Goal: Information Seeking & Learning: Learn about a topic

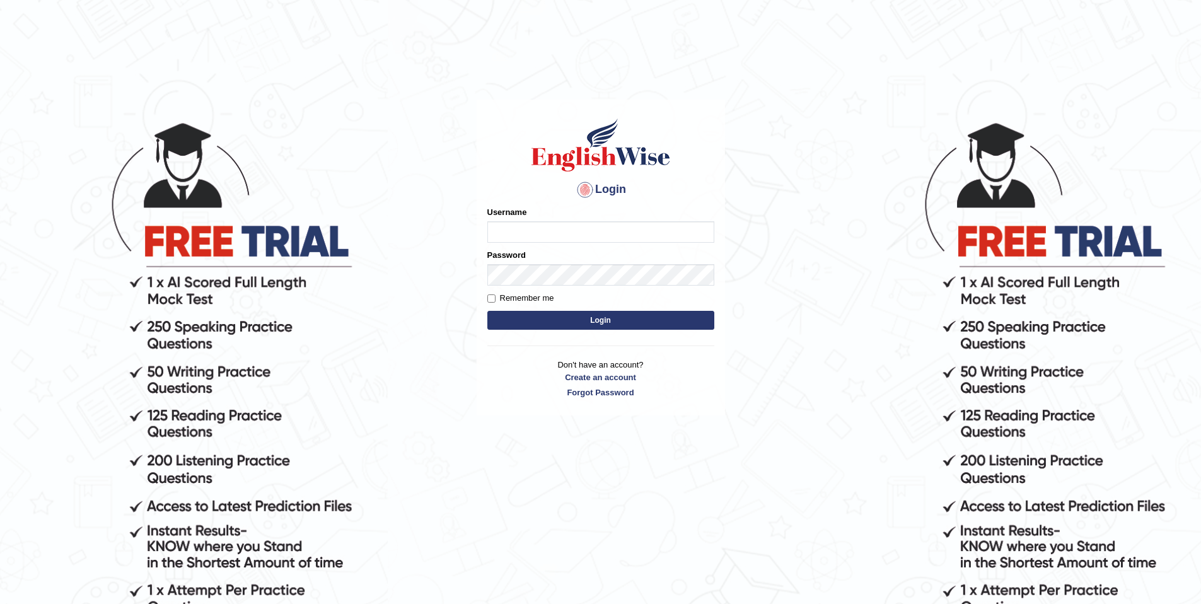
type input "purushottam_parramatta"
click at [672, 314] on button "Login" at bounding box center [600, 320] width 227 height 19
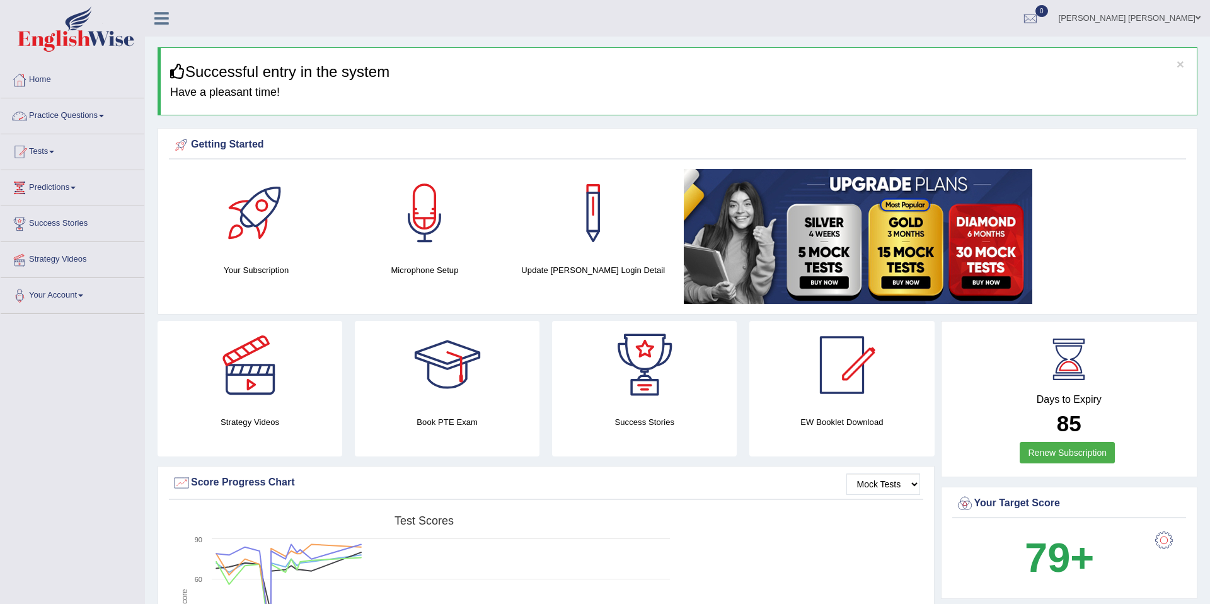
click at [96, 116] on link "Practice Questions" at bounding box center [73, 114] width 144 height 32
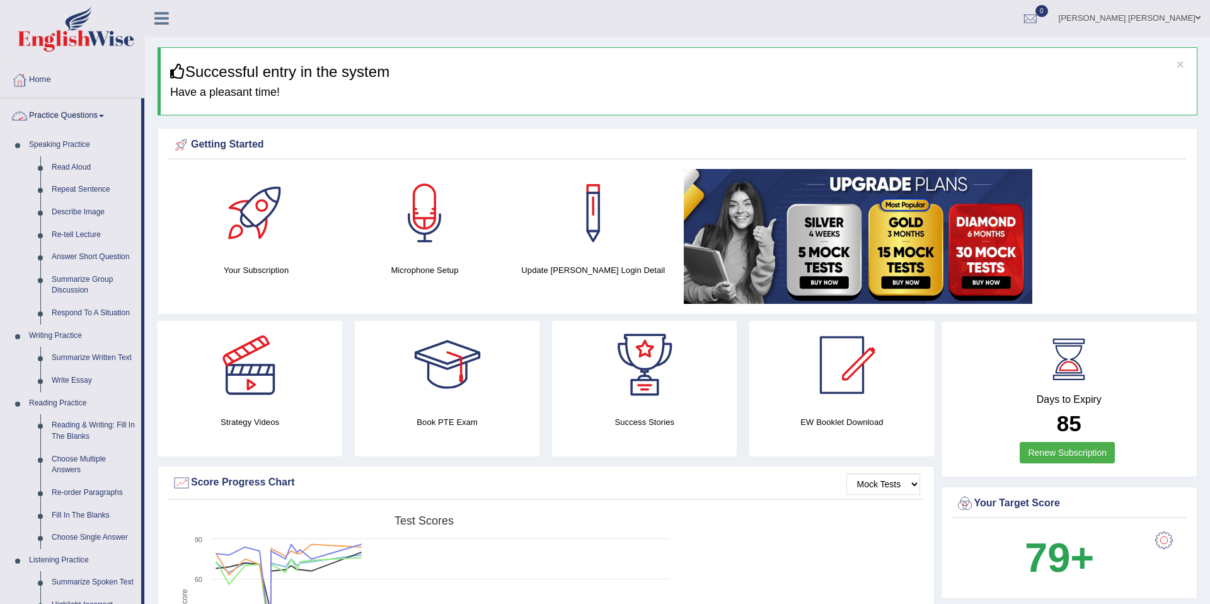
click at [100, 110] on link "Practice Questions" at bounding box center [71, 114] width 141 height 32
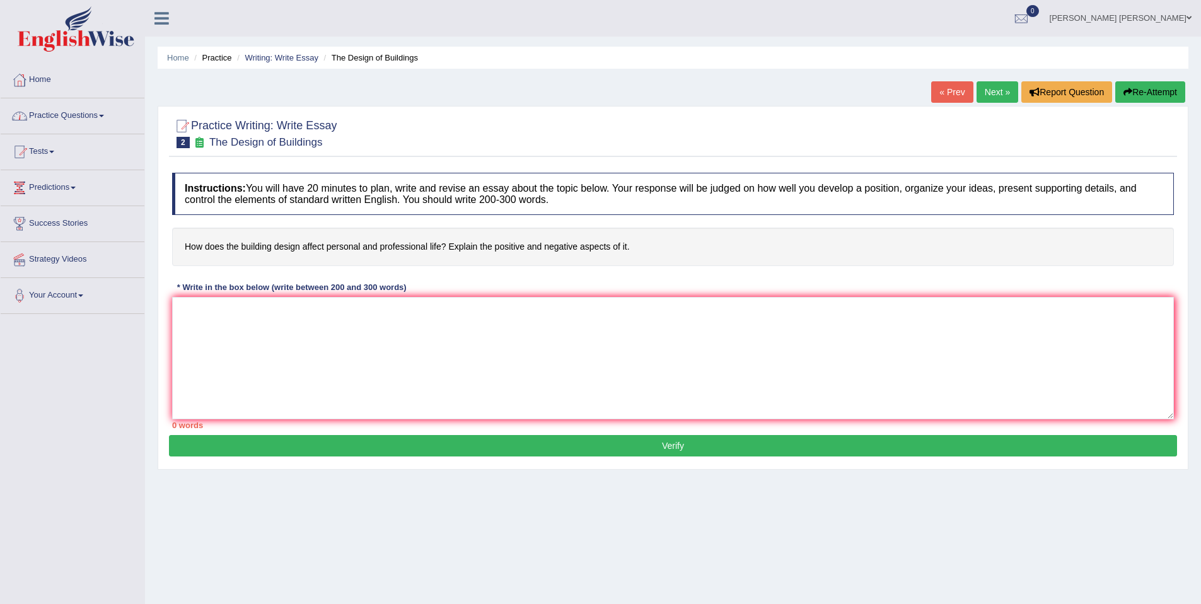
click at [91, 107] on link "Practice Questions" at bounding box center [73, 114] width 144 height 32
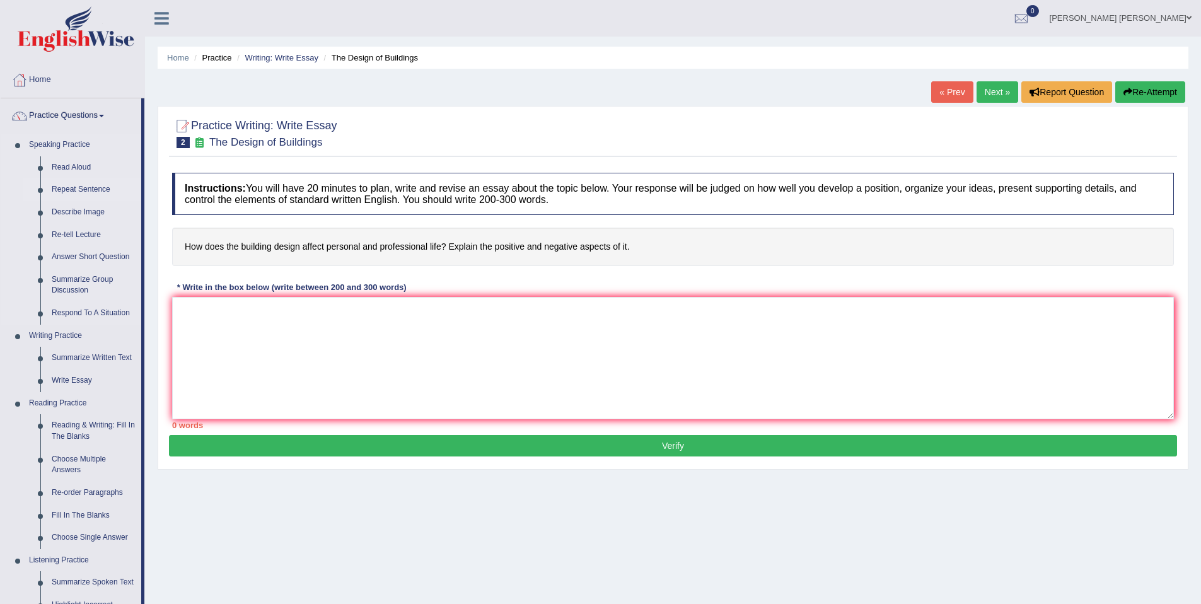
click at [90, 192] on link "Repeat Sentence" at bounding box center [93, 189] width 95 height 23
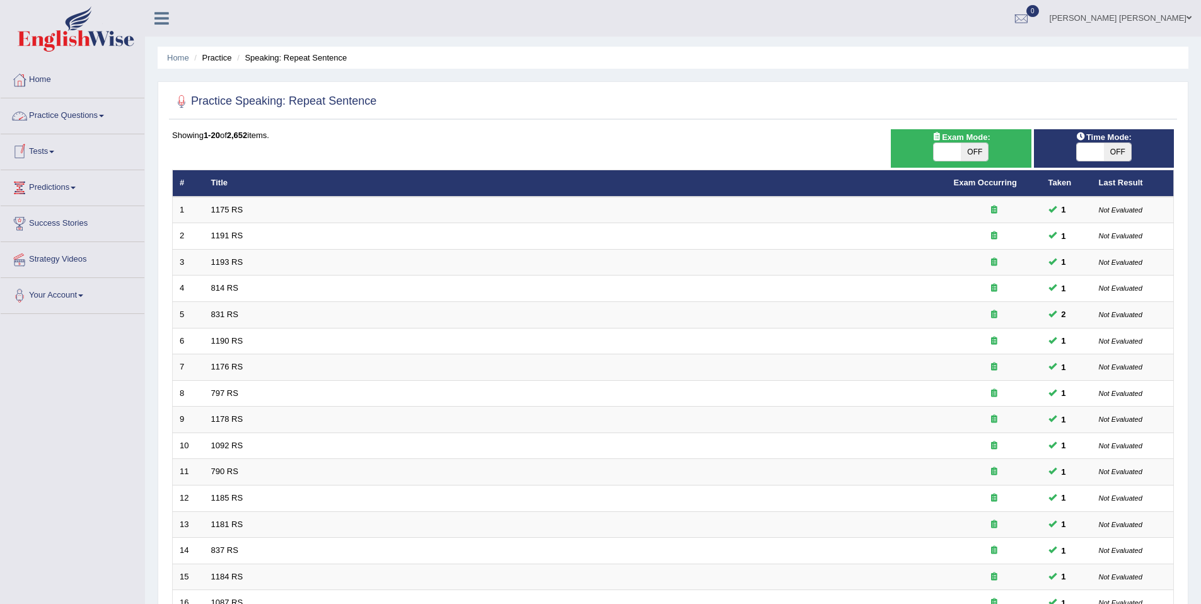
click at [61, 112] on link "Practice Questions" at bounding box center [73, 114] width 144 height 32
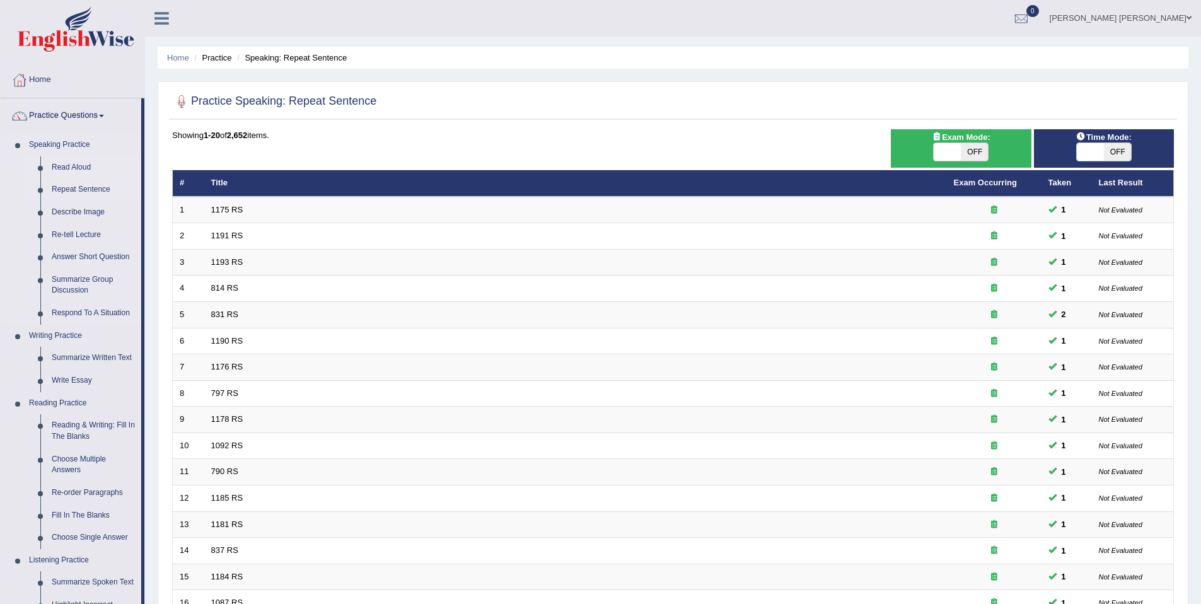
click at [66, 165] on link "Read Aloud" at bounding box center [93, 167] width 95 height 23
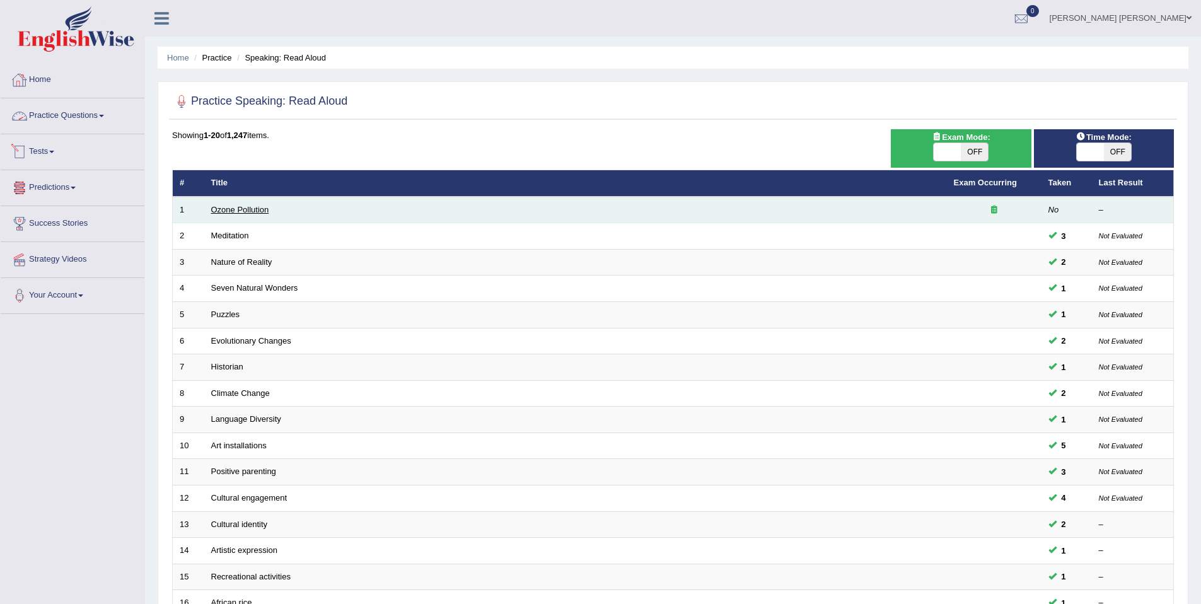
click at [222, 210] on link "Ozone Pollution" at bounding box center [240, 209] width 58 height 9
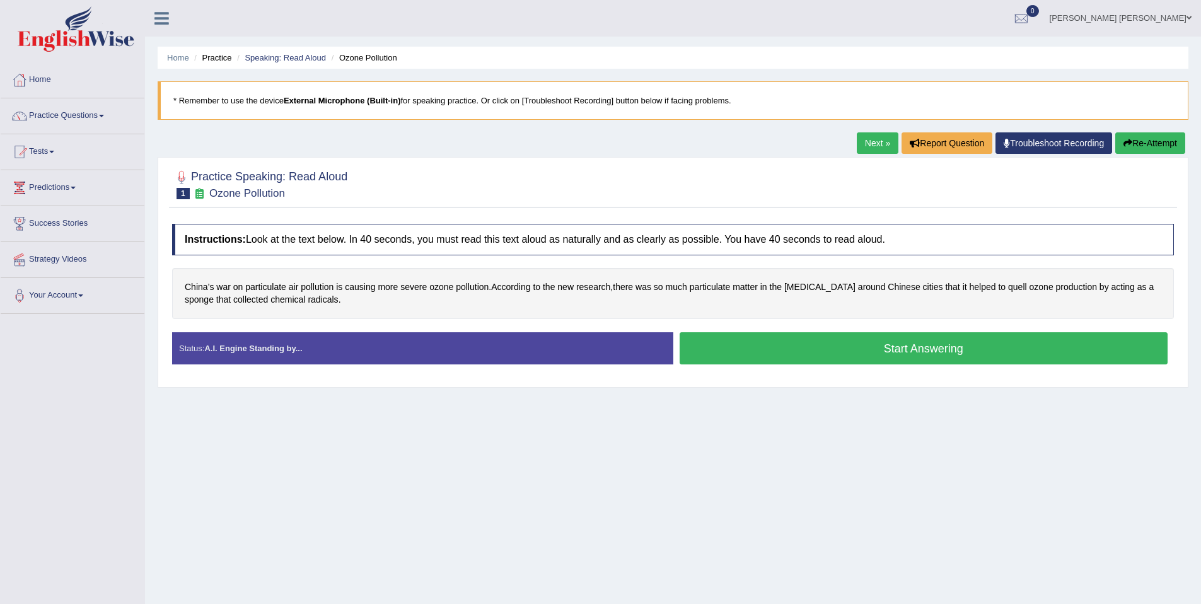
click at [806, 357] on button "Start Answering" at bounding box center [923, 348] width 489 height 32
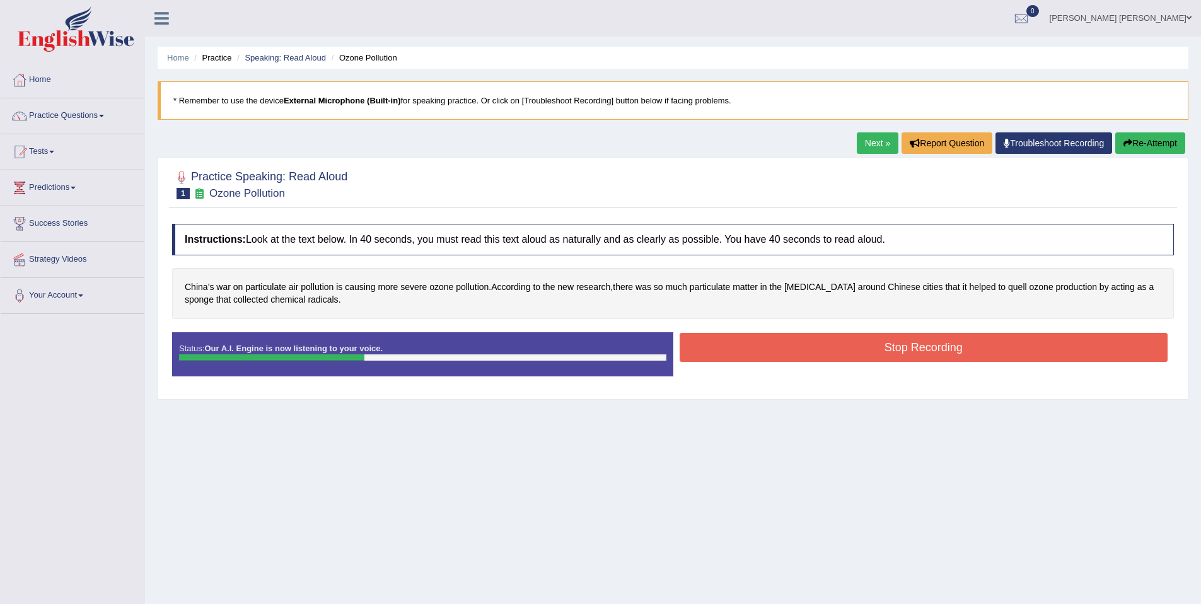
click at [802, 347] on button "Stop Recording" at bounding box center [923, 347] width 489 height 29
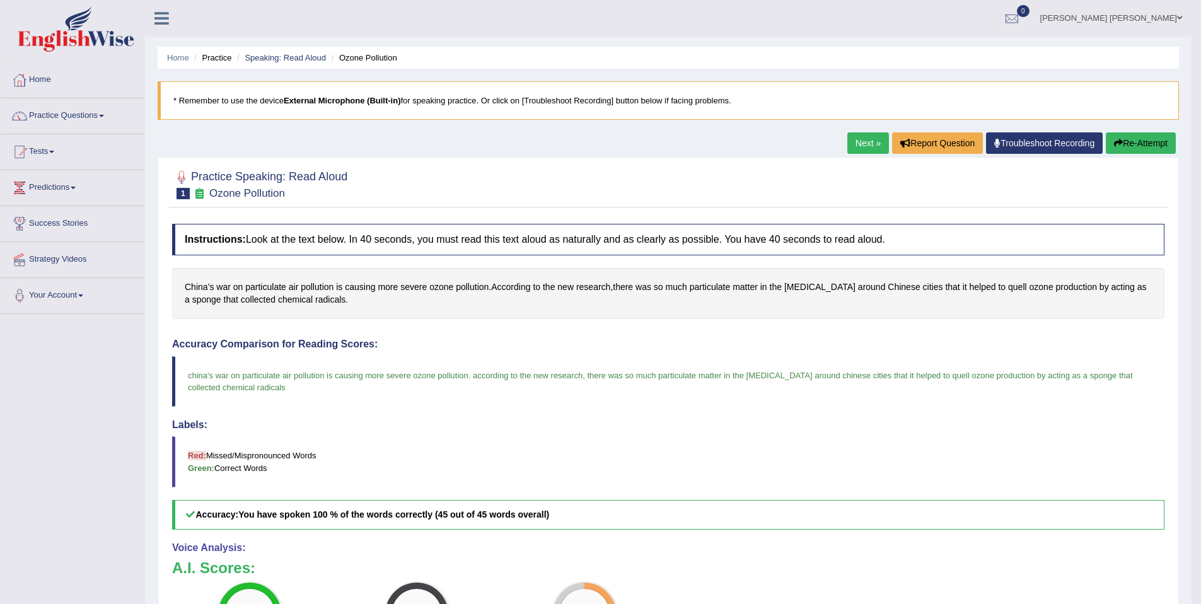
click at [851, 137] on link "Next »" at bounding box center [868, 142] width 42 height 21
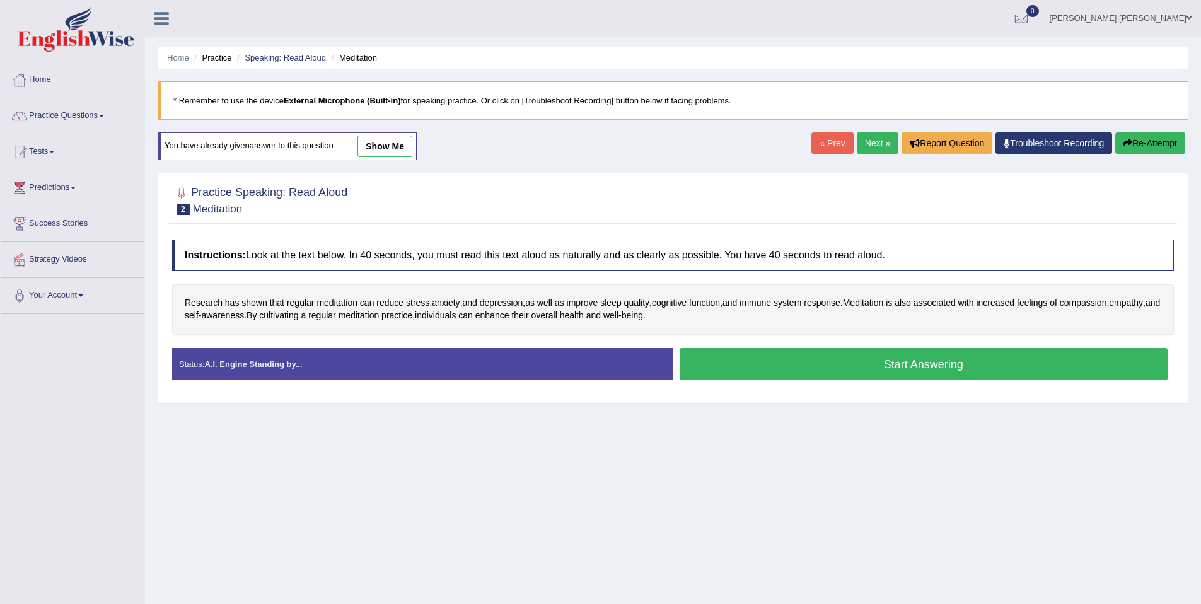
click at [891, 357] on button "Start Answering" at bounding box center [923, 364] width 489 height 32
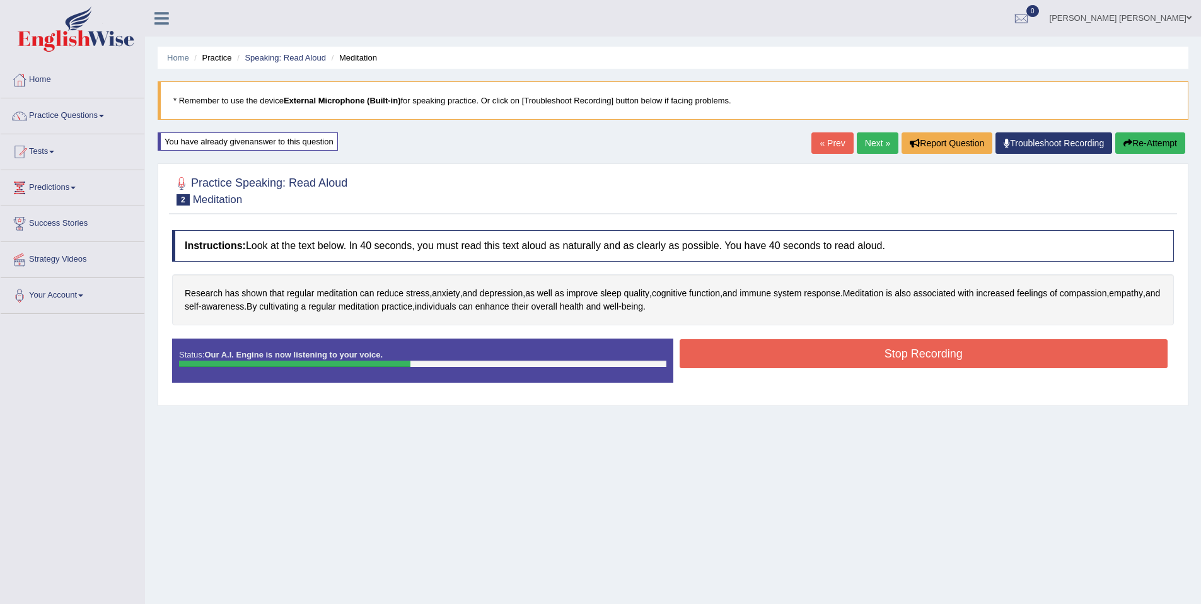
click at [901, 362] on button "Stop Recording" at bounding box center [923, 353] width 489 height 29
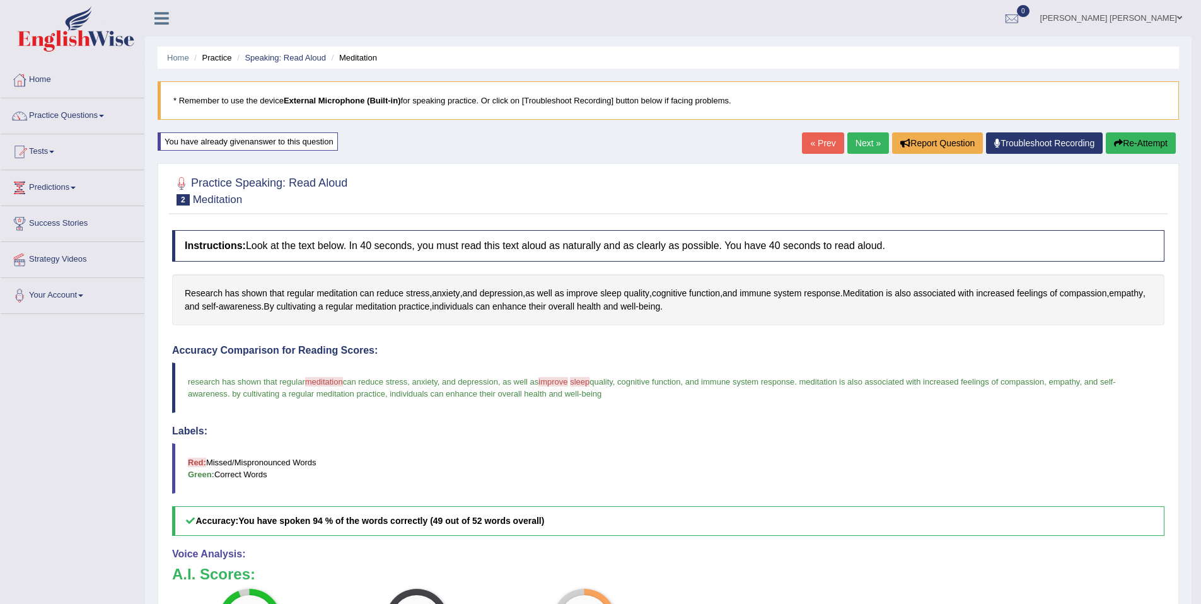
click at [847, 147] on link "Next »" at bounding box center [868, 142] width 42 height 21
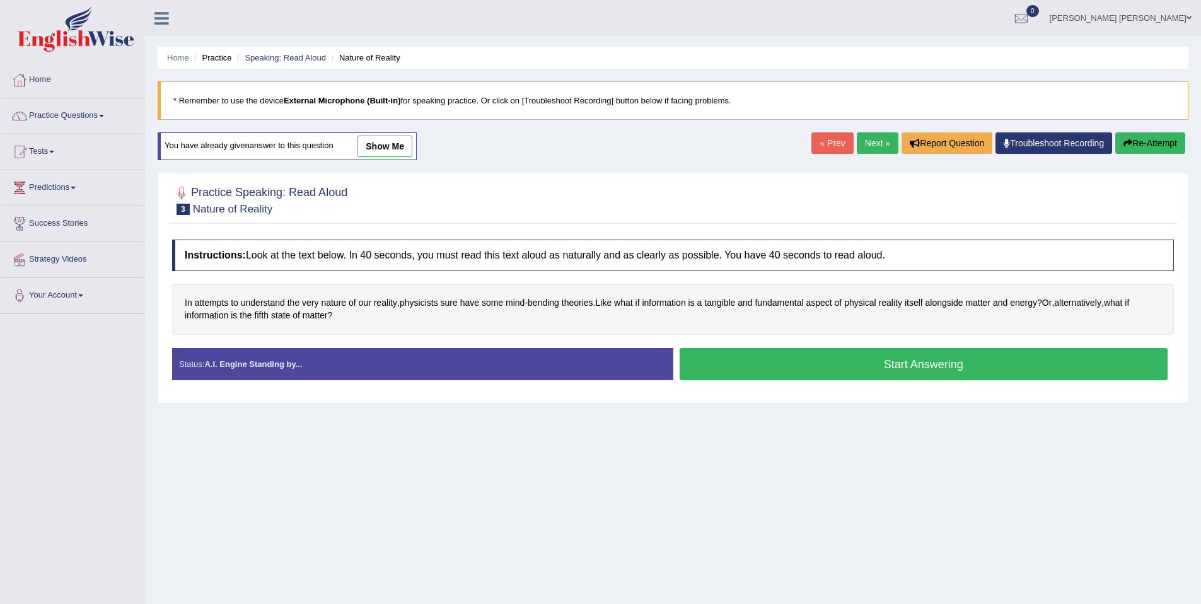
click at [910, 361] on button "Start Answering" at bounding box center [923, 364] width 489 height 32
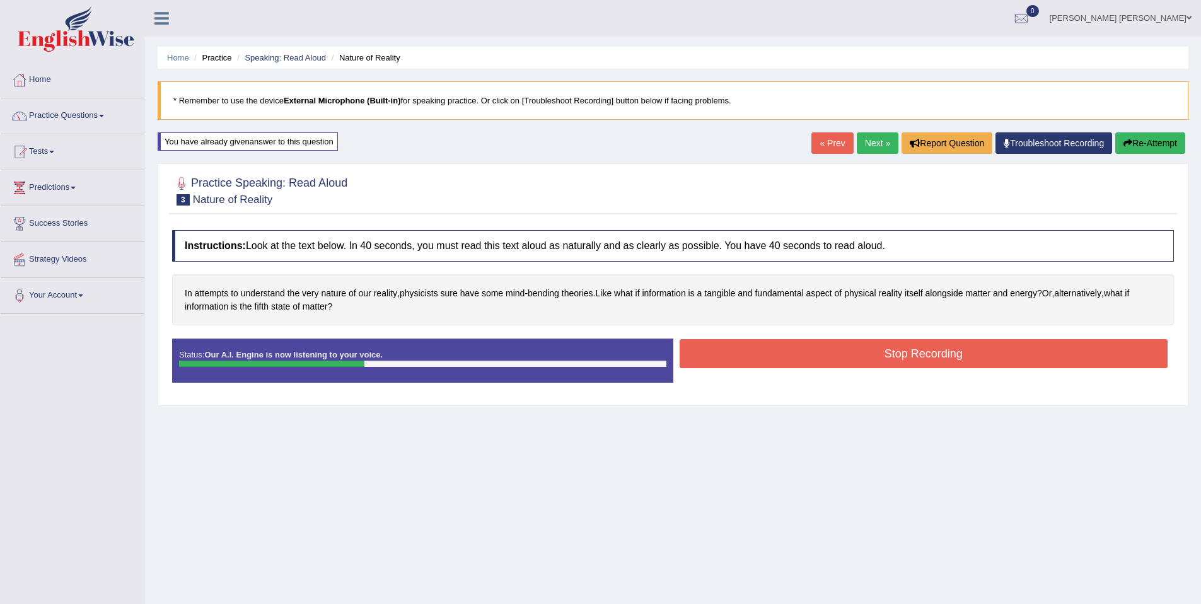
click at [891, 361] on button "Stop Recording" at bounding box center [923, 353] width 489 height 29
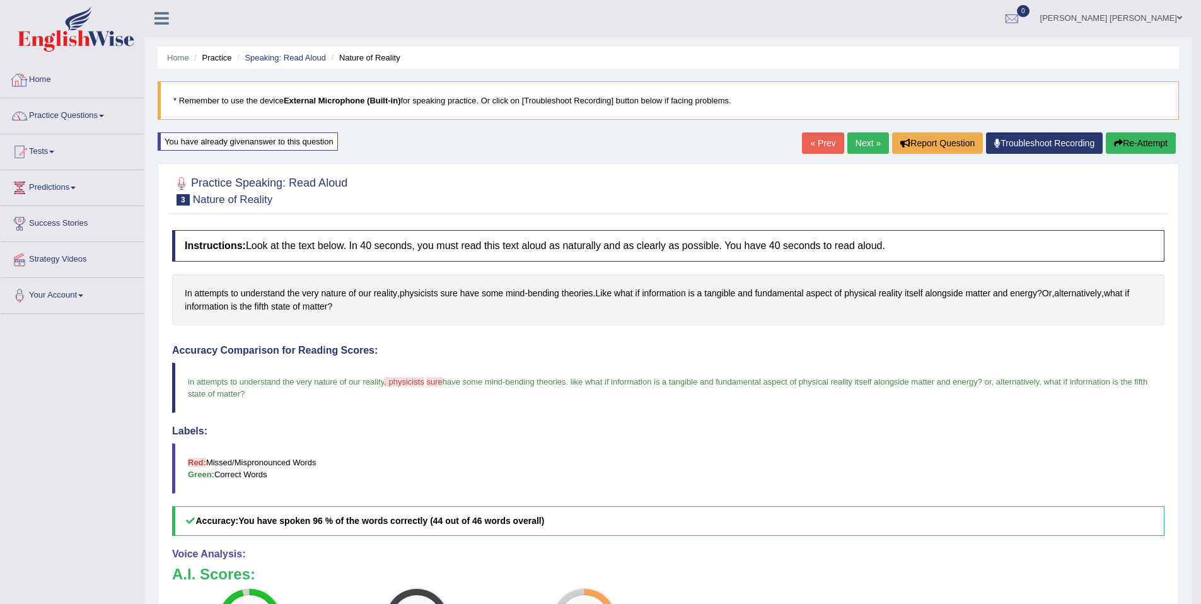
click at [74, 109] on link "Practice Questions" at bounding box center [73, 114] width 144 height 32
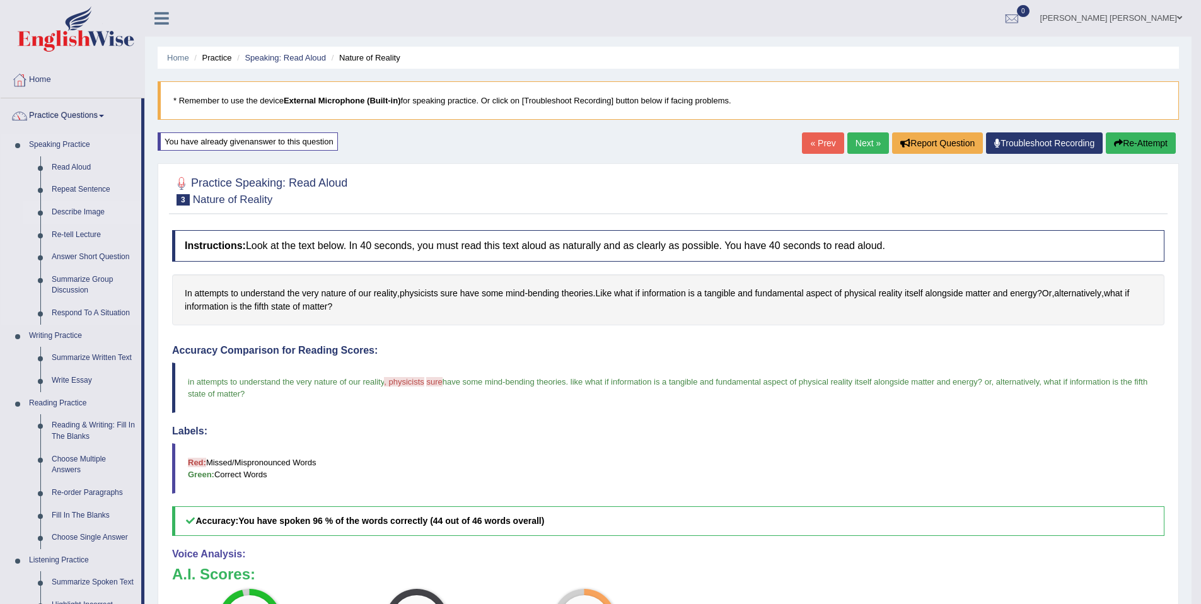
click at [81, 212] on link "Describe Image" at bounding box center [93, 212] width 95 height 23
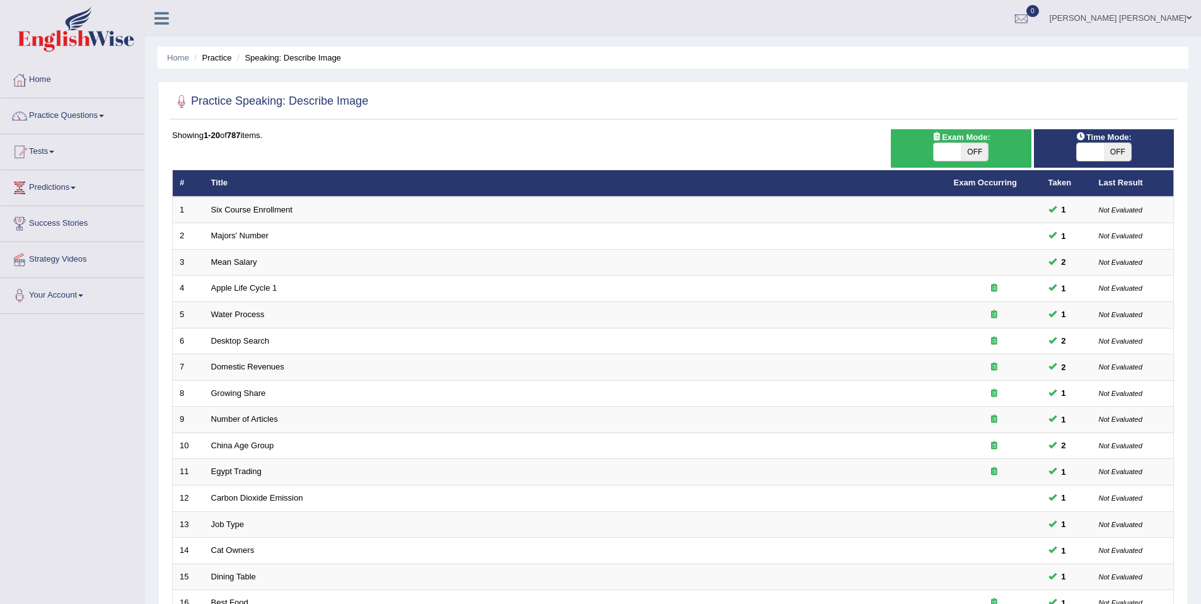
click at [973, 151] on span "OFF" at bounding box center [974, 152] width 27 height 18
checkbox input "true"
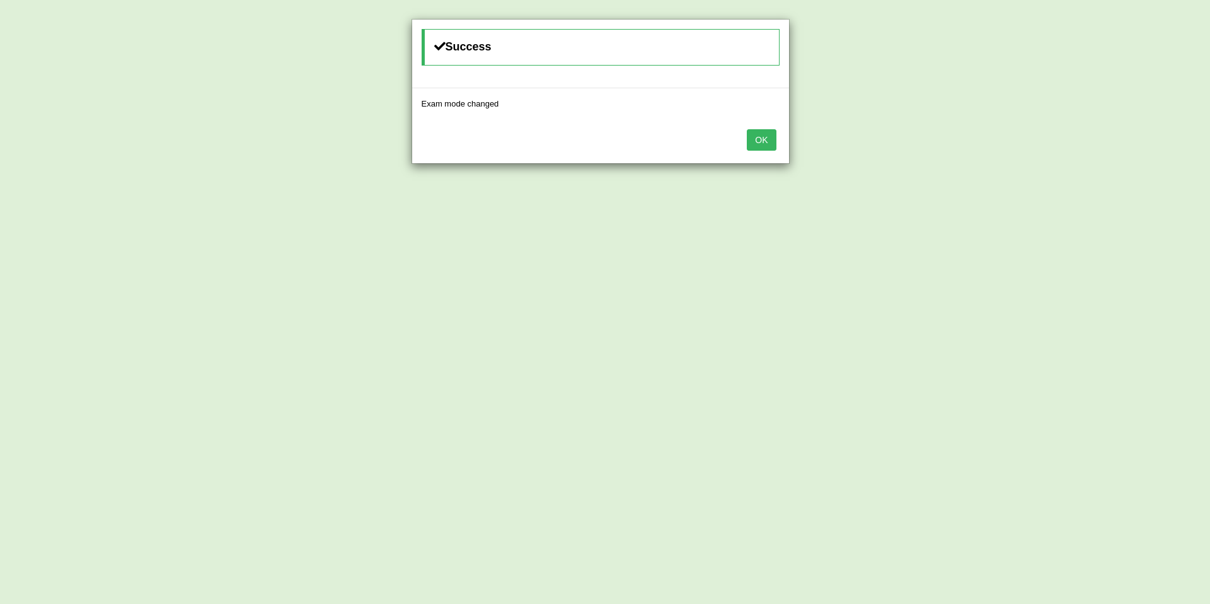
click at [750, 144] on button "OK" at bounding box center [761, 139] width 29 height 21
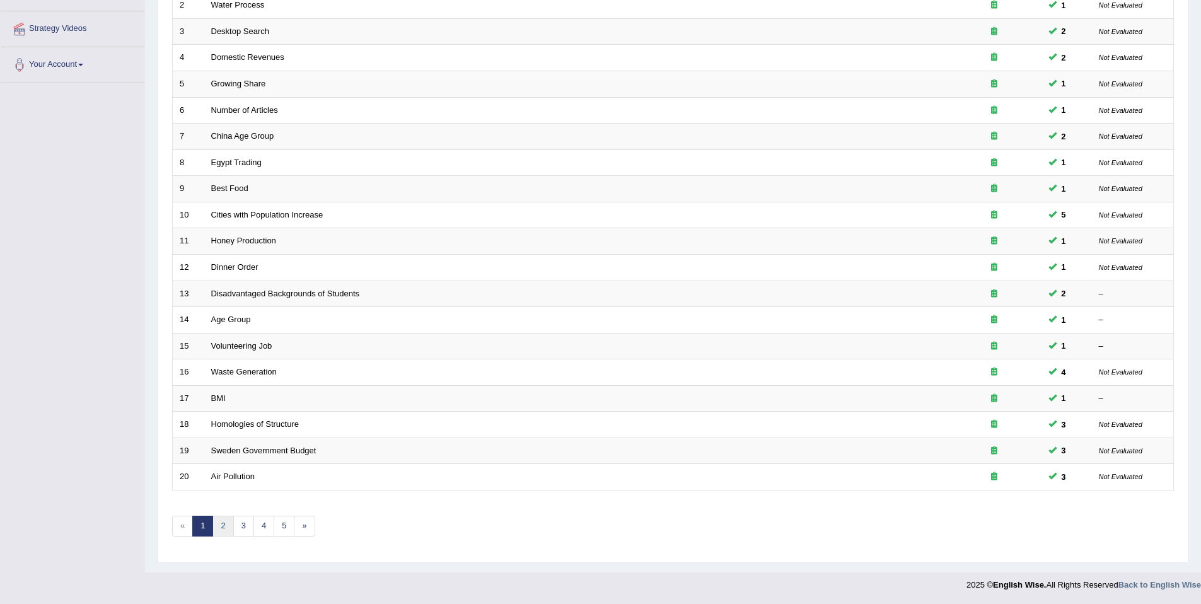
click at [223, 526] on link "2" at bounding box center [222, 526] width 21 height 21
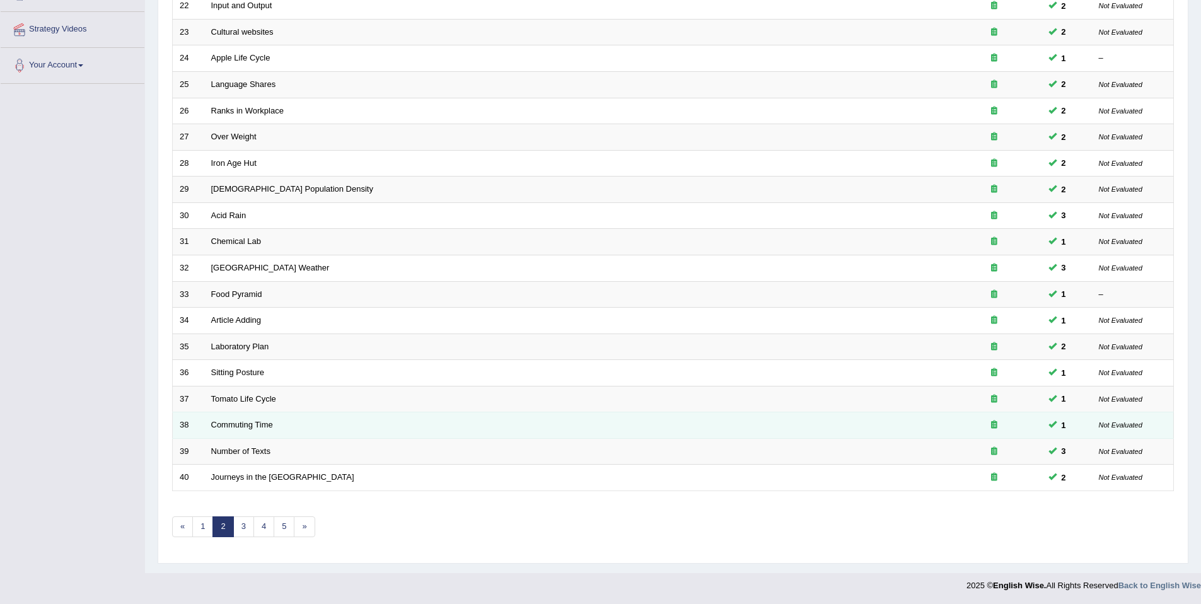
scroll to position [231, 0]
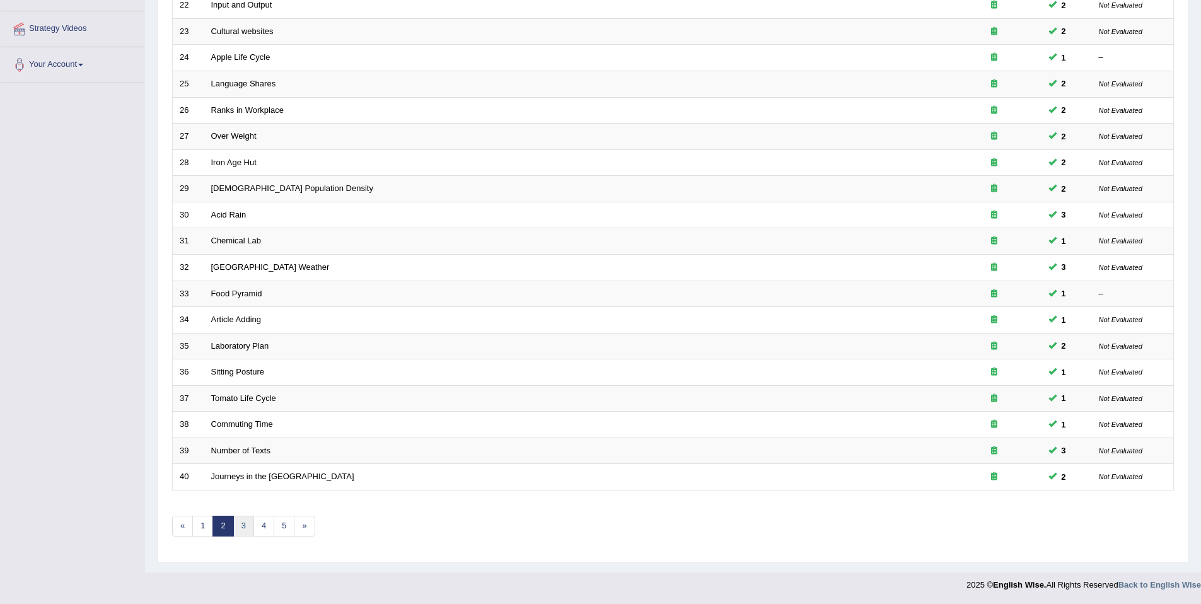
click at [238, 524] on link "3" at bounding box center [243, 526] width 21 height 21
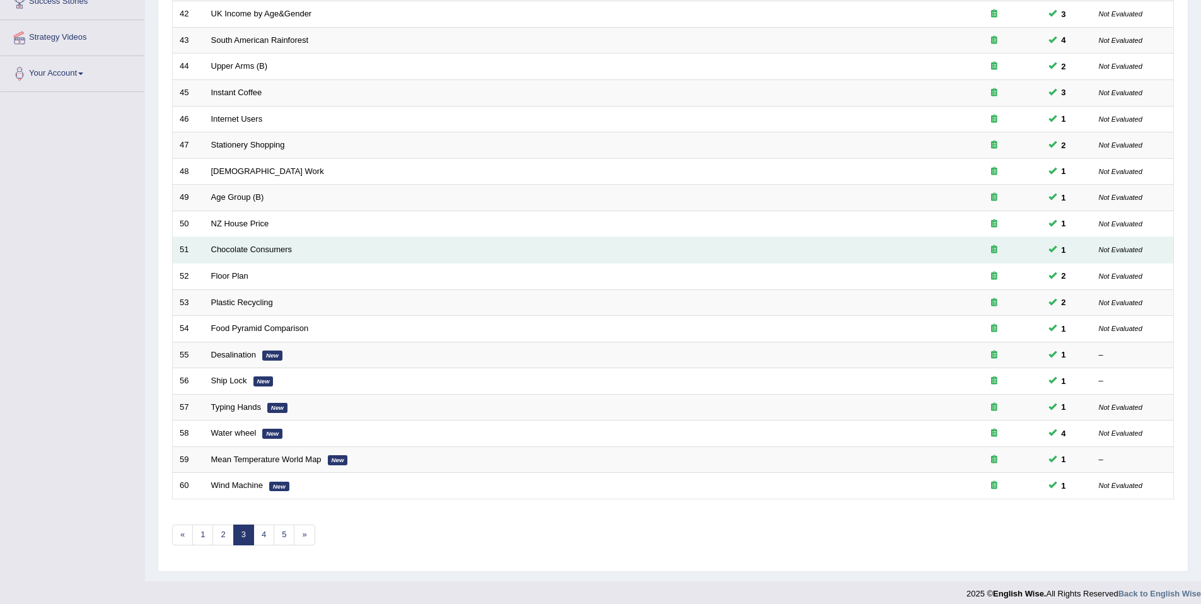
scroll to position [231, 0]
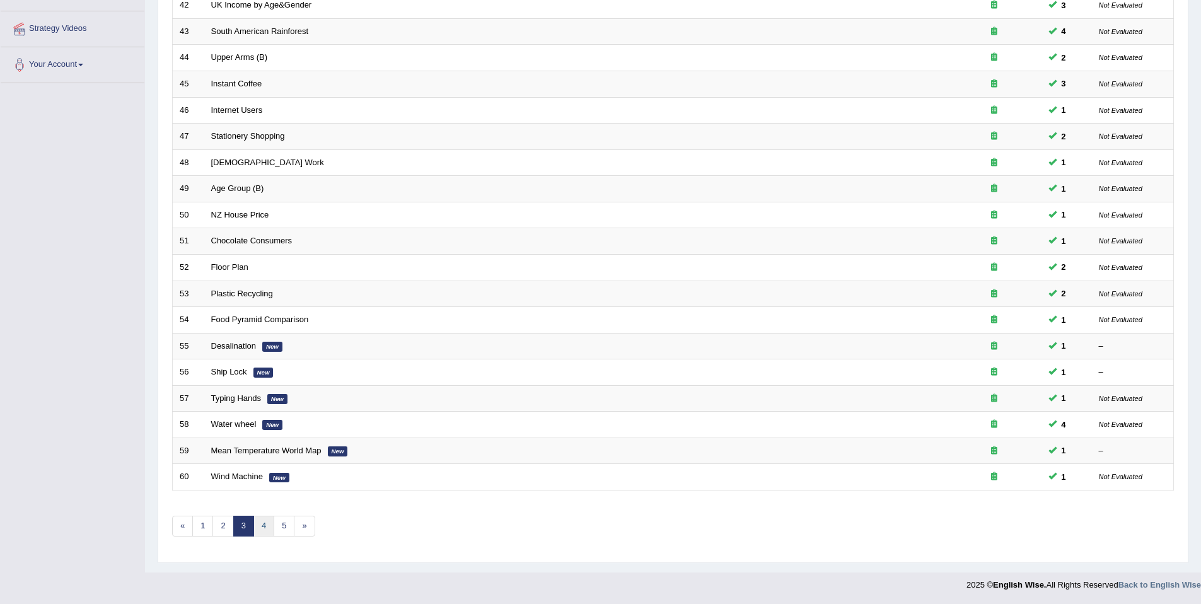
click at [260, 520] on link "4" at bounding box center [263, 526] width 21 height 21
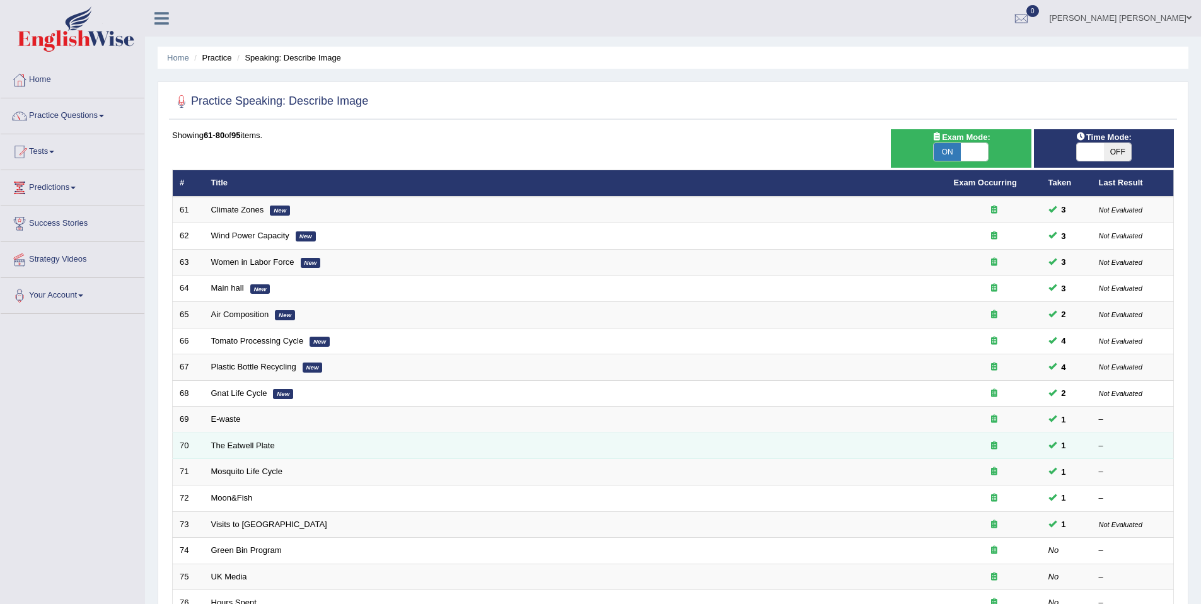
scroll to position [231, 0]
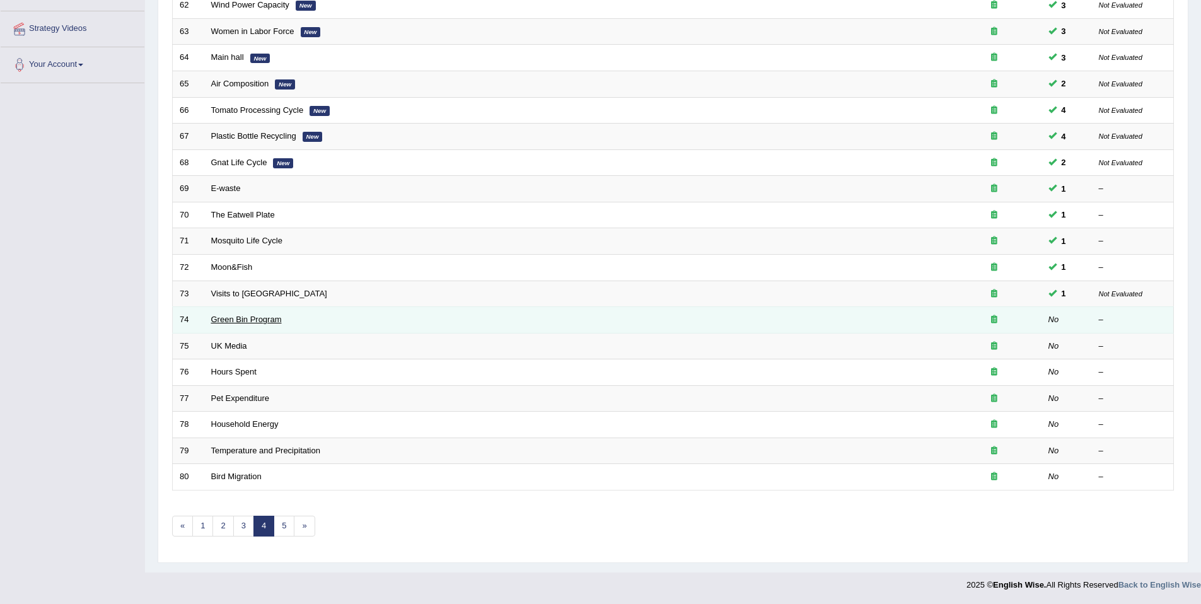
click at [238, 322] on link "Green Bin Program" at bounding box center [246, 319] width 71 height 9
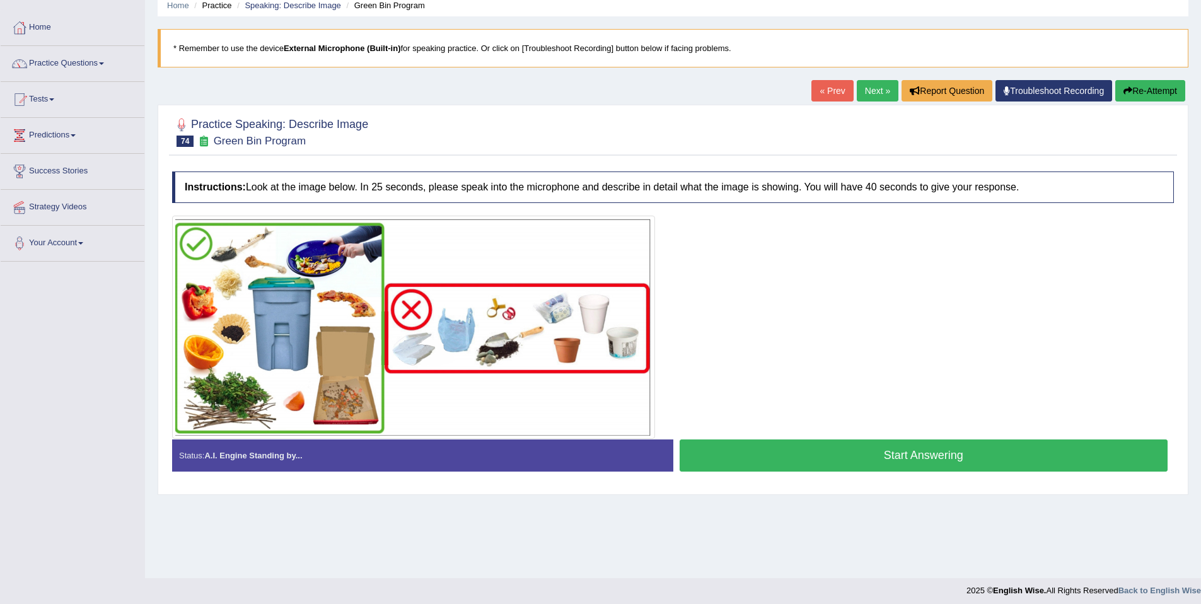
scroll to position [48, 0]
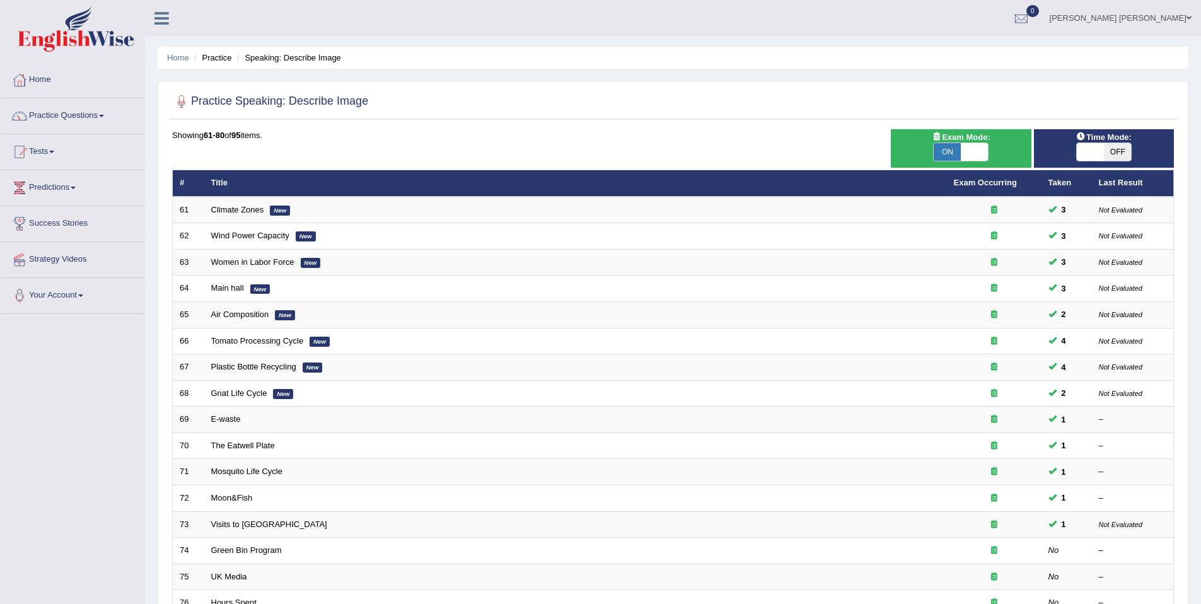
click at [1101, 151] on span at bounding box center [1090, 152] width 27 height 18
checkbox input "true"
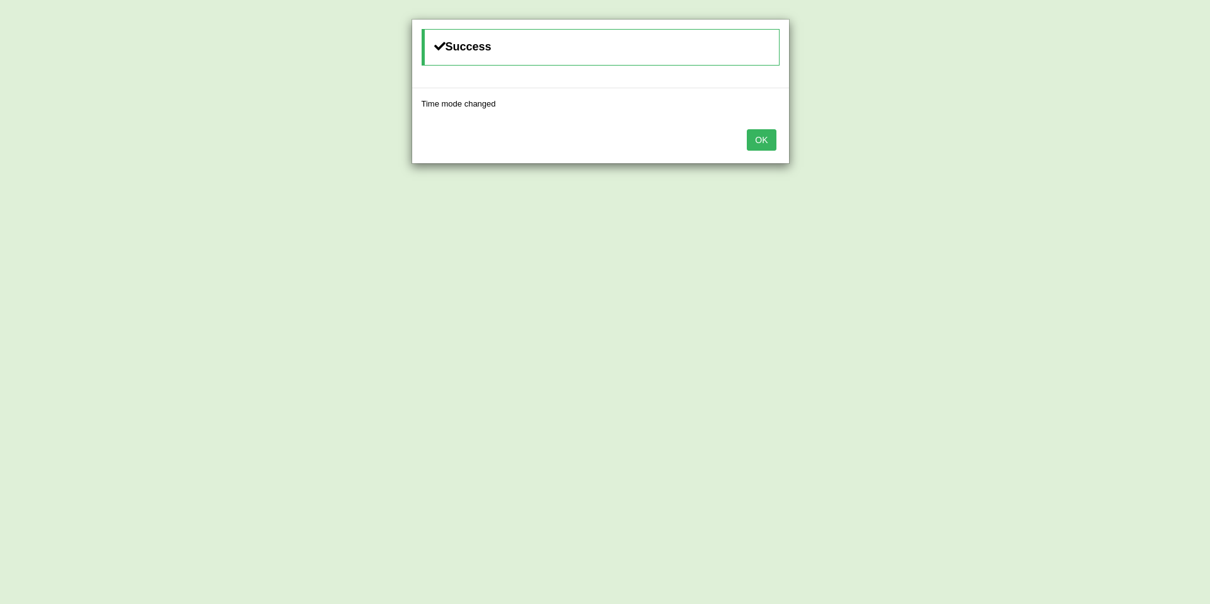
click at [743, 134] on div "OK" at bounding box center [600, 141] width 377 height 44
click at [756, 137] on button "OK" at bounding box center [761, 139] width 29 height 21
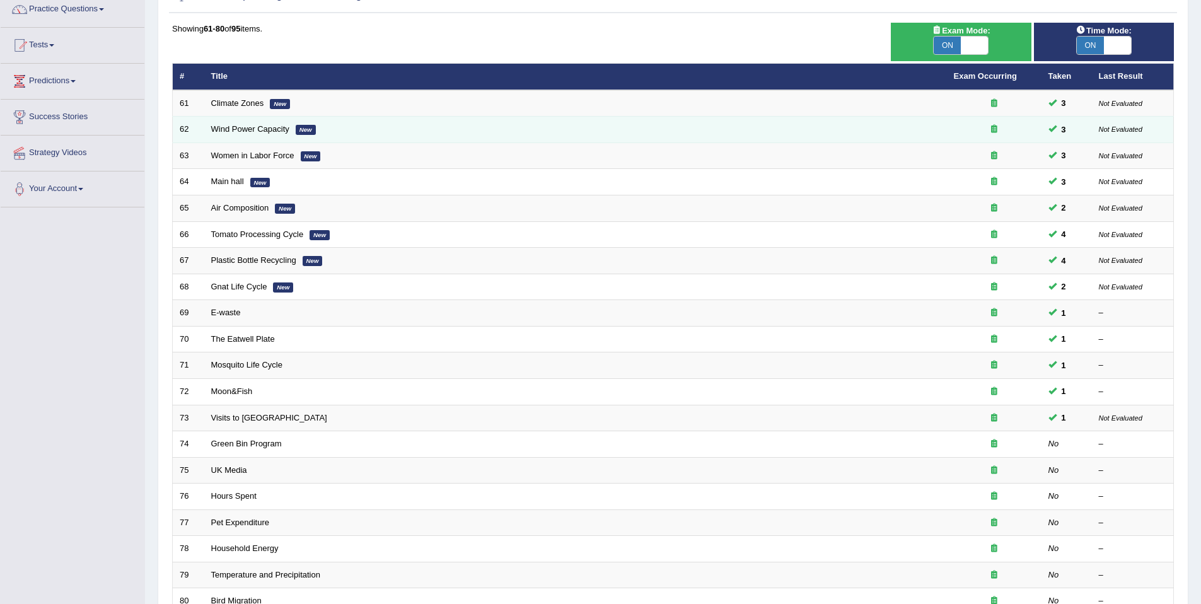
scroll to position [231, 0]
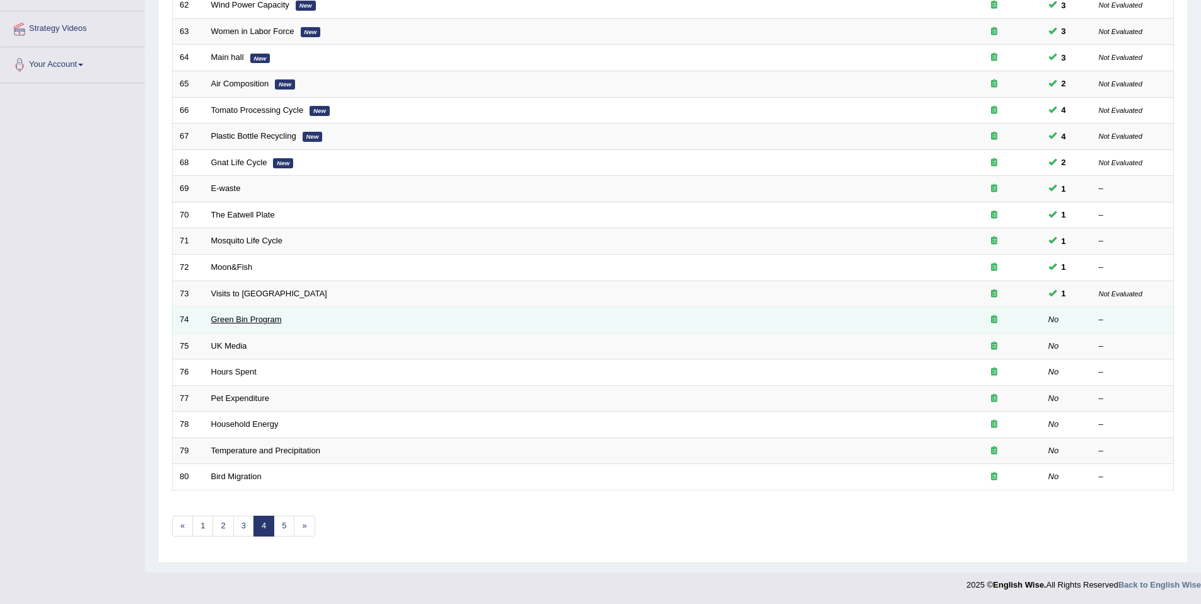
click at [255, 317] on link "Green Bin Program" at bounding box center [246, 319] width 71 height 9
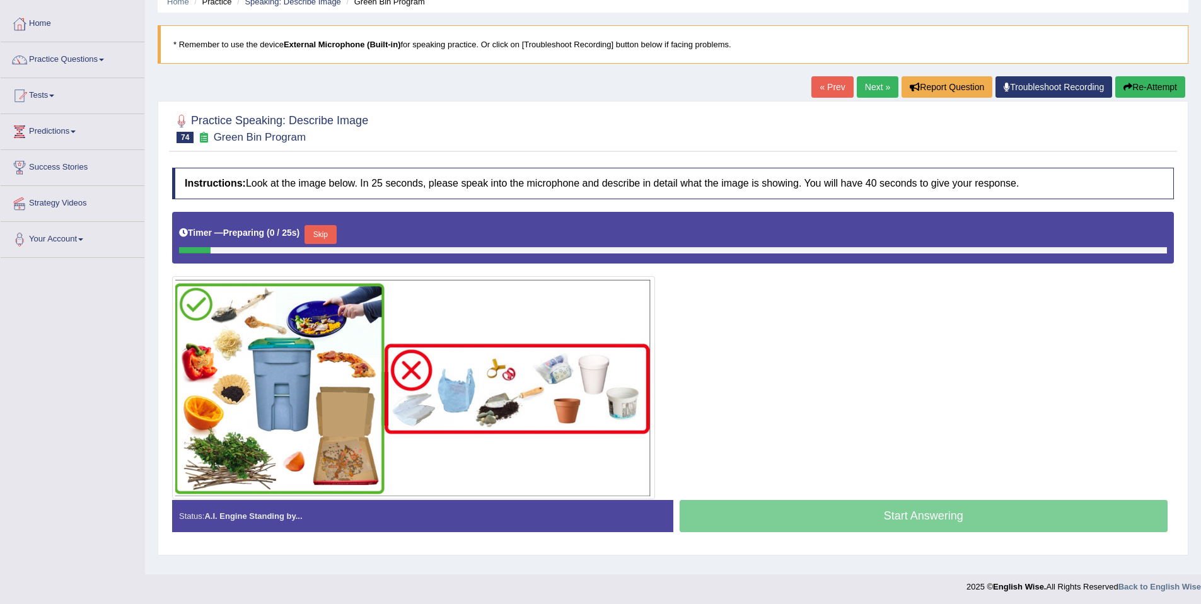
scroll to position [58, 0]
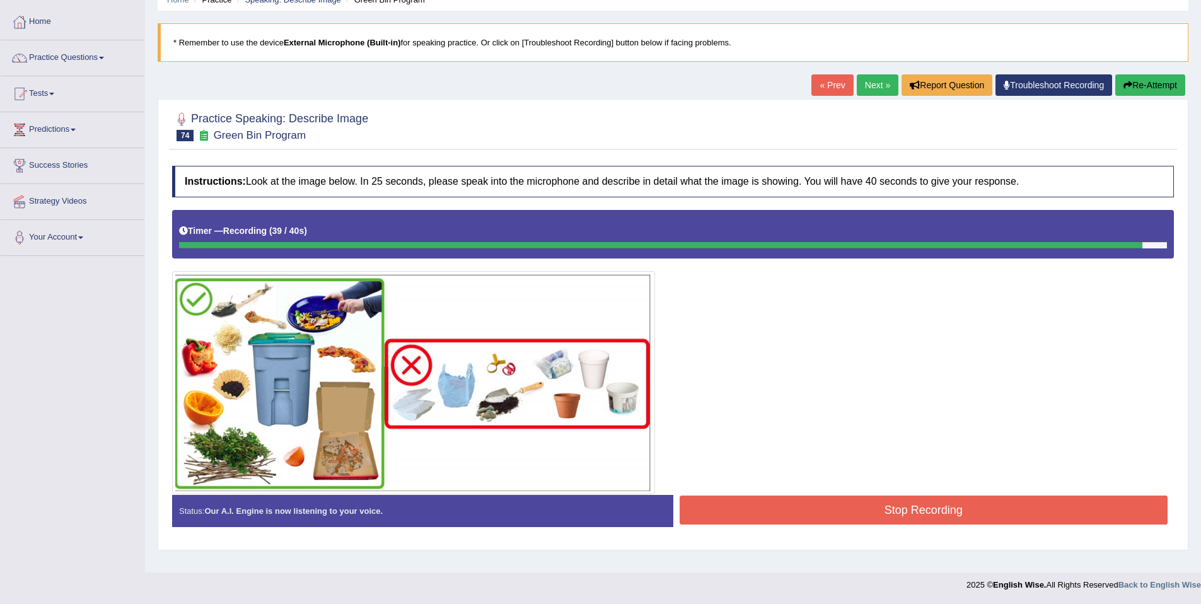
click at [993, 501] on button "Stop Recording" at bounding box center [923, 509] width 489 height 29
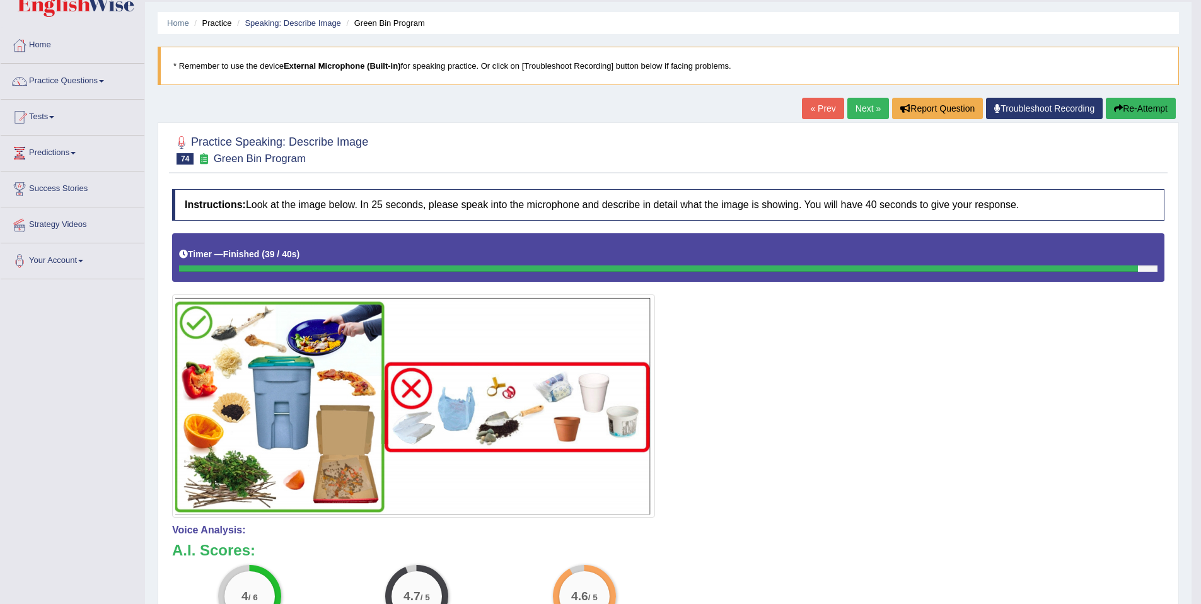
scroll to position [0, 0]
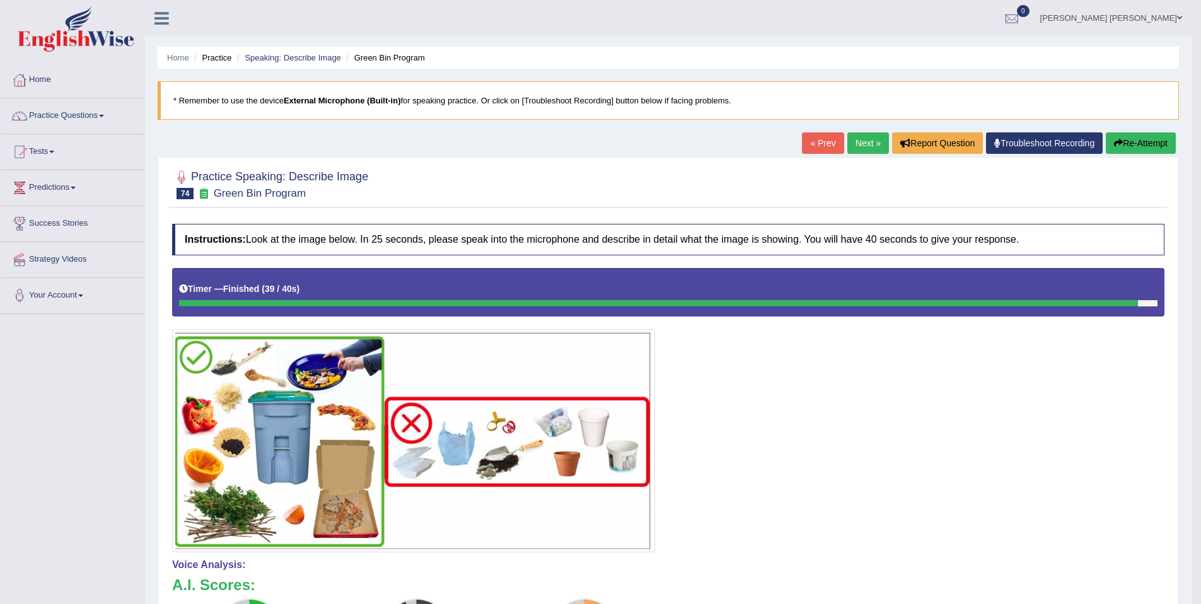
click at [1147, 151] on button "Re-Attempt" at bounding box center [1141, 142] width 70 height 21
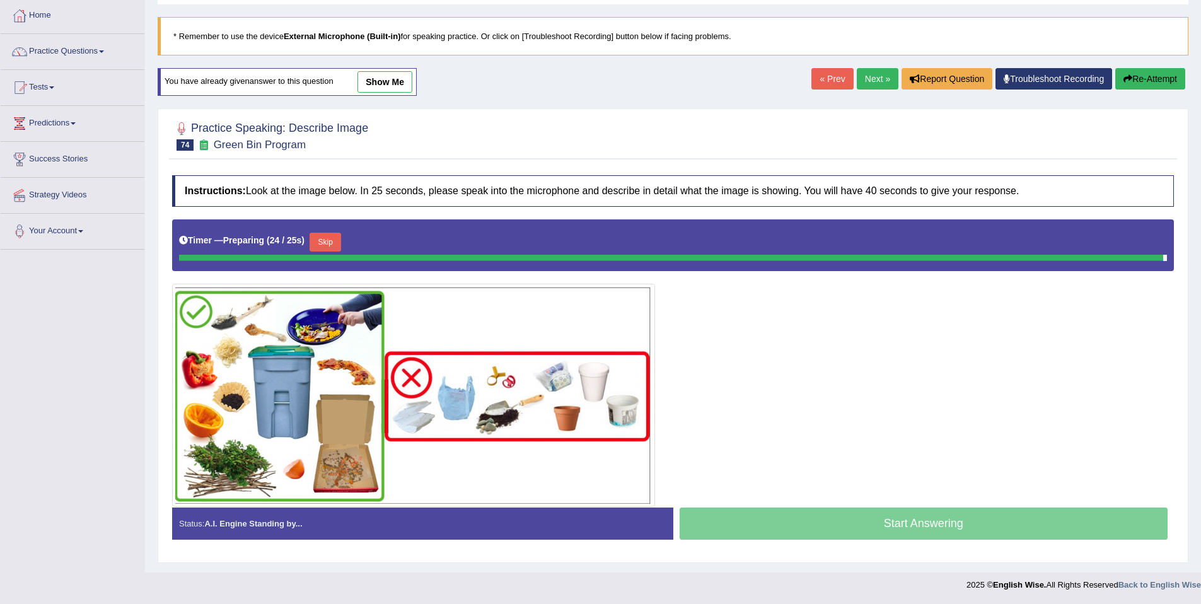
scroll to position [58, 0]
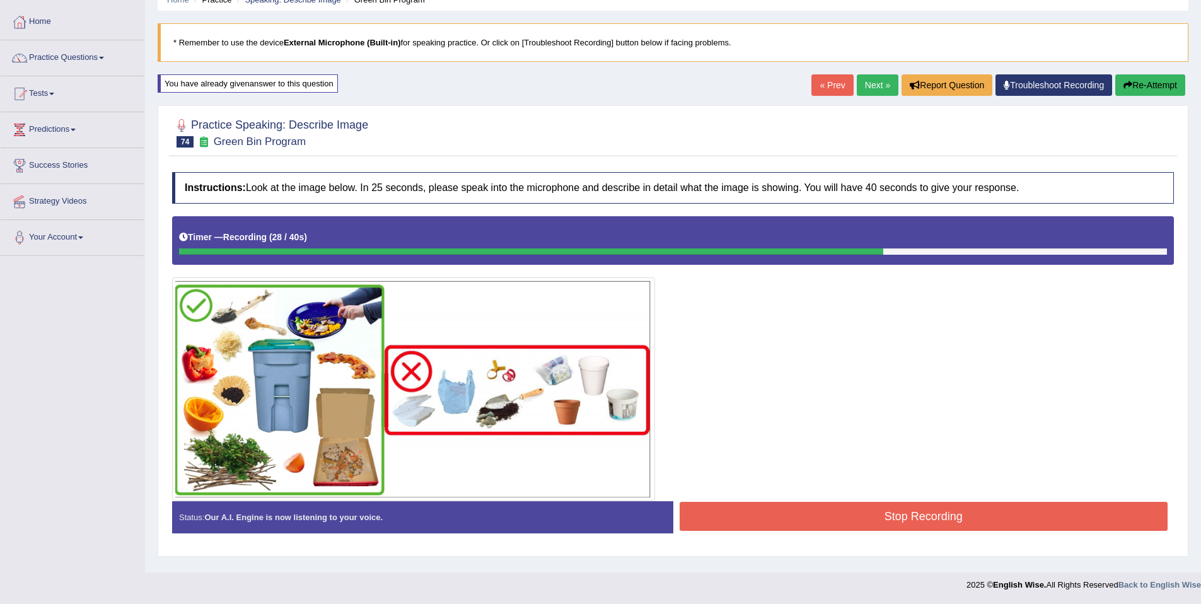
click at [1185, 92] on div "« Prev Next » Report Question Troubleshoot Recording Re-Attempt" at bounding box center [999, 86] width 377 height 25
click at [1155, 89] on button "Re-Attempt" at bounding box center [1150, 84] width 70 height 21
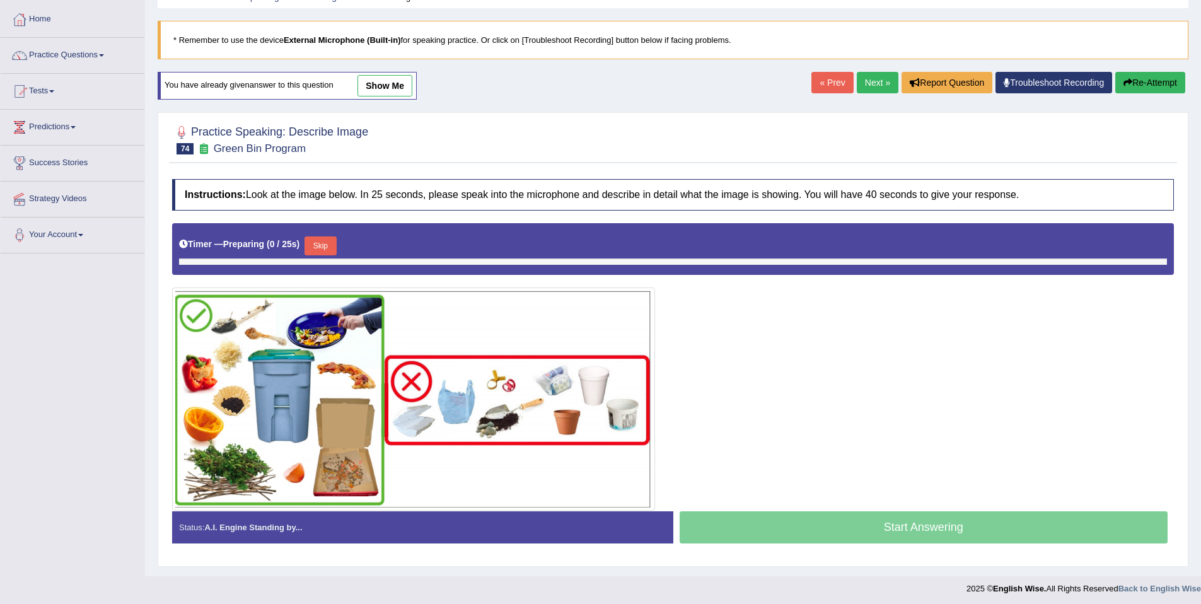
scroll to position [64, 0]
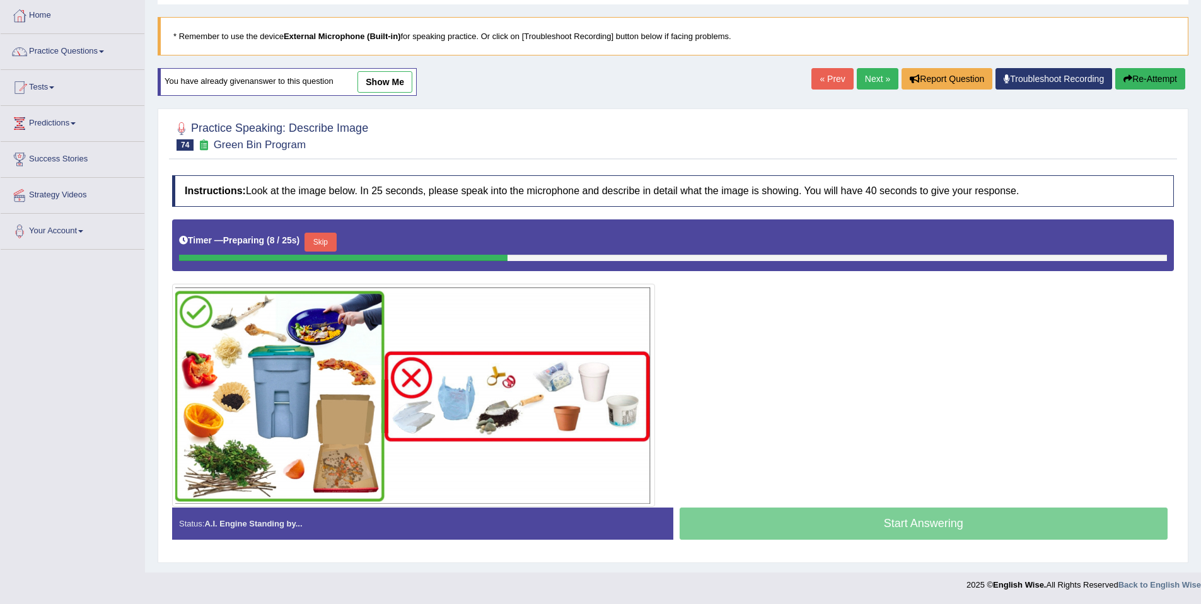
click at [332, 244] on button "Skip" at bounding box center [320, 242] width 32 height 19
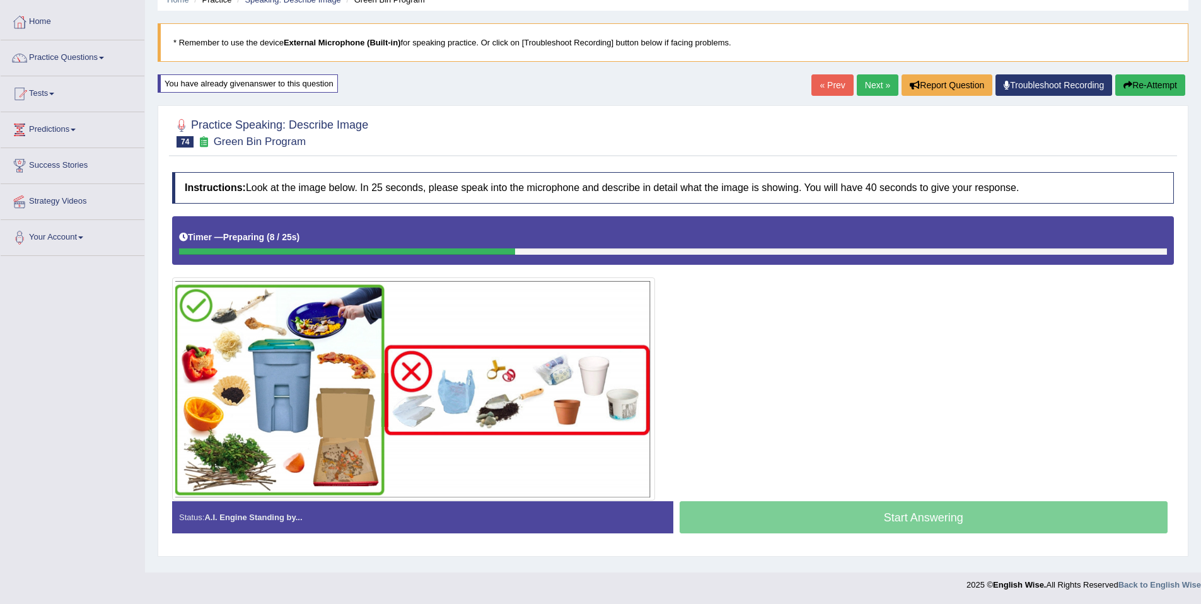
scroll to position [58, 0]
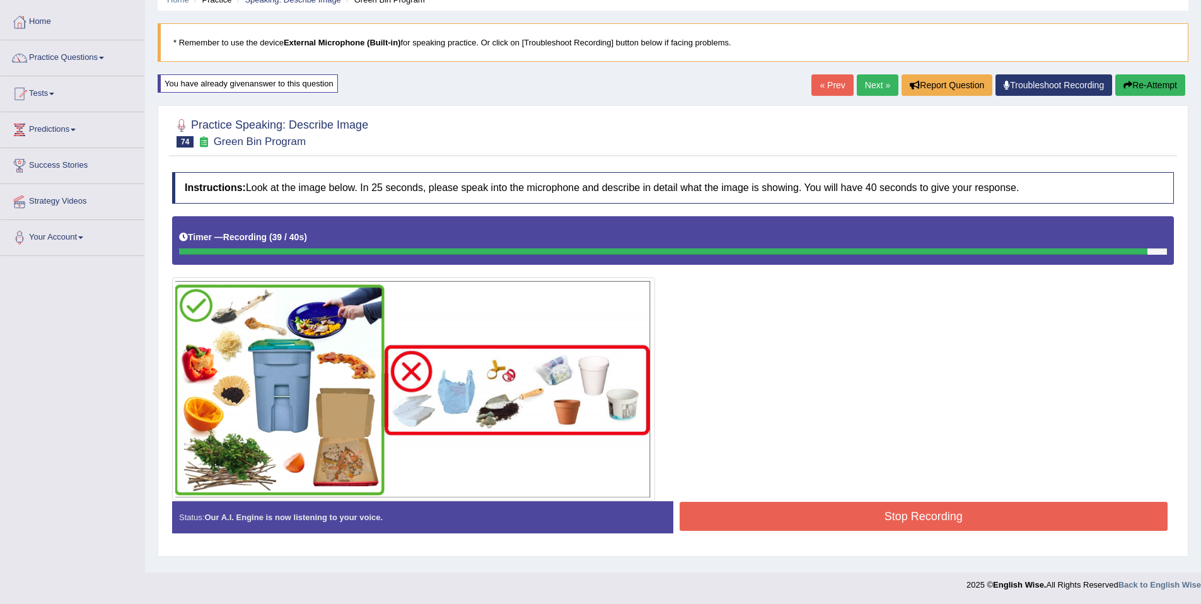
click at [975, 507] on button "Stop Recording" at bounding box center [923, 516] width 489 height 29
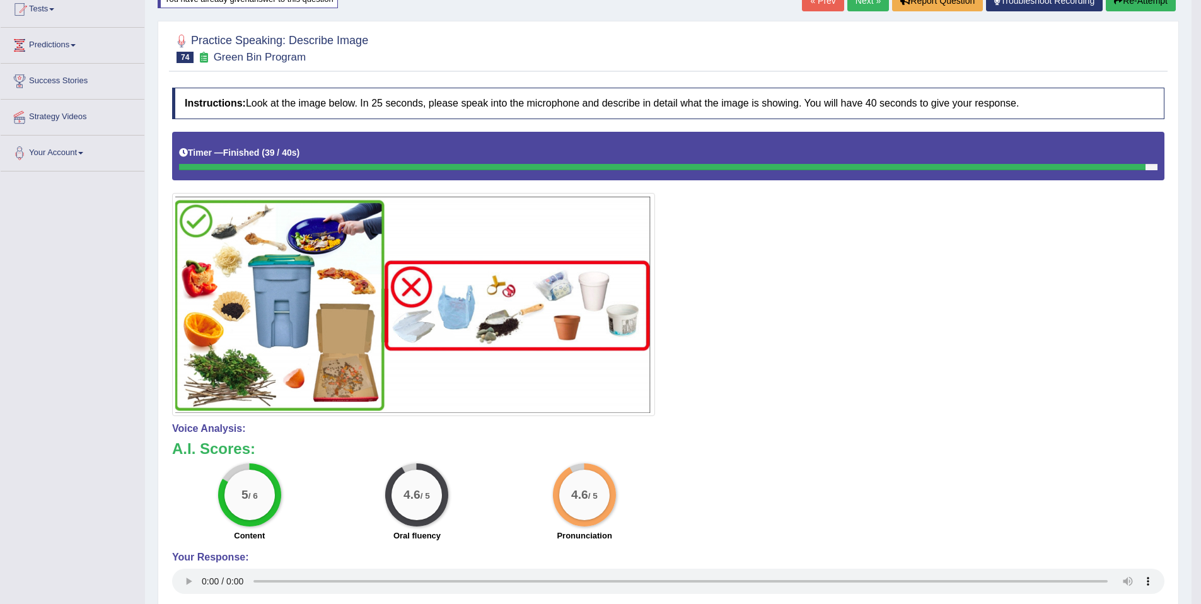
scroll to position [26, 0]
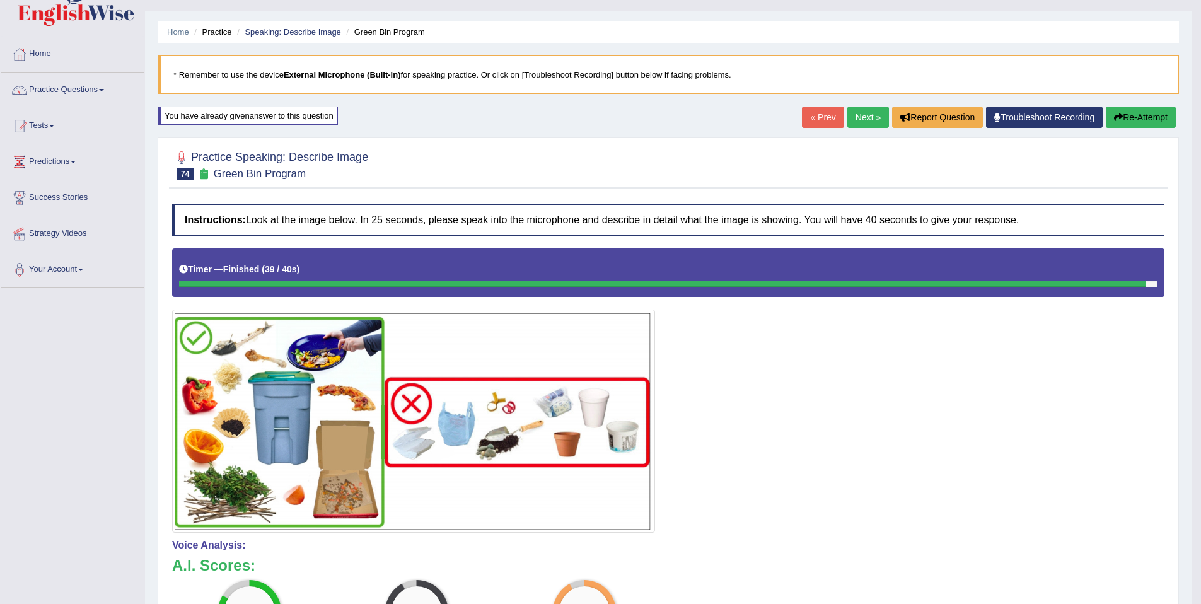
click at [867, 117] on link "Next »" at bounding box center [868, 117] width 42 height 21
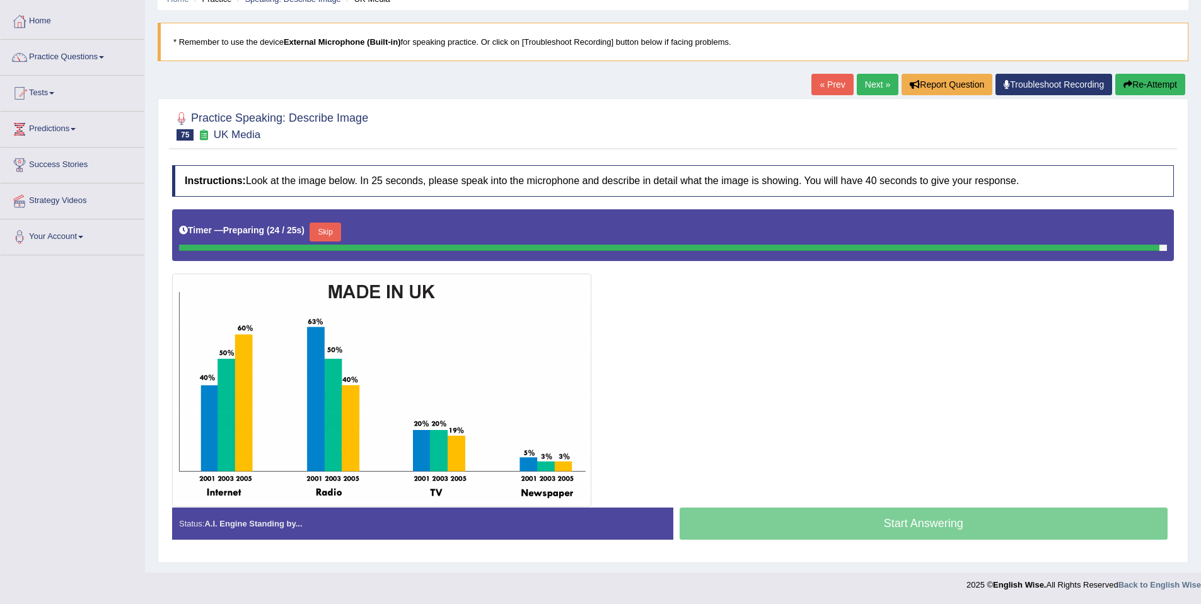
scroll to position [58, 0]
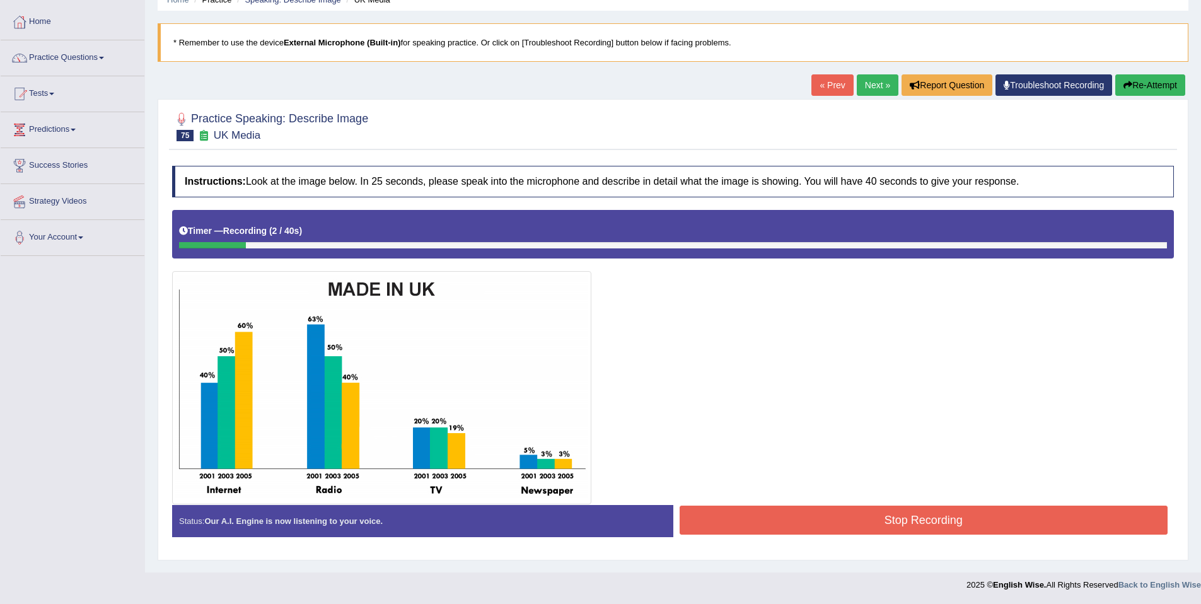
click at [1121, 77] on button "Re-Attempt" at bounding box center [1150, 84] width 70 height 21
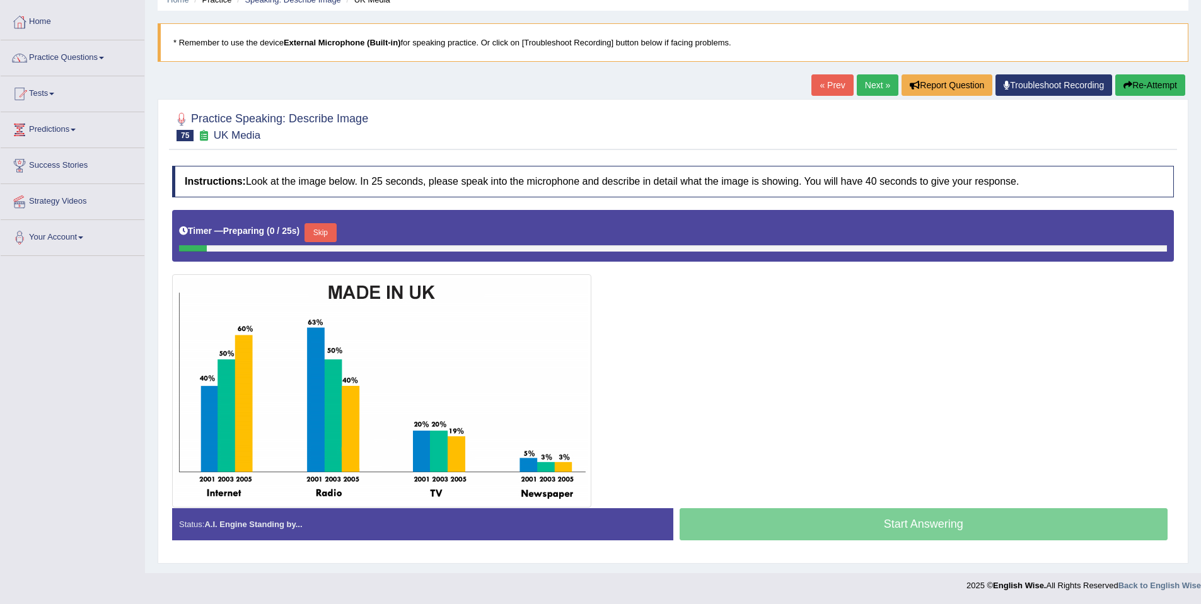
click at [332, 230] on button "Skip" at bounding box center [320, 232] width 32 height 19
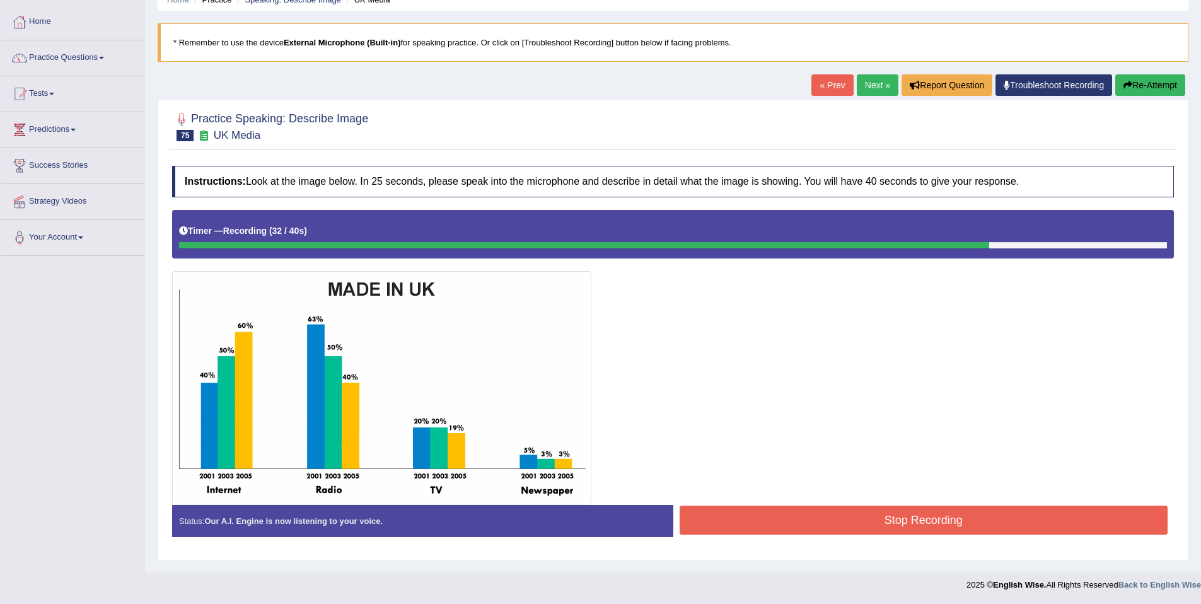
click at [948, 503] on div at bounding box center [673, 357] width 1002 height 294
click at [951, 511] on button "Stop Recording" at bounding box center [923, 520] width 489 height 29
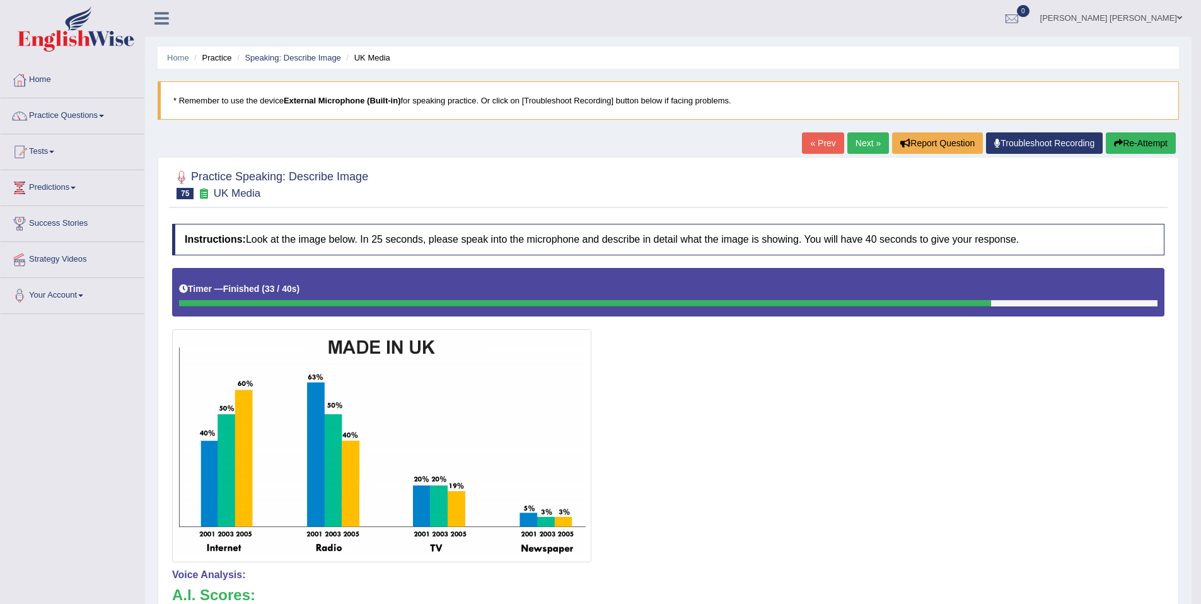
click at [881, 137] on div "« Prev Next » Report Question Troubleshoot Recording Re-Attempt" at bounding box center [990, 144] width 377 height 25
click at [867, 146] on link "Next »" at bounding box center [868, 142] width 42 height 21
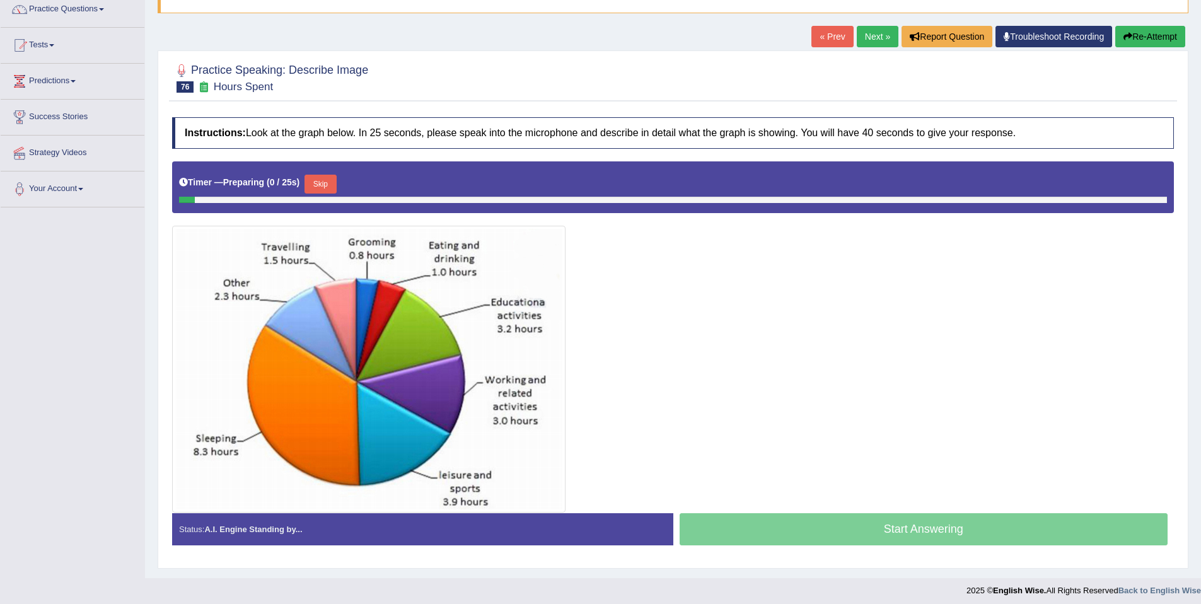
scroll to position [112, 0]
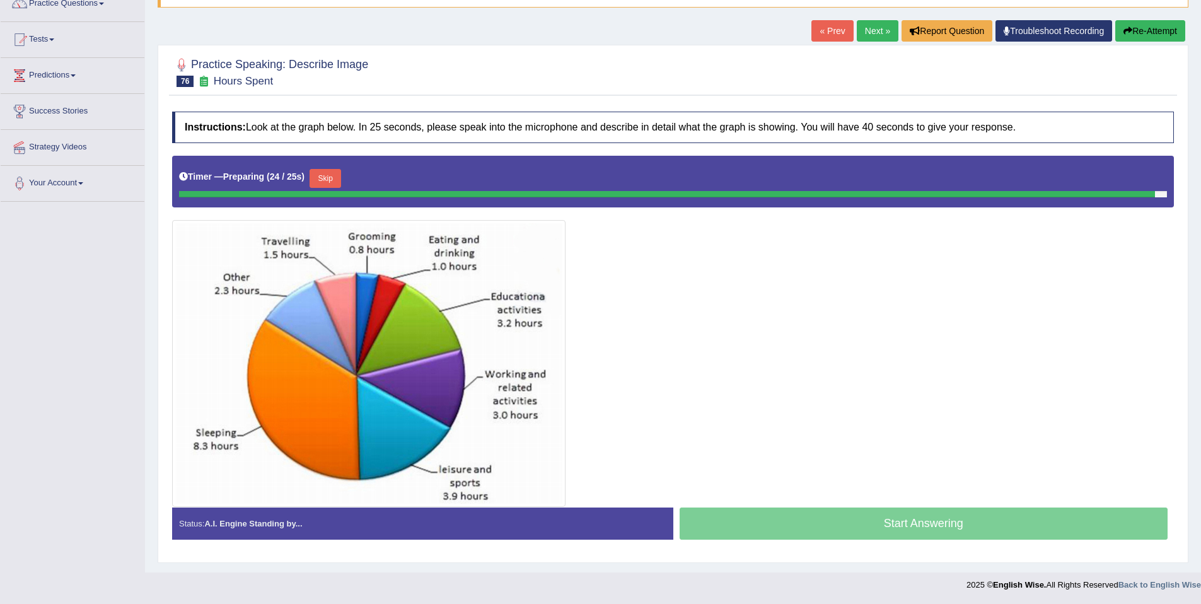
click at [341, 176] on button "Skip" at bounding box center [325, 178] width 32 height 19
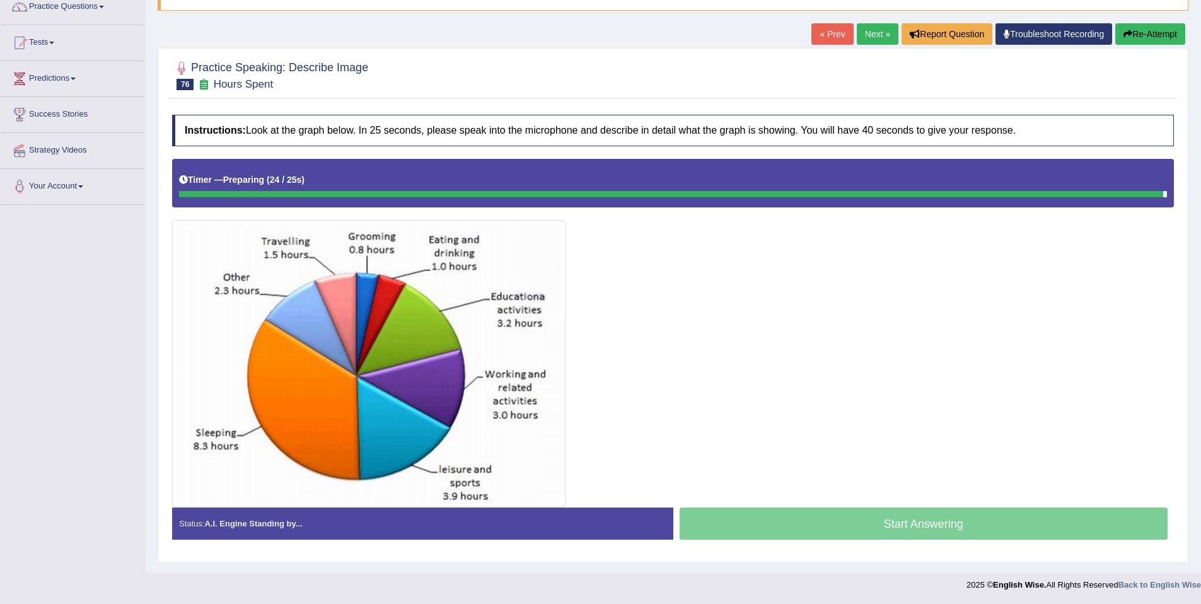
scroll to position [110, 0]
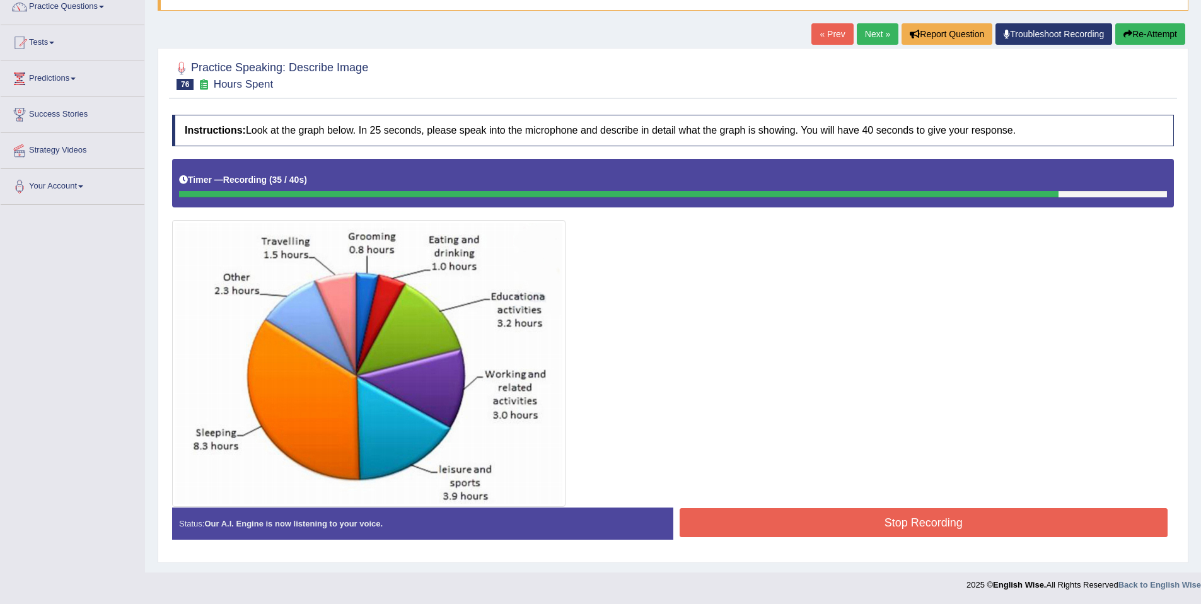
click at [937, 516] on button "Stop Recording" at bounding box center [923, 522] width 489 height 29
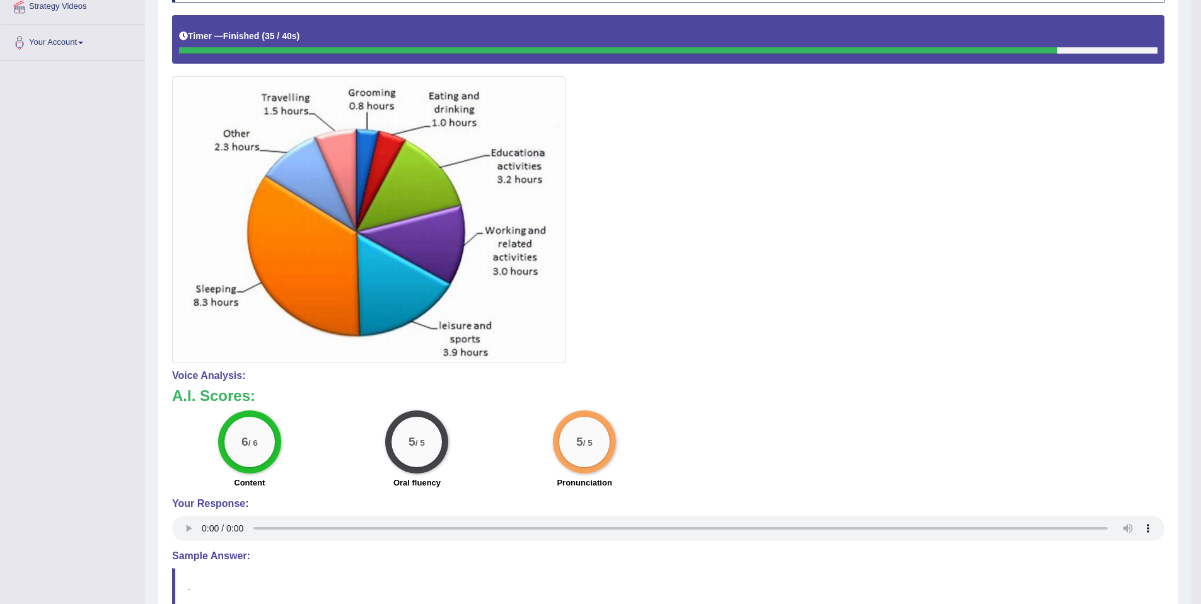
scroll to position [0, 0]
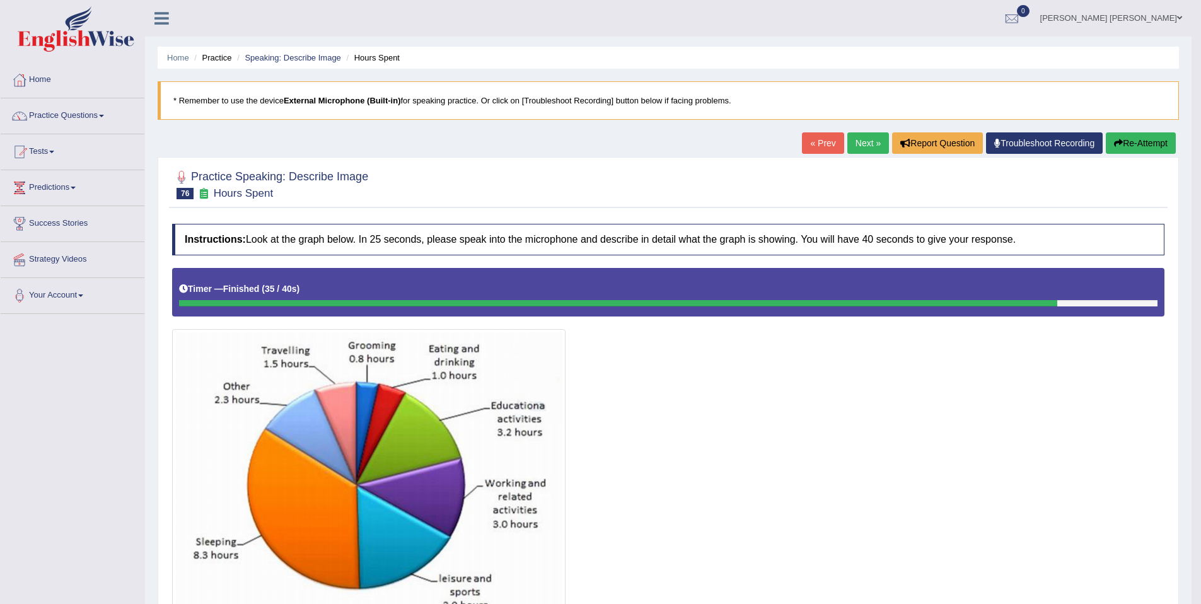
click at [847, 147] on link "Next »" at bounding box center [868, 142] width 42 height 21
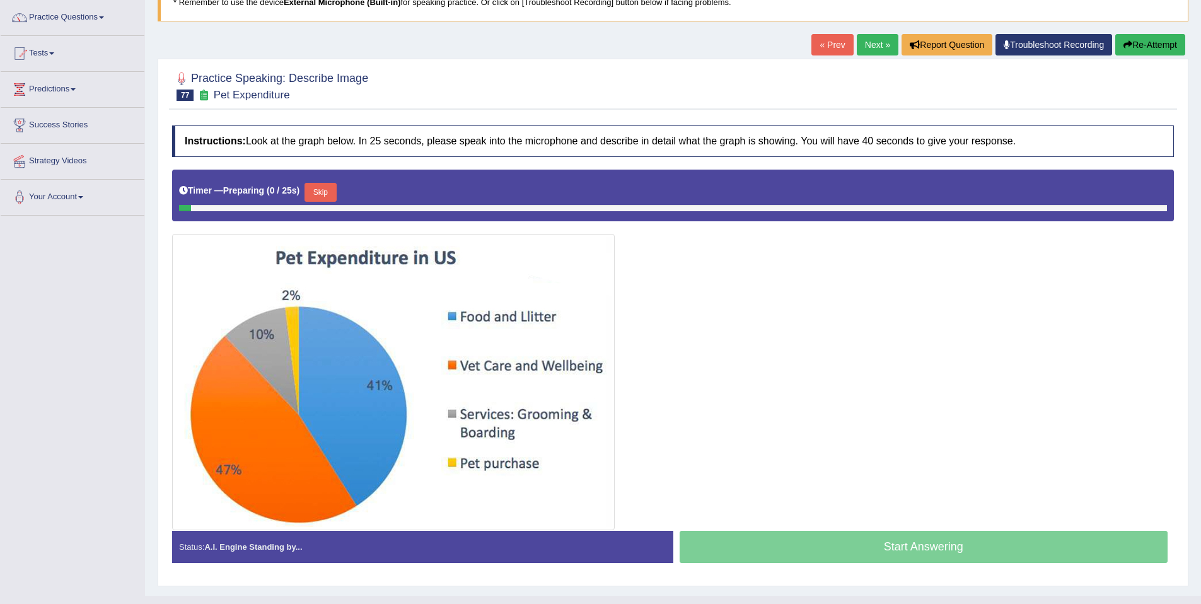
scroll to position [122, 0]
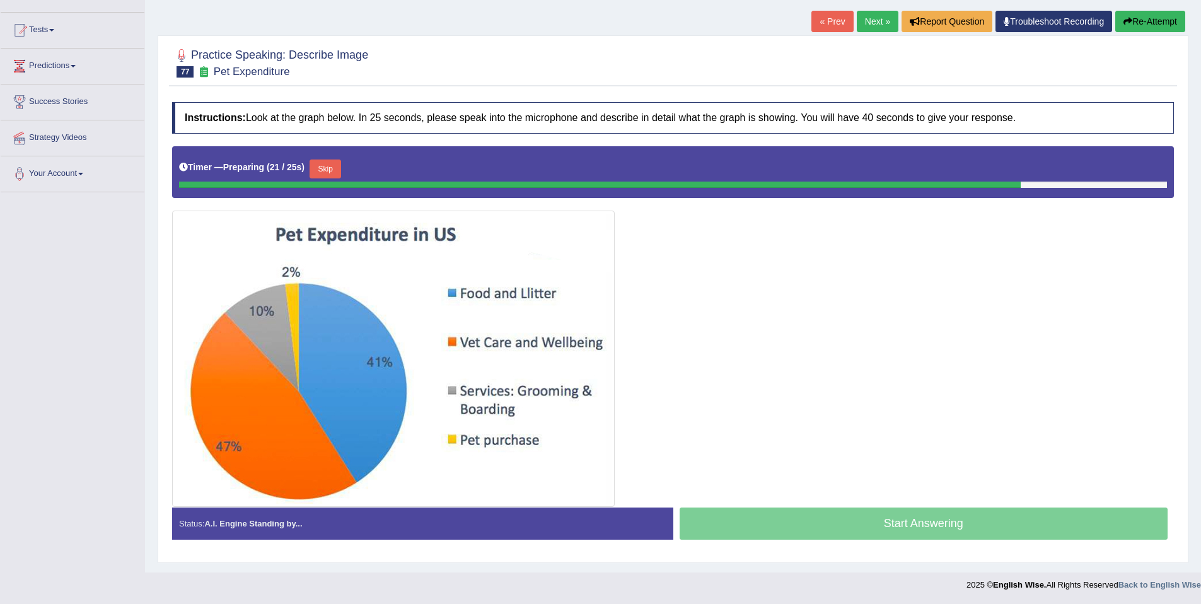
click at [318, 168] on button "Skip" at bounding box center [325, 168] width 32 height 19
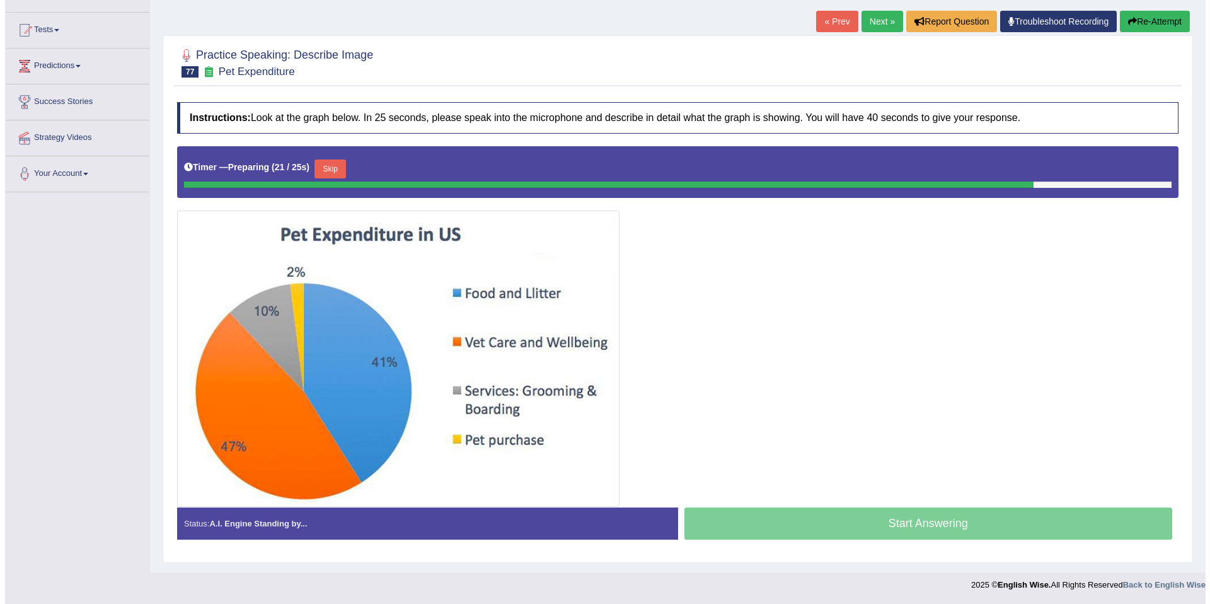
scroll to position [119, 0]
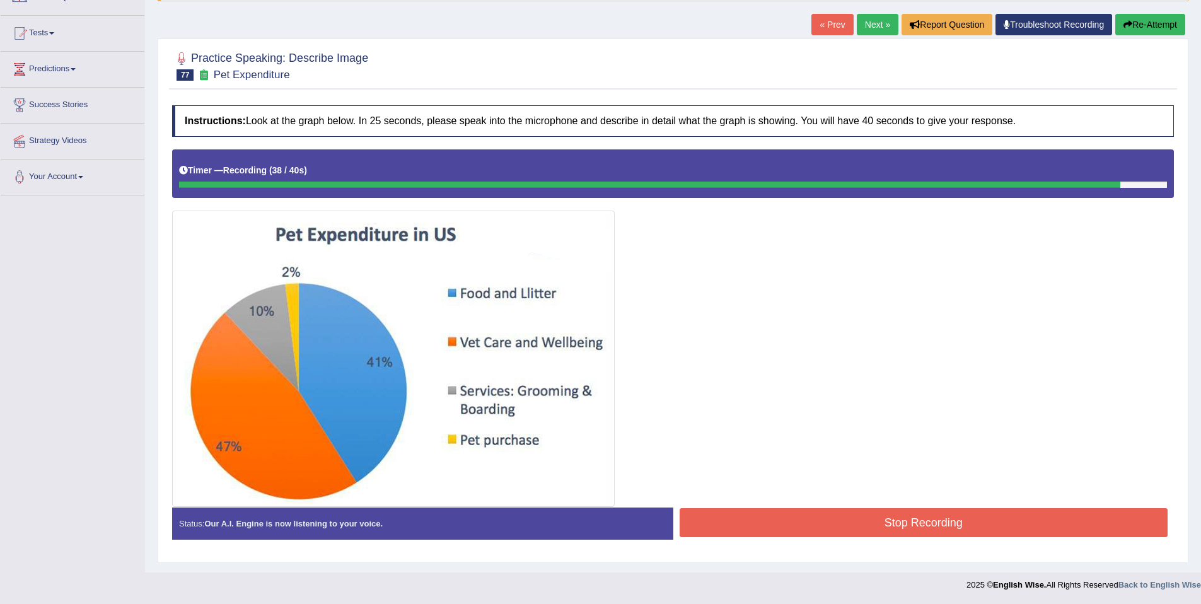
click at [1001, 510] on button "Stop Recording" at bounding box center [923, 522] width 489 height 29
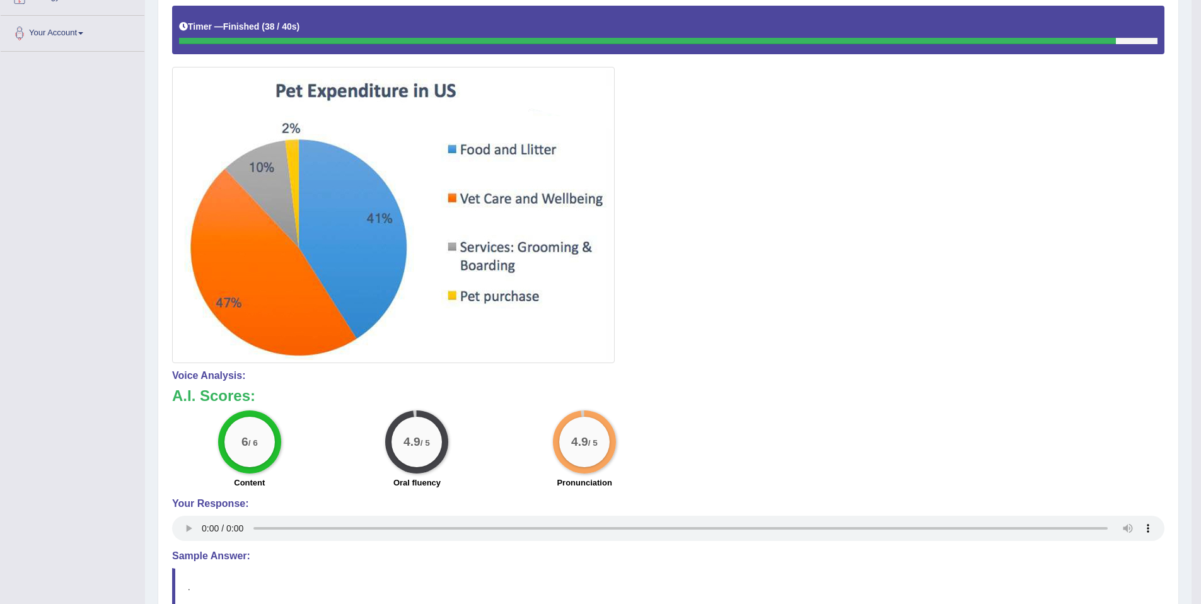
scroll to position [0, 0]
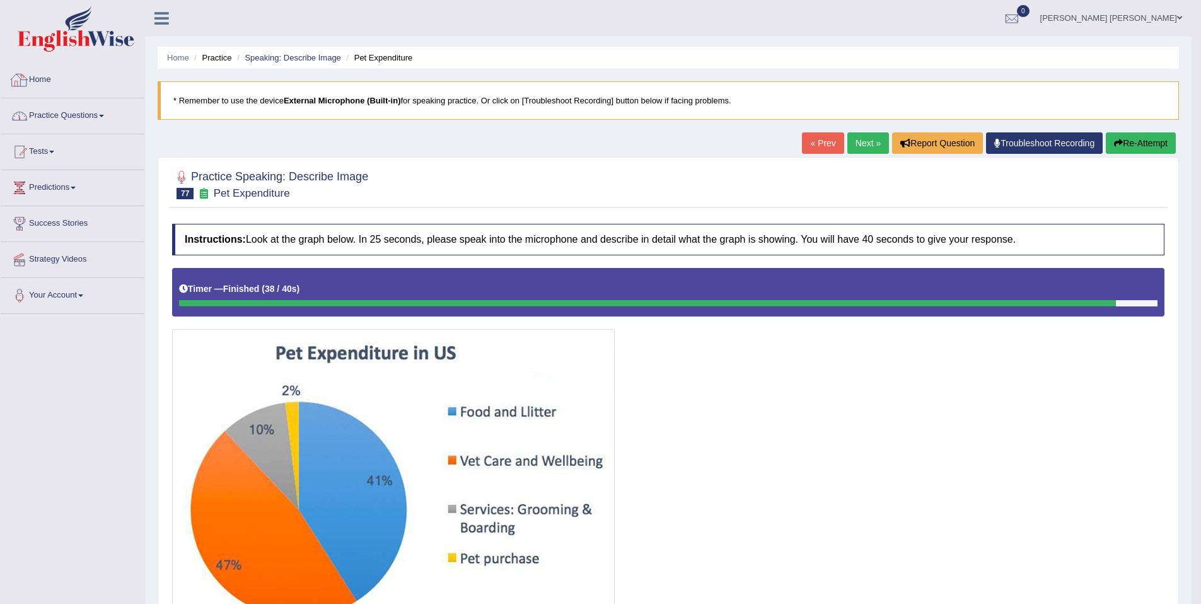
click at [67, 115] on link "Practice Questions" at bounding box center [73, 114] width 144 height 32
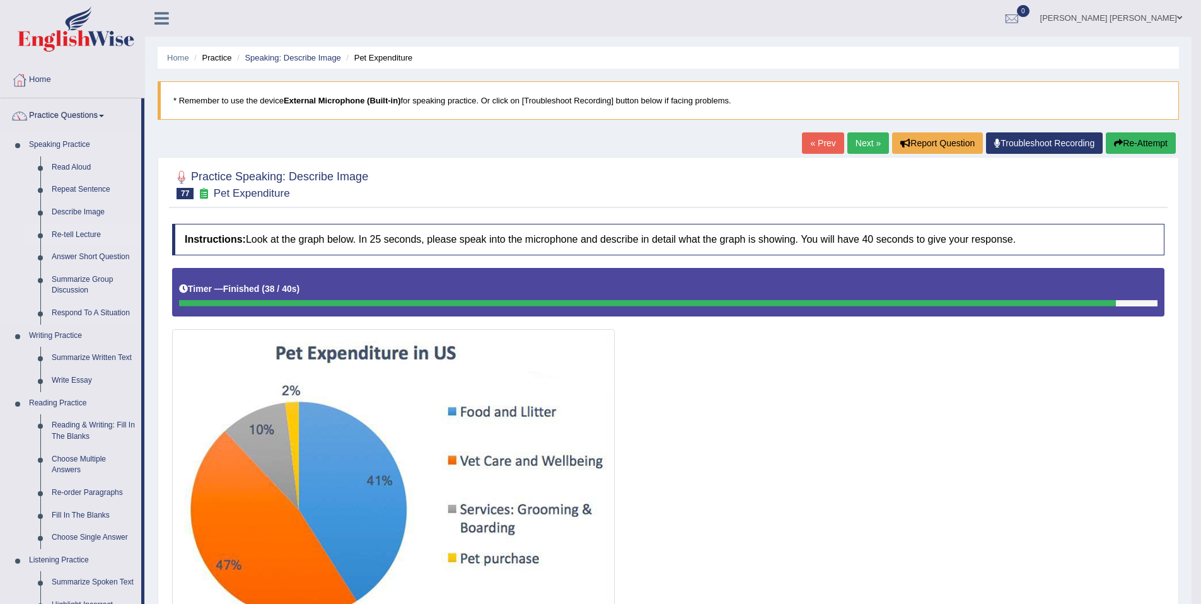
click at [74, 229] on link "Re-tell Lecture" at bounding box center [93, 235] width 95 height 23
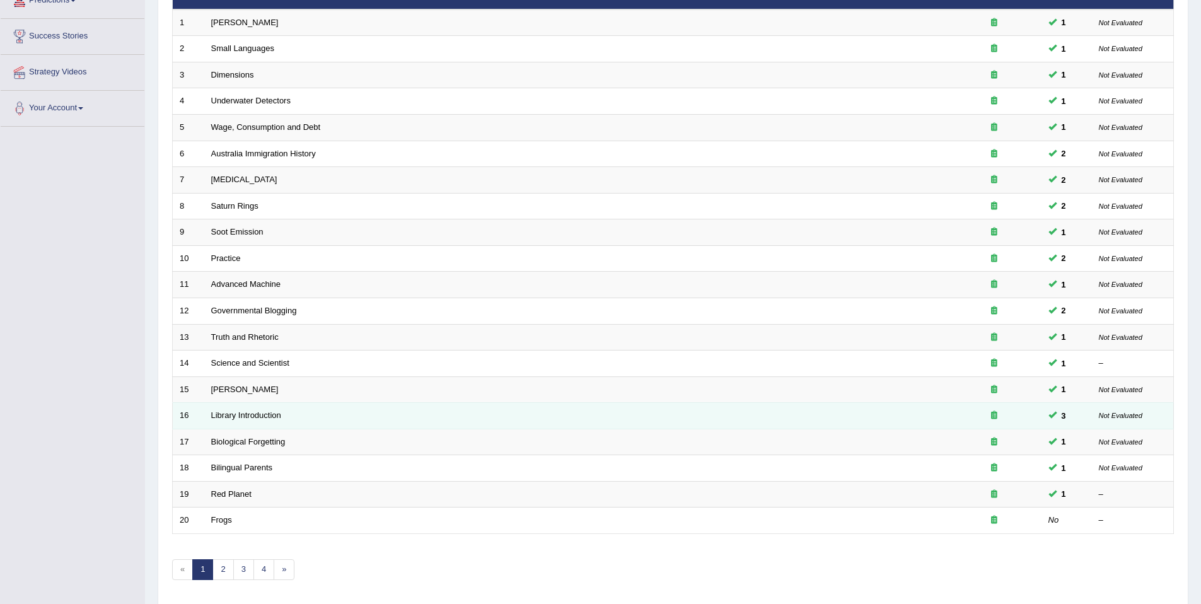
scroll to position [231, 0]
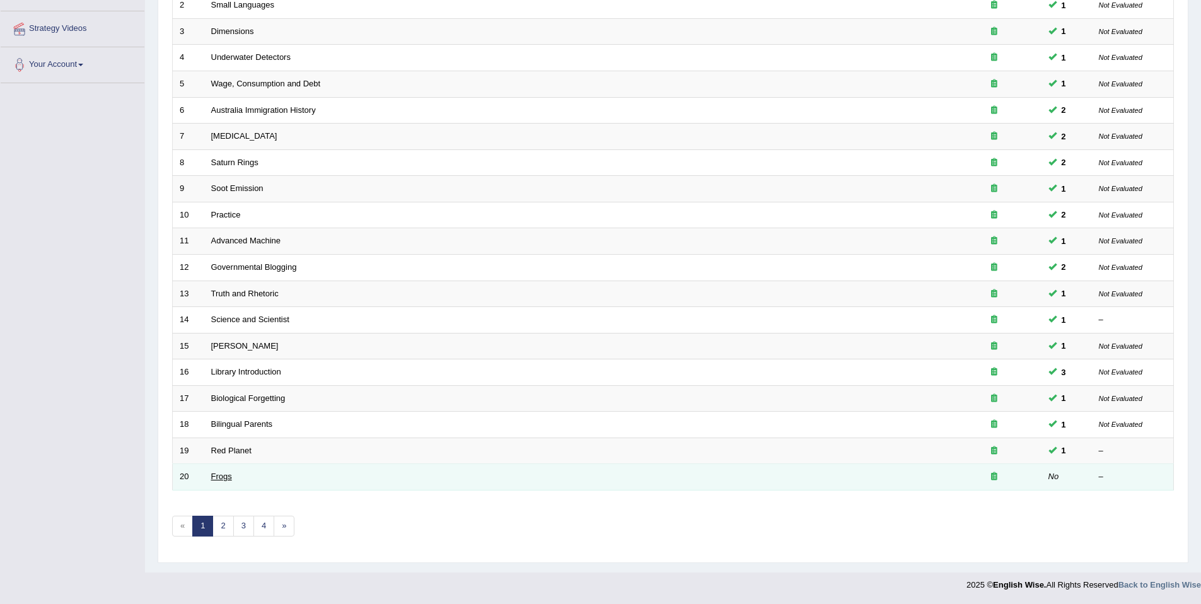
click at [223, 475] on link "Frogs" at bounding box center [221, 475] width 21 height 9
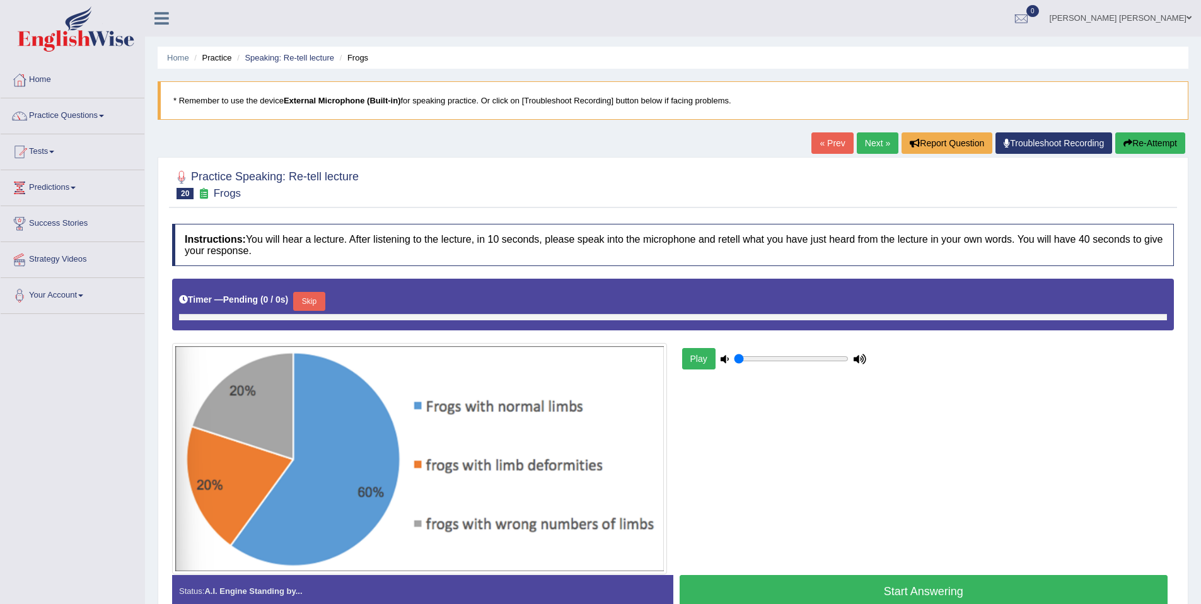
type input "1"
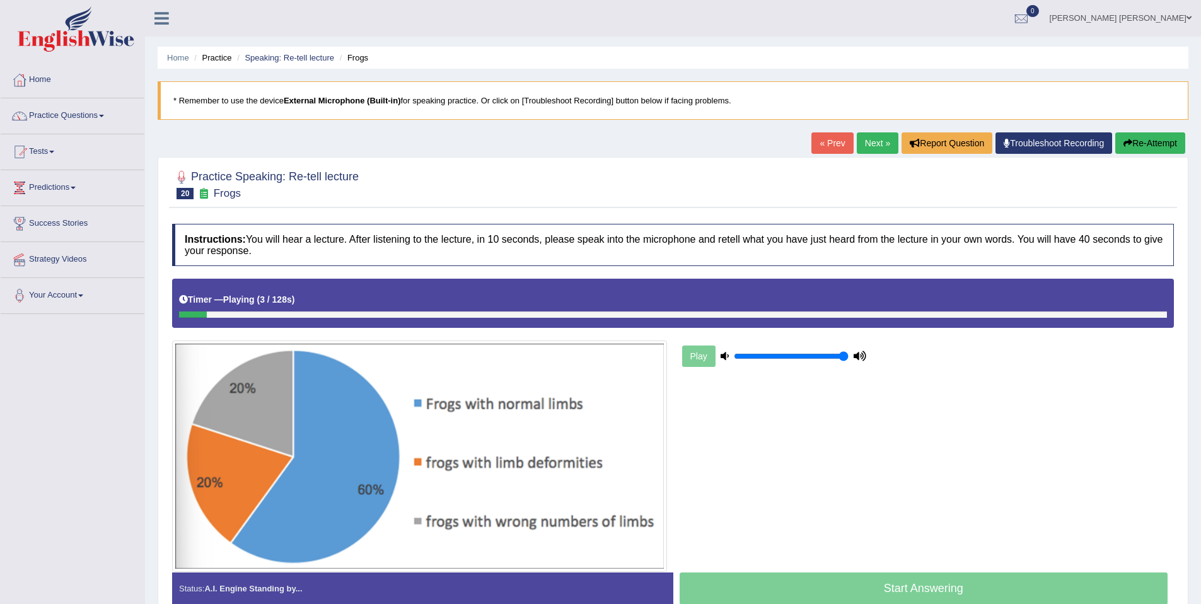
click at [876, 151] on link "Next »" at bounding box center [878, 142] width 42 height 21
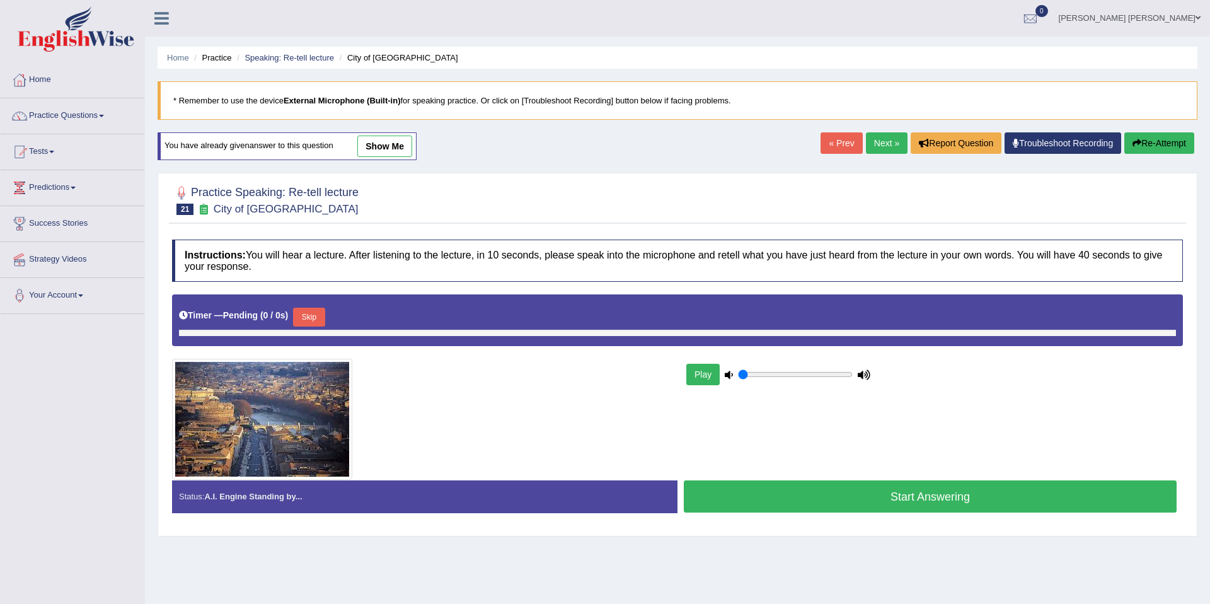
type input "1"
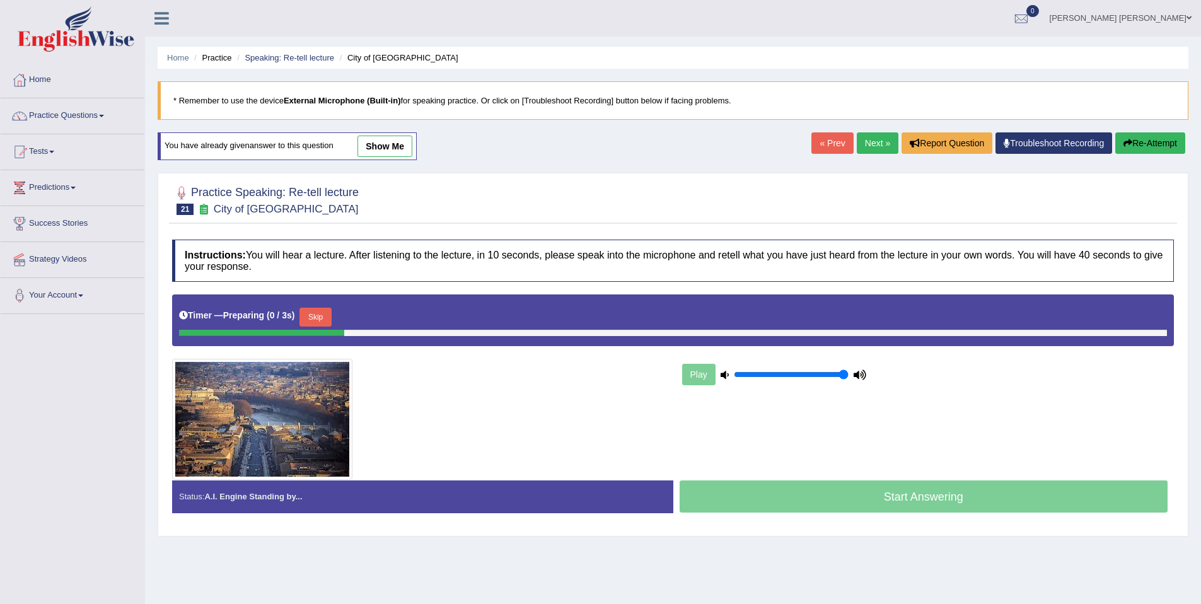
scroll to position [58, 0]
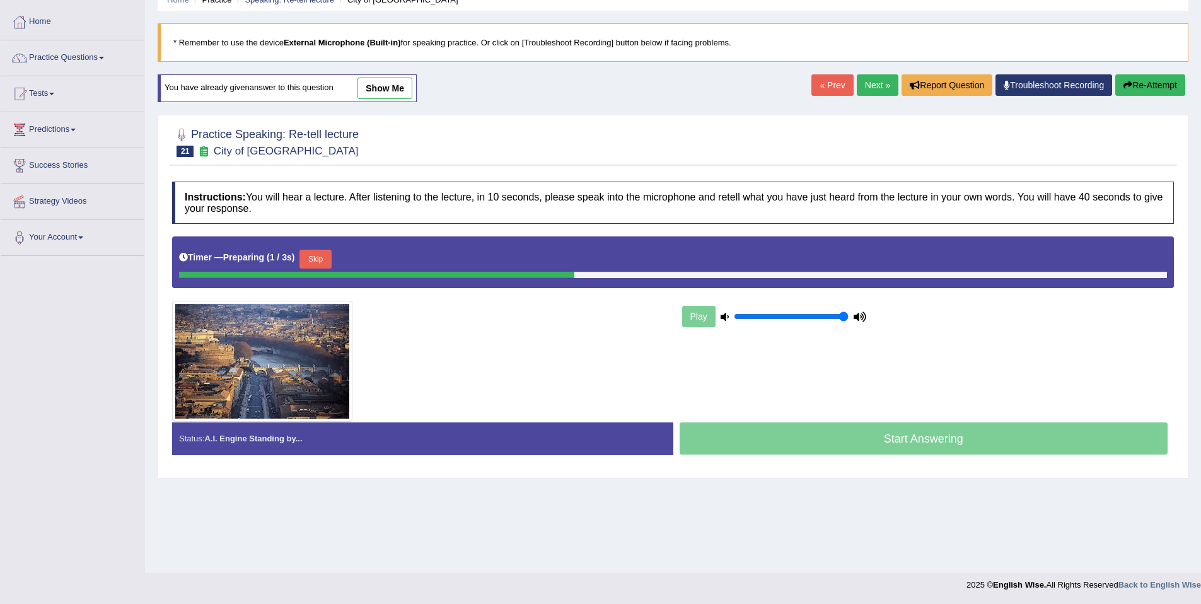
click at [331, 253] on button "Skip" at bounding box center [315, 259] width 32 height 19
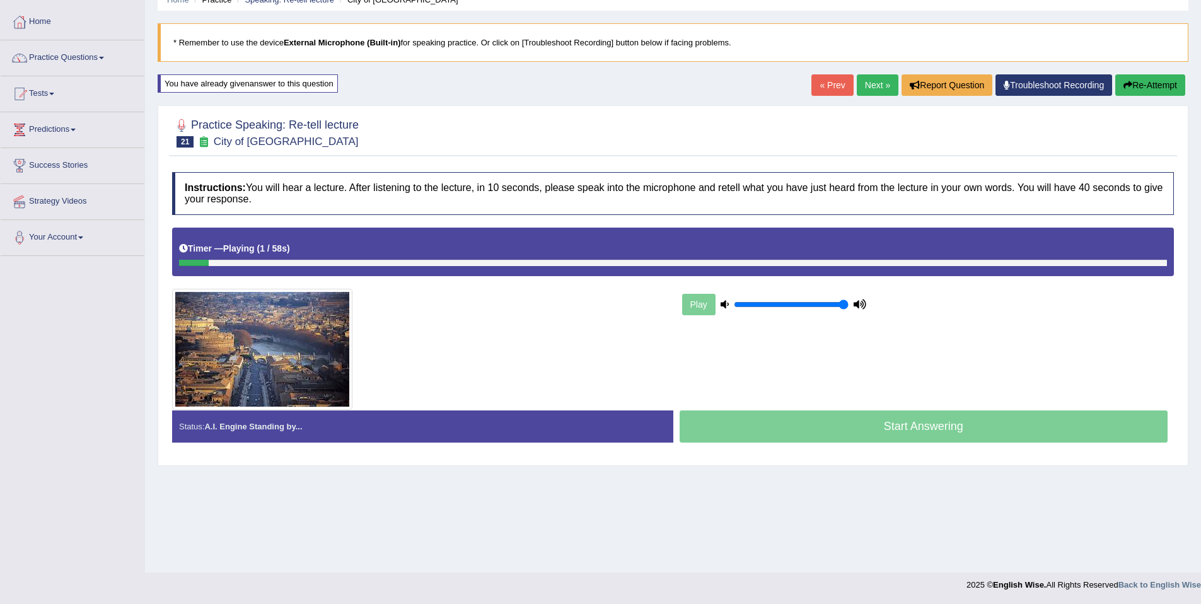
click at [1151, 90] on button "Re-Attempt" at bounding box center [1150, 84] width 70 height 21
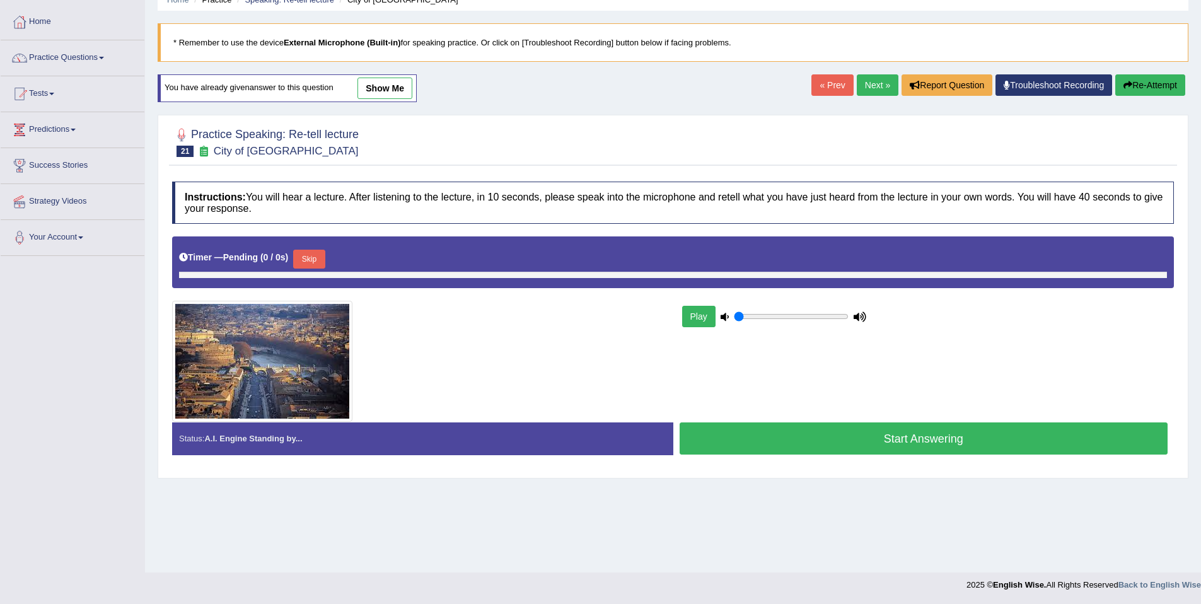
type input "1"
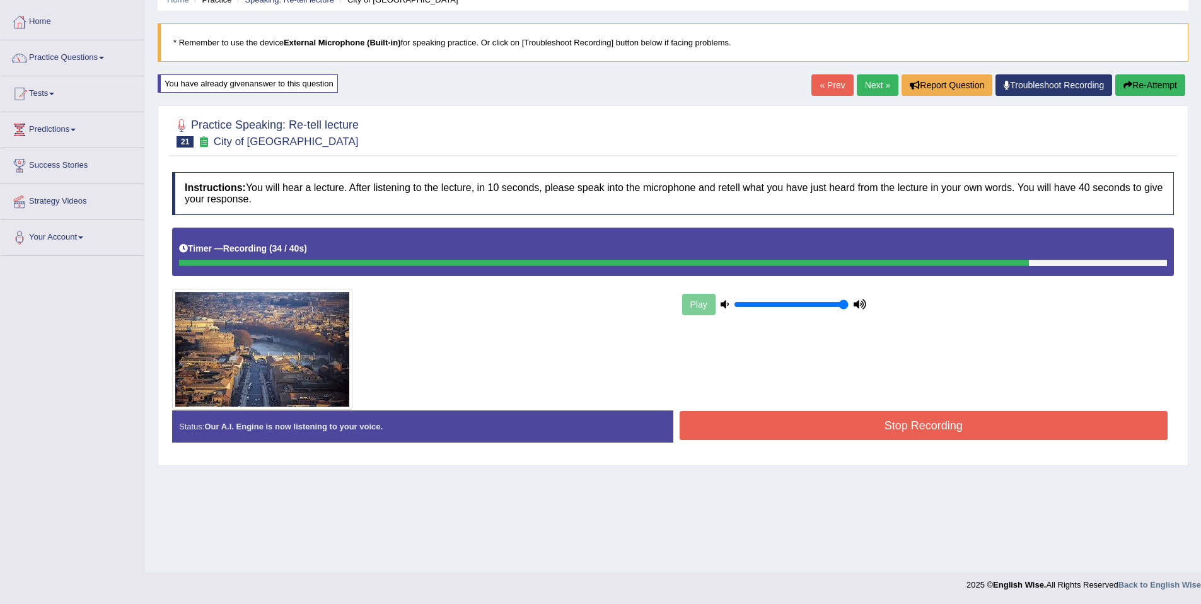
click at [970, 437] on button "Stop Recording" at bounding box center [923, 425] width 489 height 29
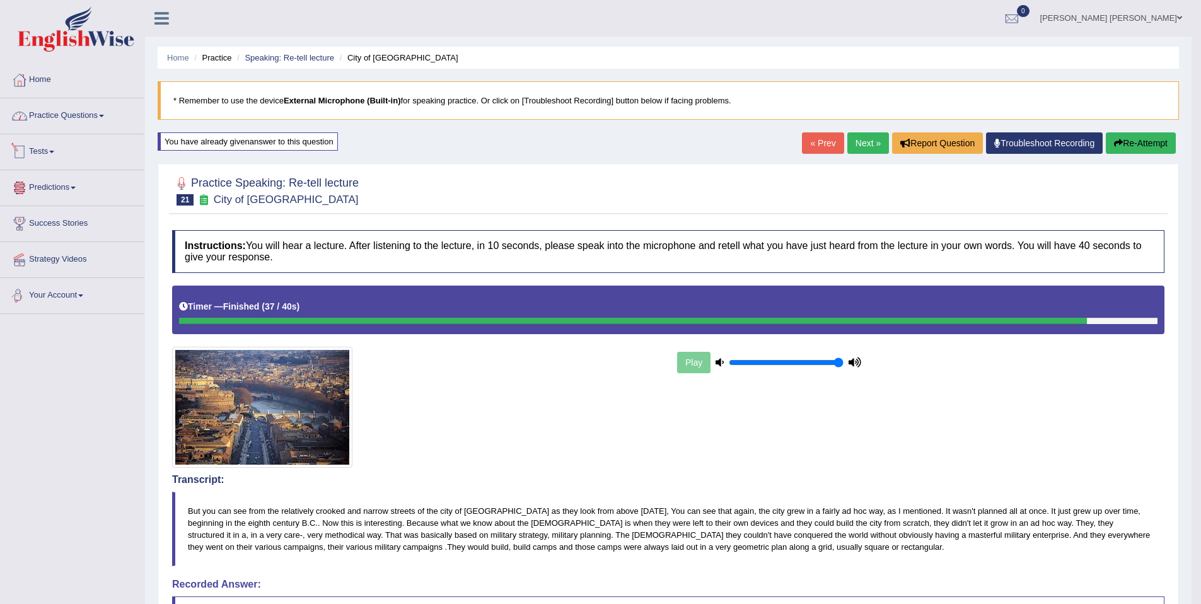
click at [92, 126] on link "Practice Questions" at bounding box center [73, 114] width 144 height 32
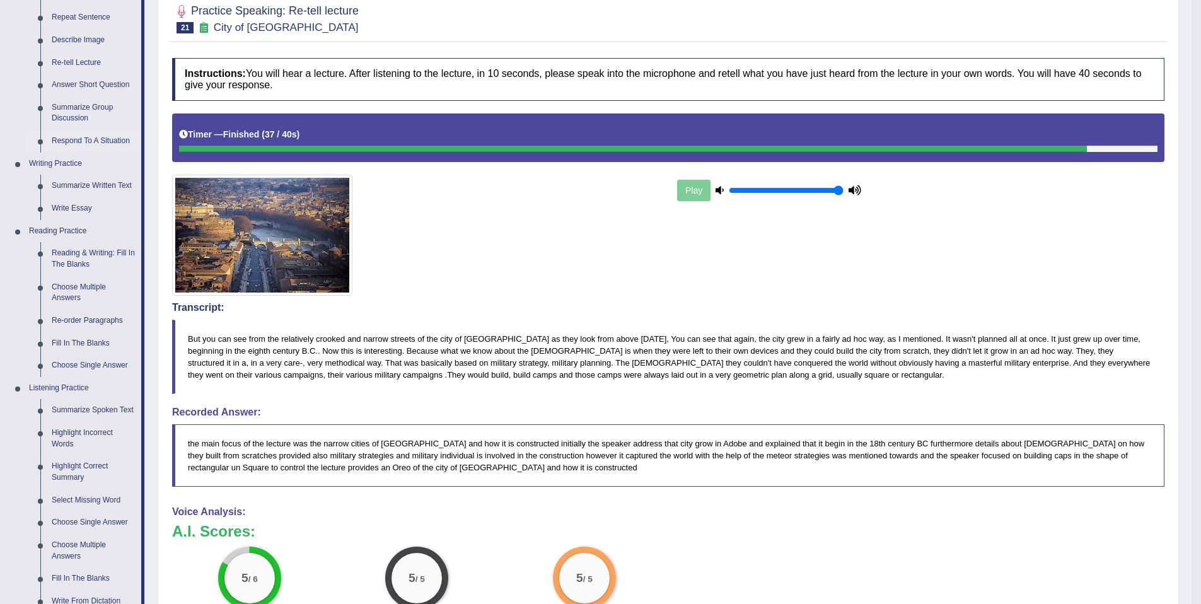
scroll to position [101, 0]
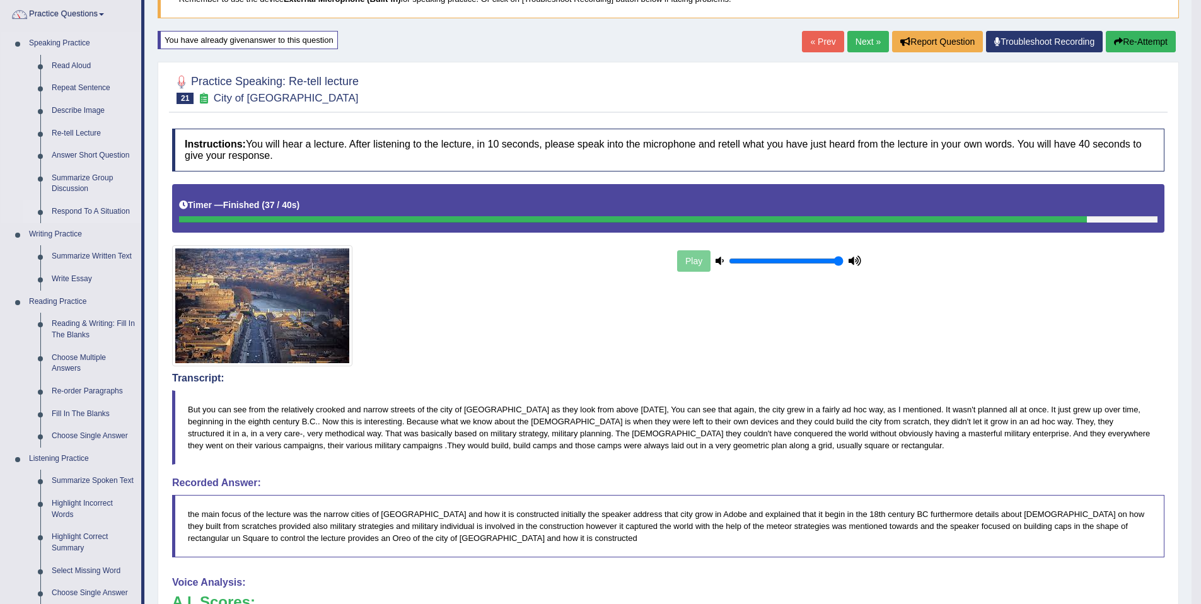
click at [113, 202] on link "Respond To A Situation" at bounding box center [93, 211] width 95 height 23
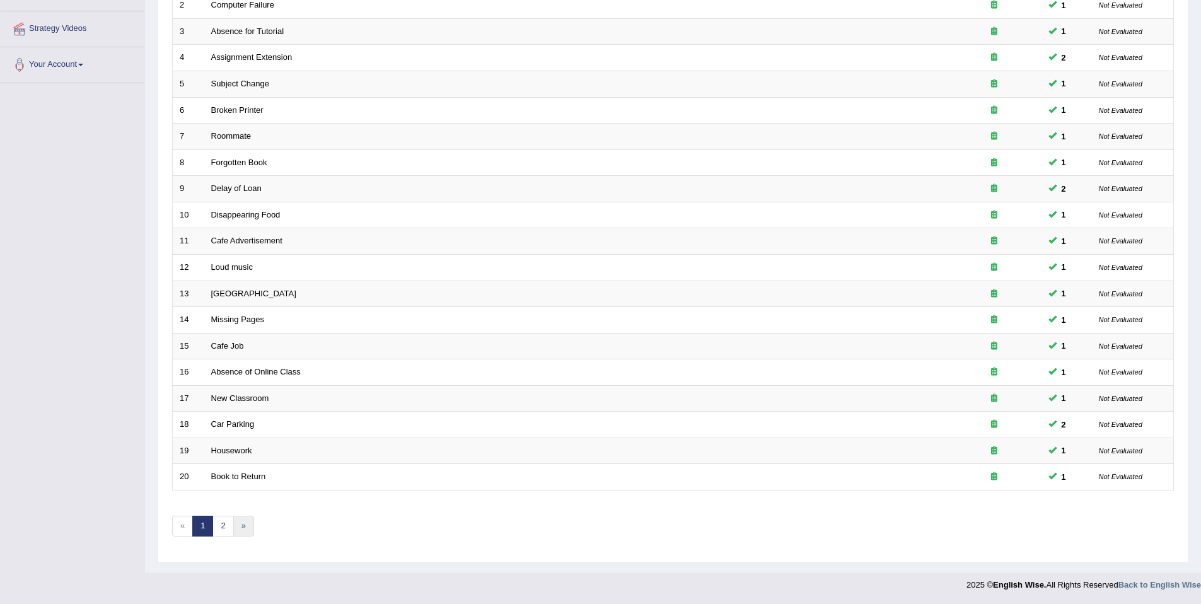
click at [241, 524] on link "»" at bounding box center [243, 526] width 21 height 21
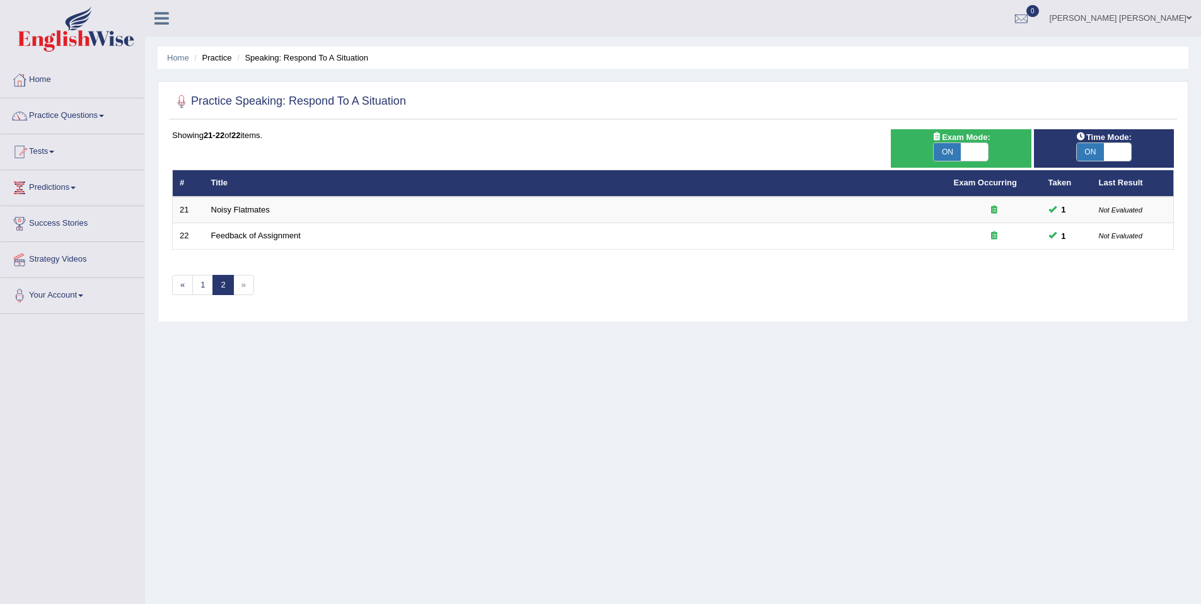
click at [964, 157] on span at bounding box center [974, 152] width 27 height 18
checkbox input "false"
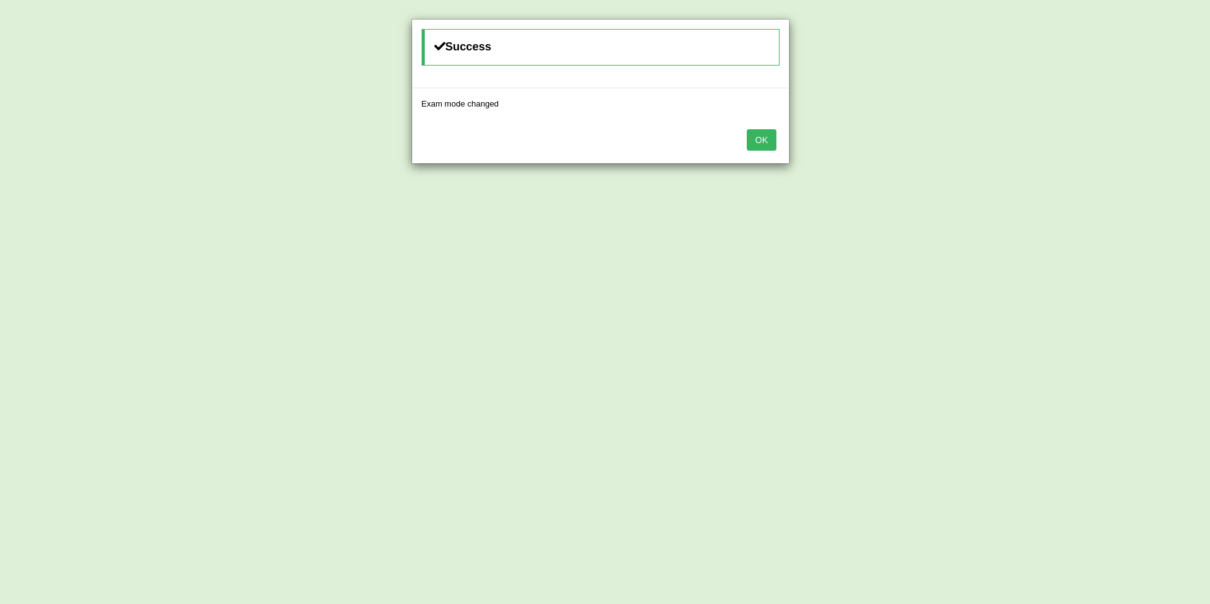
click at [763, 129] on button "OK" at bounding box center [761, 139] width 29 height 21
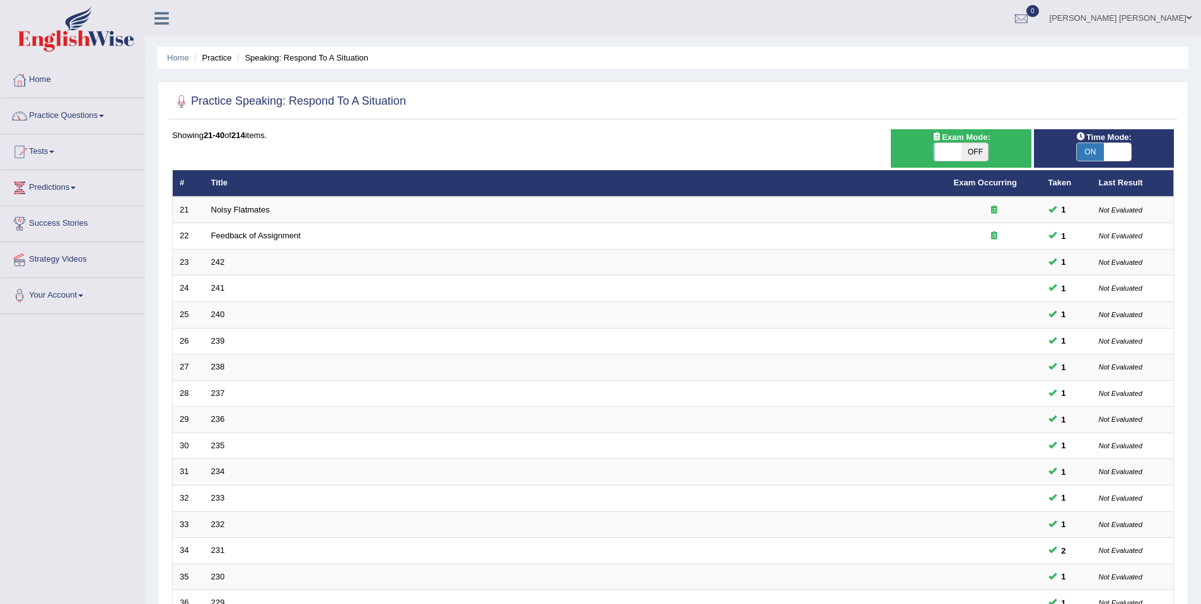
scroll to position [231, 0]
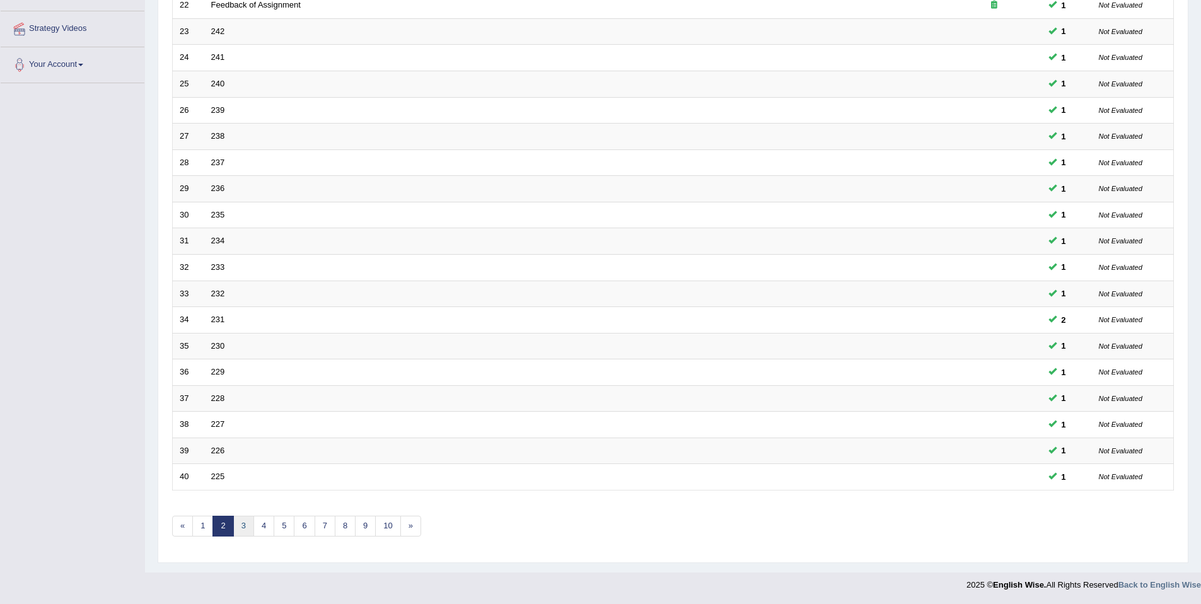
click at [245, 530] on link "3" at bounding box center [243, 526] width 21 height 21
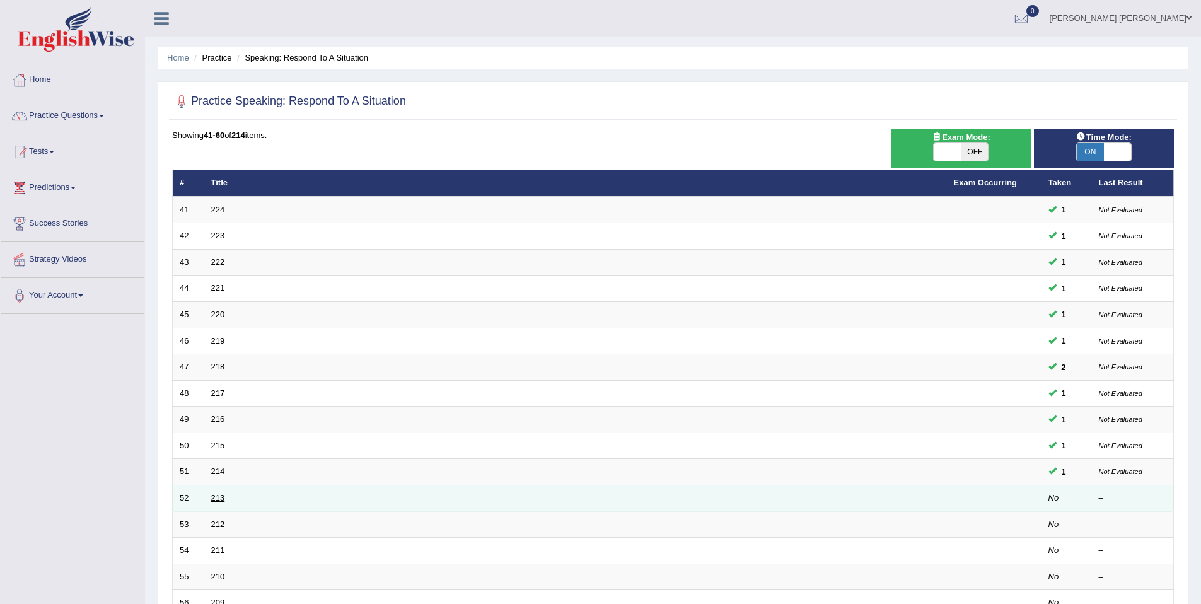
click at [214, 500] on link "213" at bounding box center [218, 497] width 14 height 9
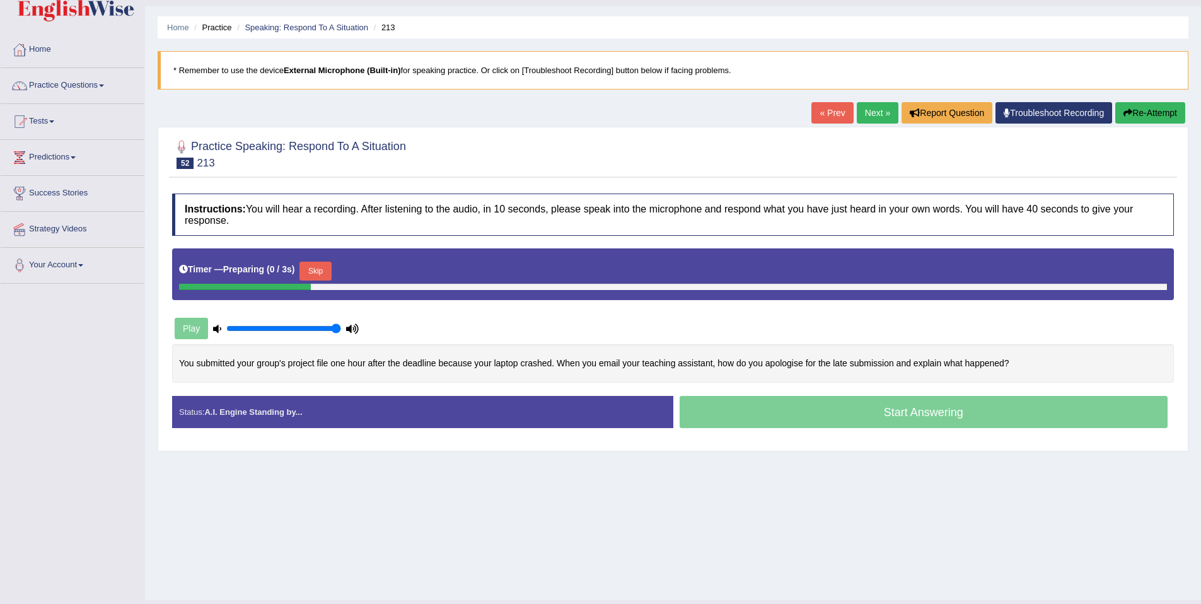
scroll to position [58, 0]
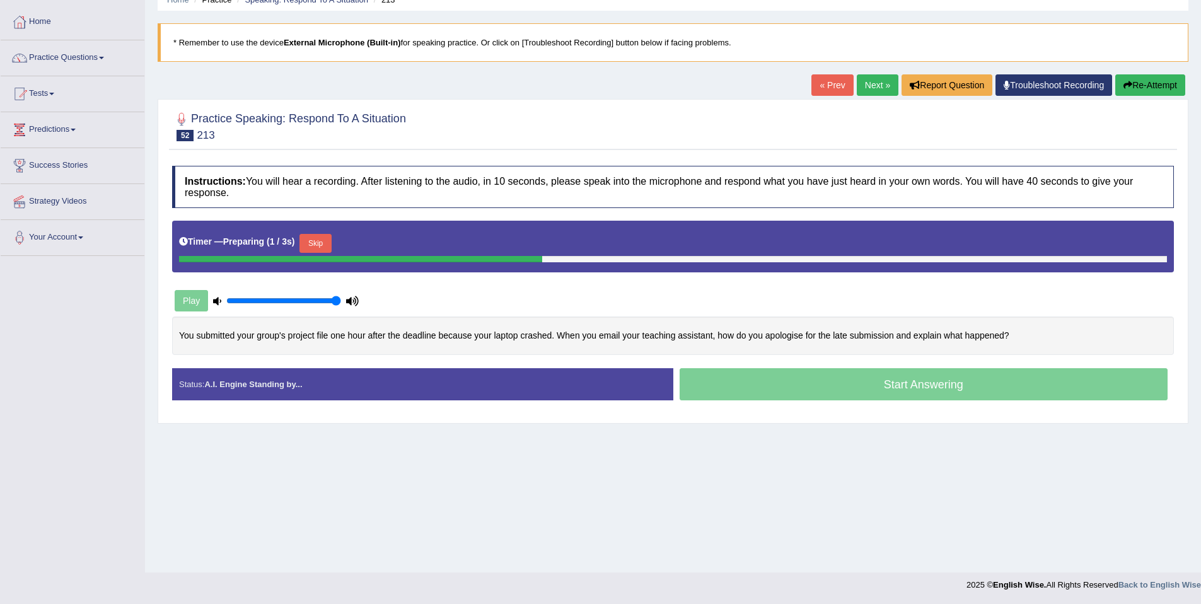
click at [327, 240] on button "Skip" at bounding box center [315, 243] width 32 height 19
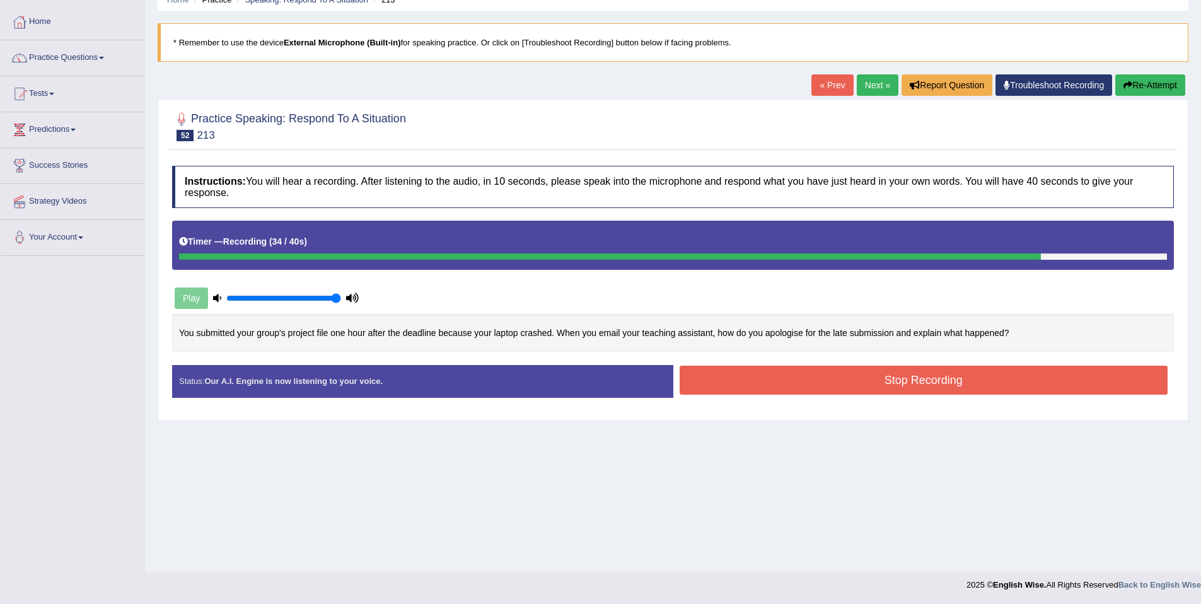
click at [781, 389] on button "Stop Recording" at bounding box center [923, 380] width 489 height 29
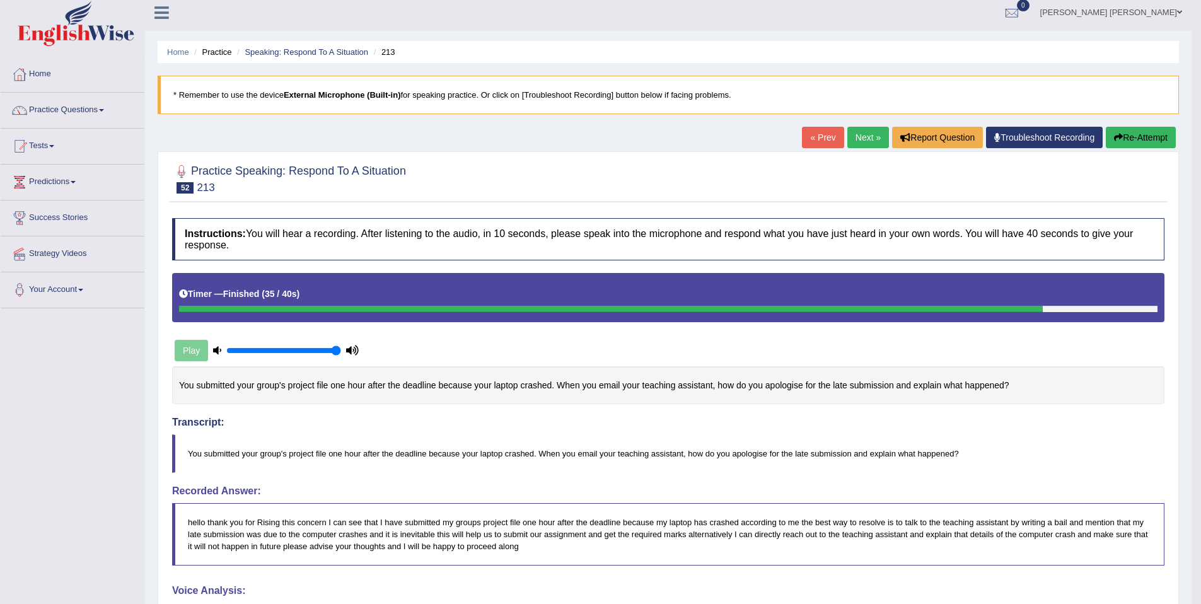
scroll to position [0, 0]
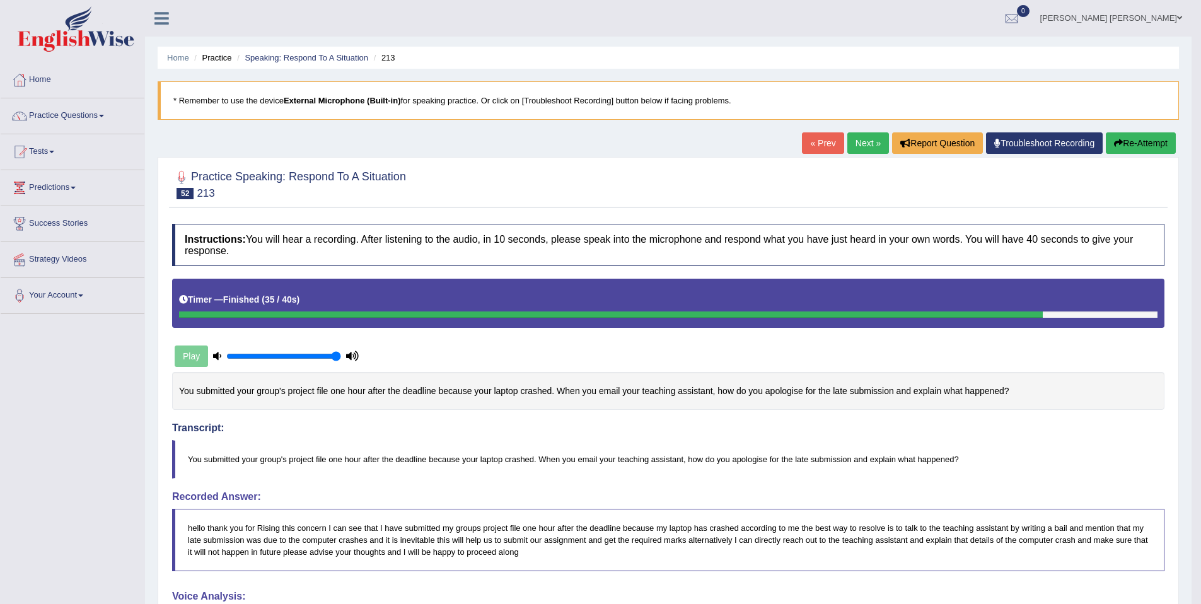
click at [861, 153] on link "Next »" at bounding box center [868, 142] width 42 height 21
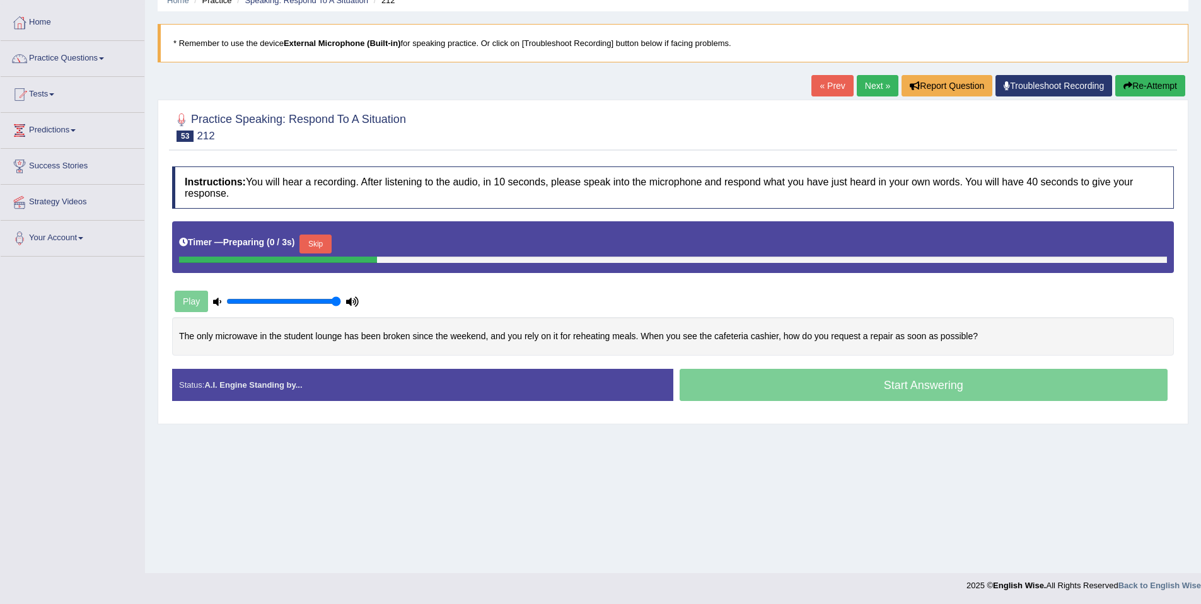
scroll to position [58, 0]
click at [318, 243] on button "Skip" at bounding box center [315, 243] width 32 height 19
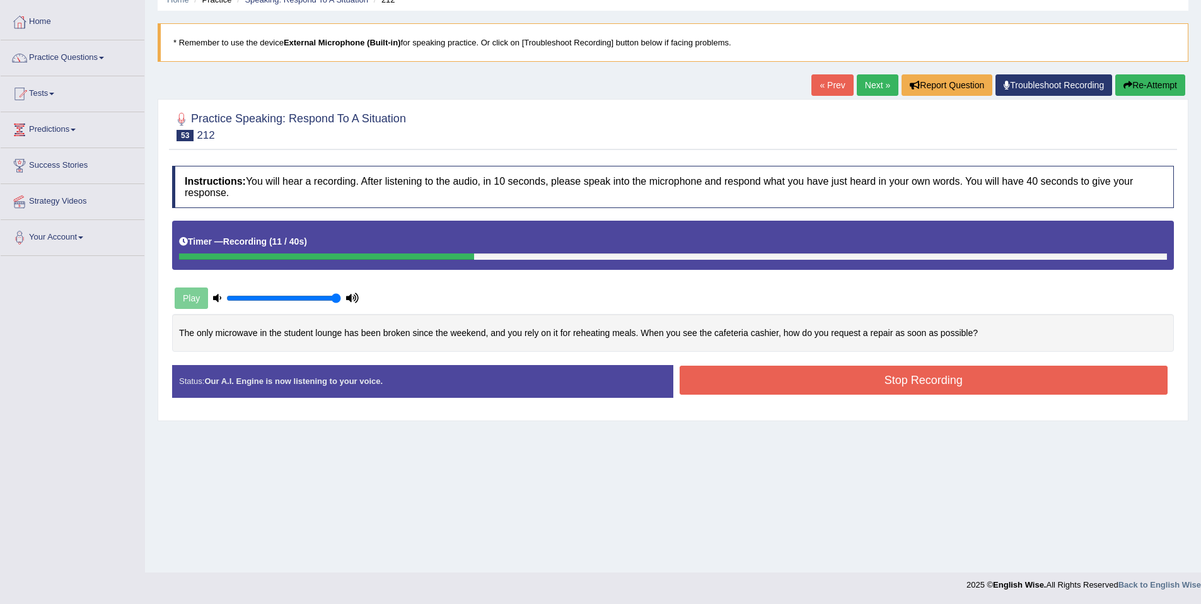
click at [1177, 81] on button "Re-Attempt" at bounding box center [1150, 84] width 70 height 21
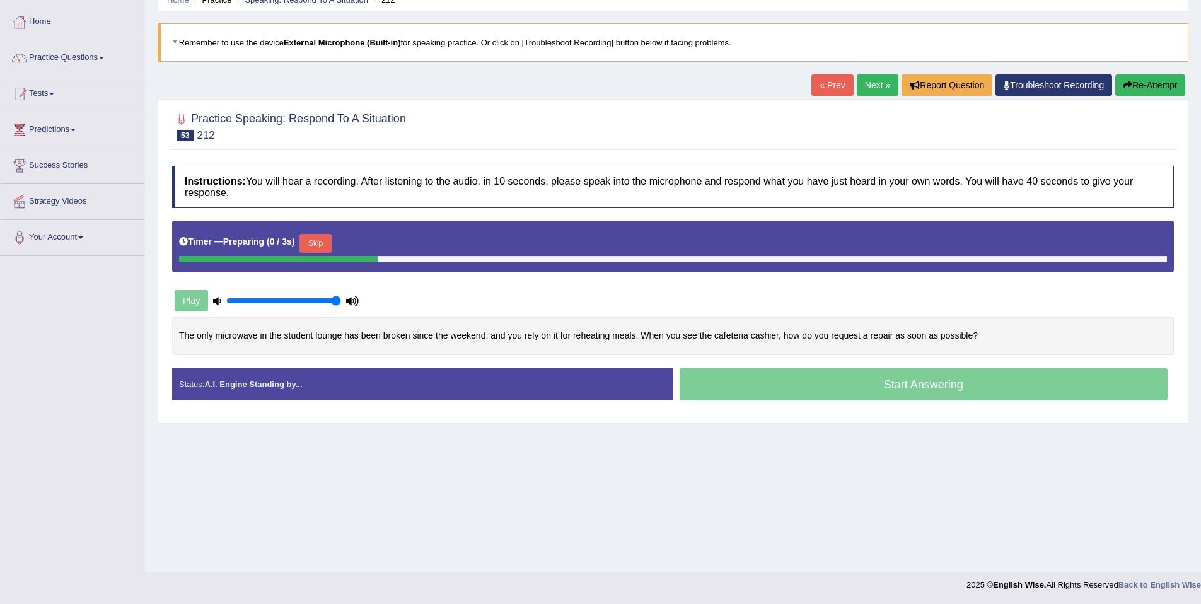
click at [320, 236] on button "Skip" at bounding box center [315, 243] width 32 height 19
click at [379, 242] on button "Skip" at bounding box center [375, 243] width 32 height 19
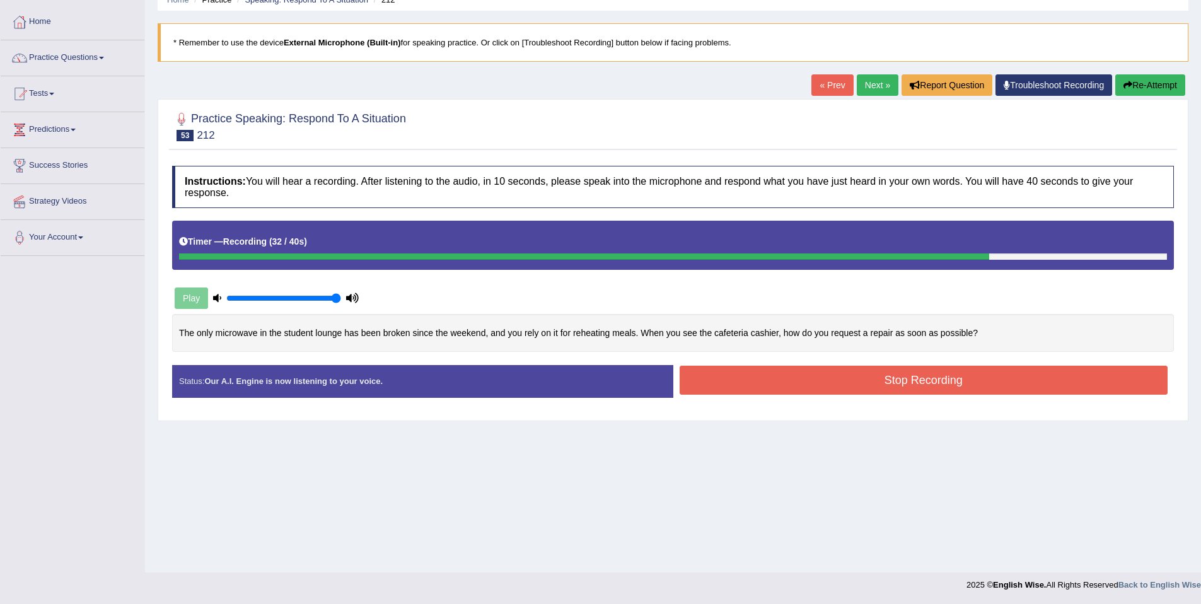
click at [886, 391] on button "Stop Recording" at bounding box center [923, 380] width 489 height 29
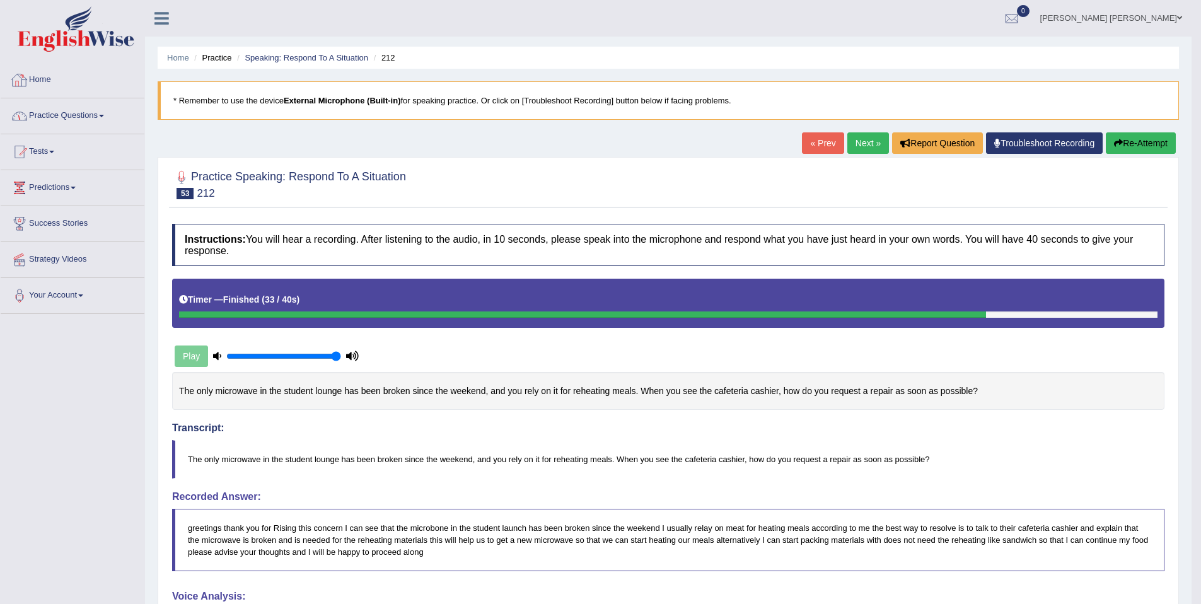
click at [81, 125] on link "Practice Questions" at bounding box center [73, 114] width 144 height 32
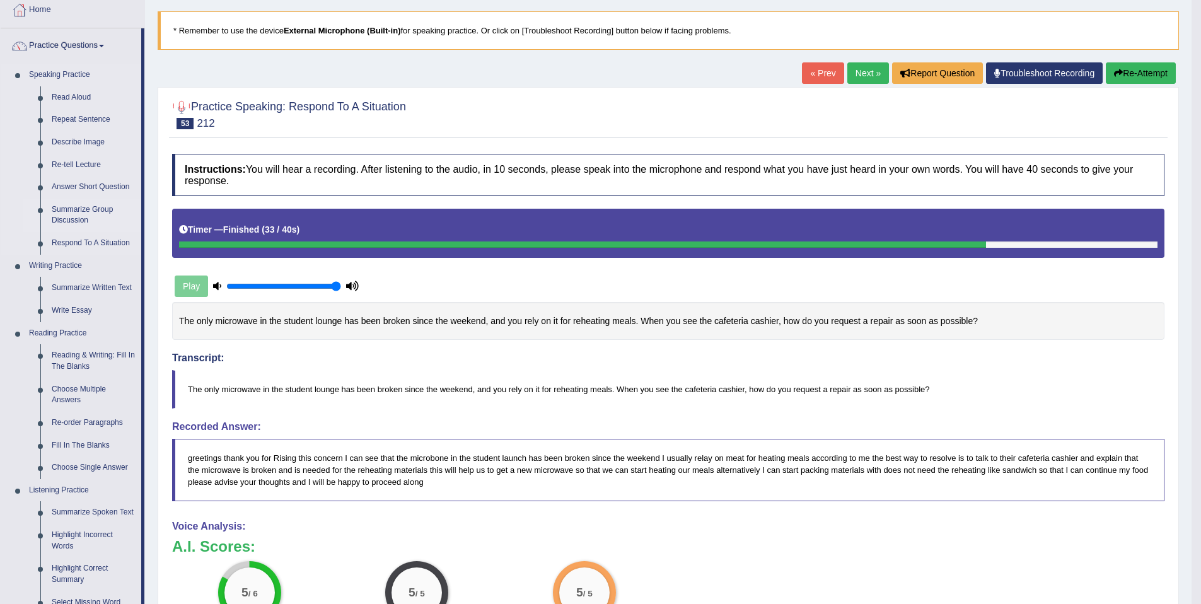
scroll to position [141, 0]
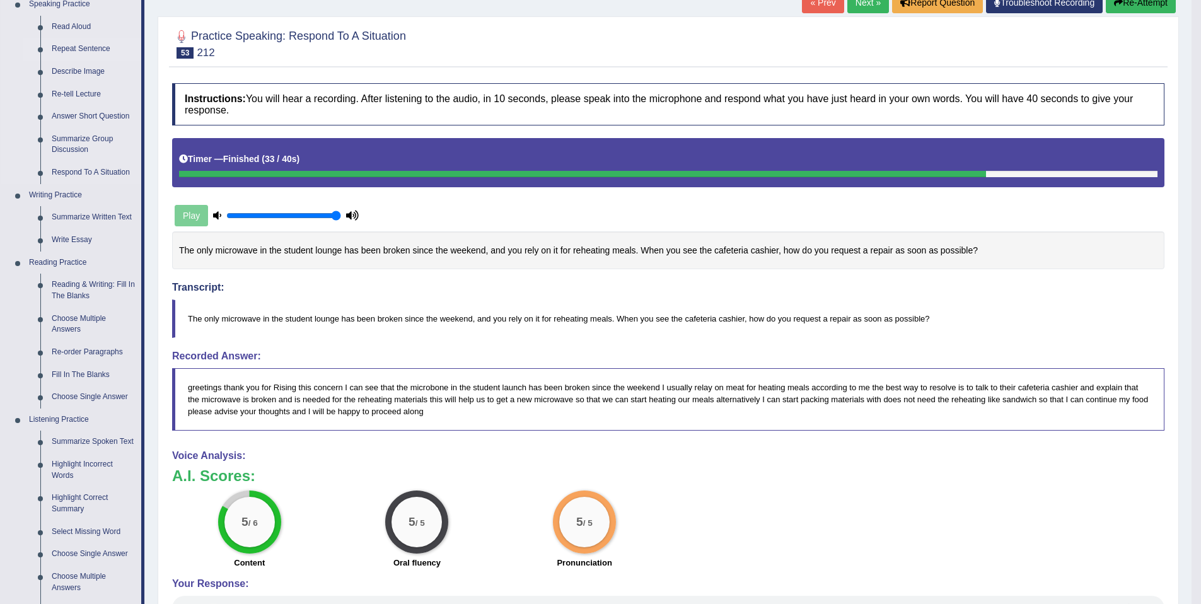
click at [93, 57] on link "Repeat Sentence" at bounding box center [93, 49] width 95 height 23
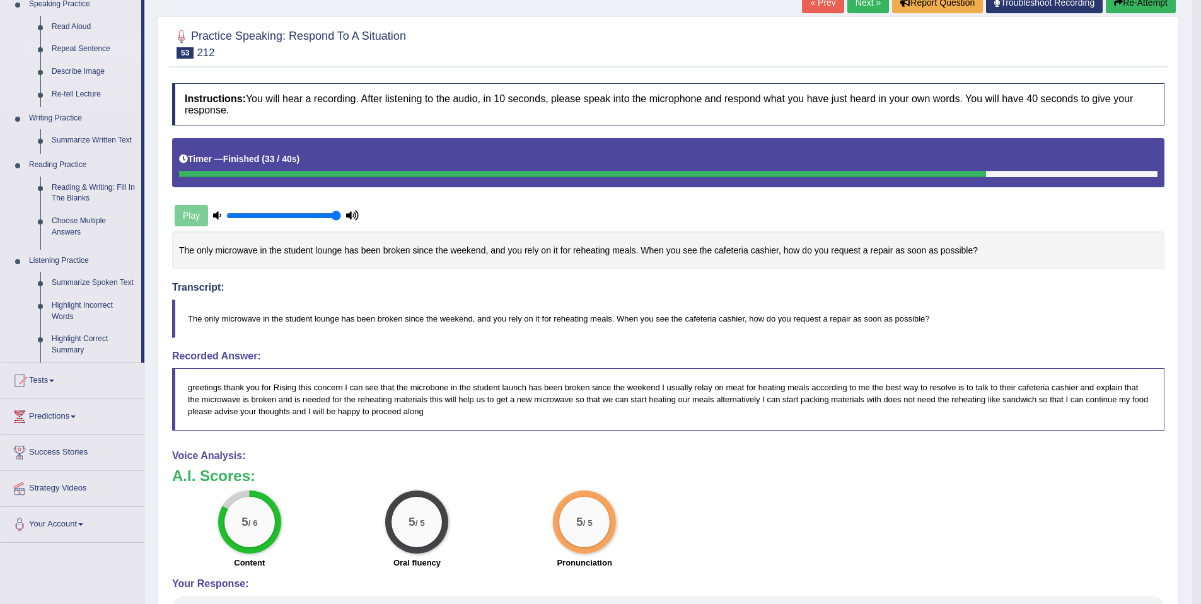
click at [95, 50] on link "Repeat Sentence" at bounding box center [93, 49] width 95 height 23
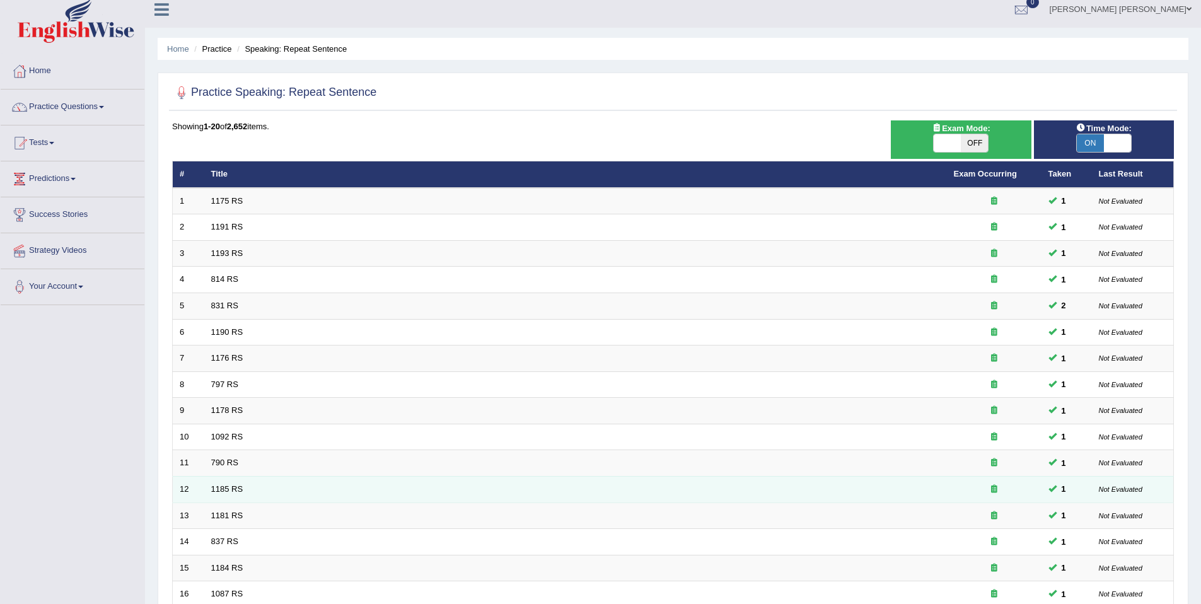
scroll to position [231, 0]
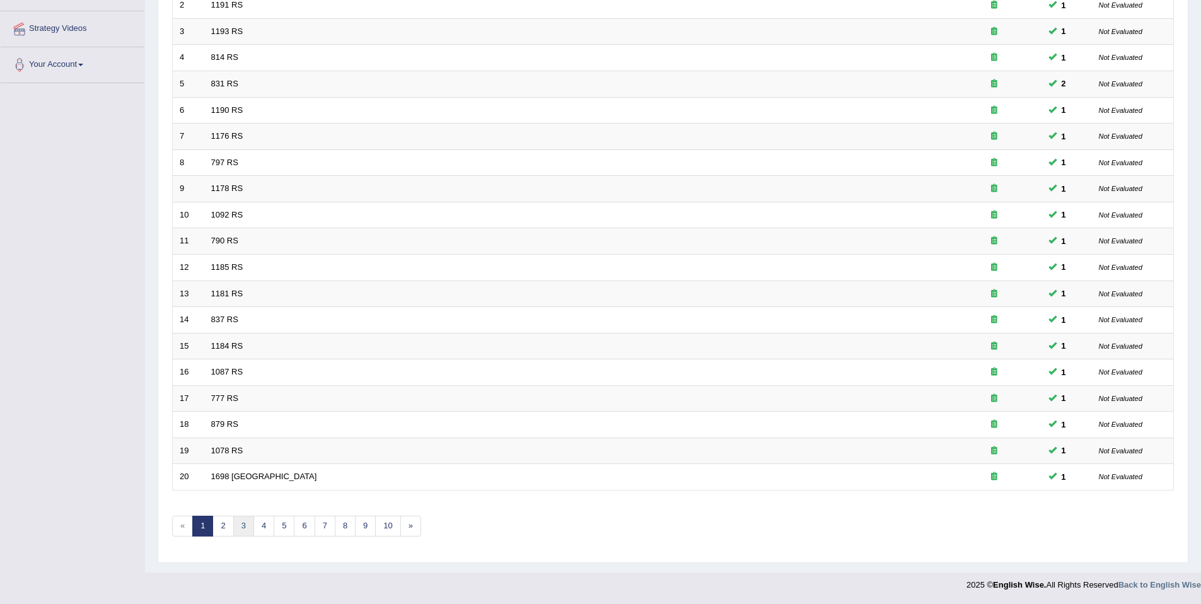
click at [235, 519] on link "3" at bounding box center [243, 526] width 21 height 21
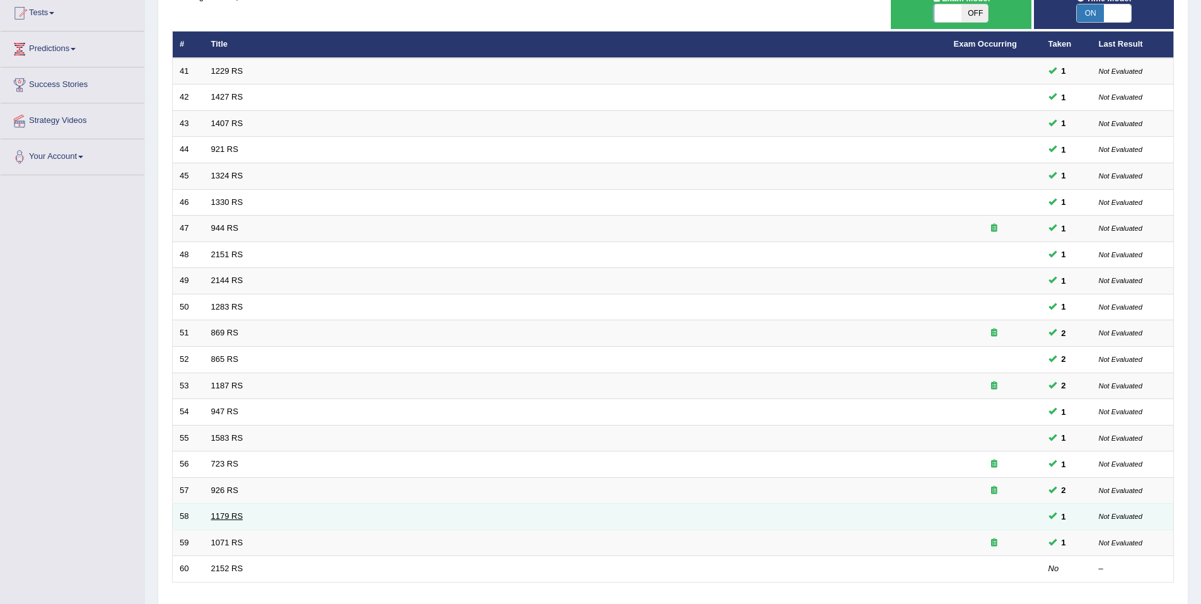
scroll to position [231, 0]
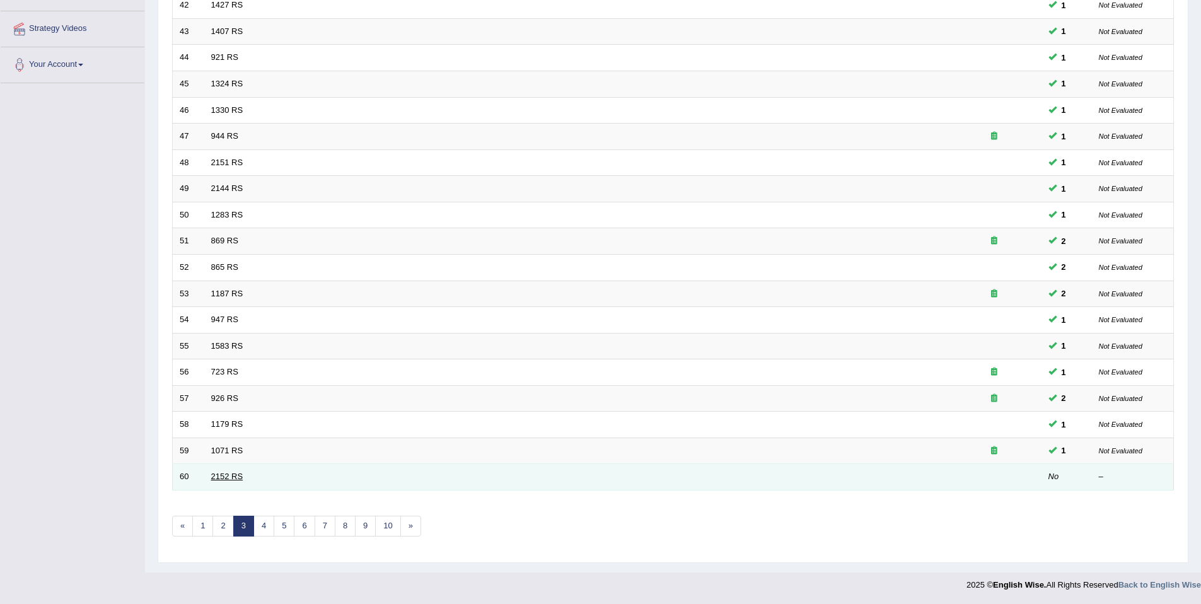
click at [231, 479] on link "2152 RS" at bounding box center [227, 475] width 32 height 9
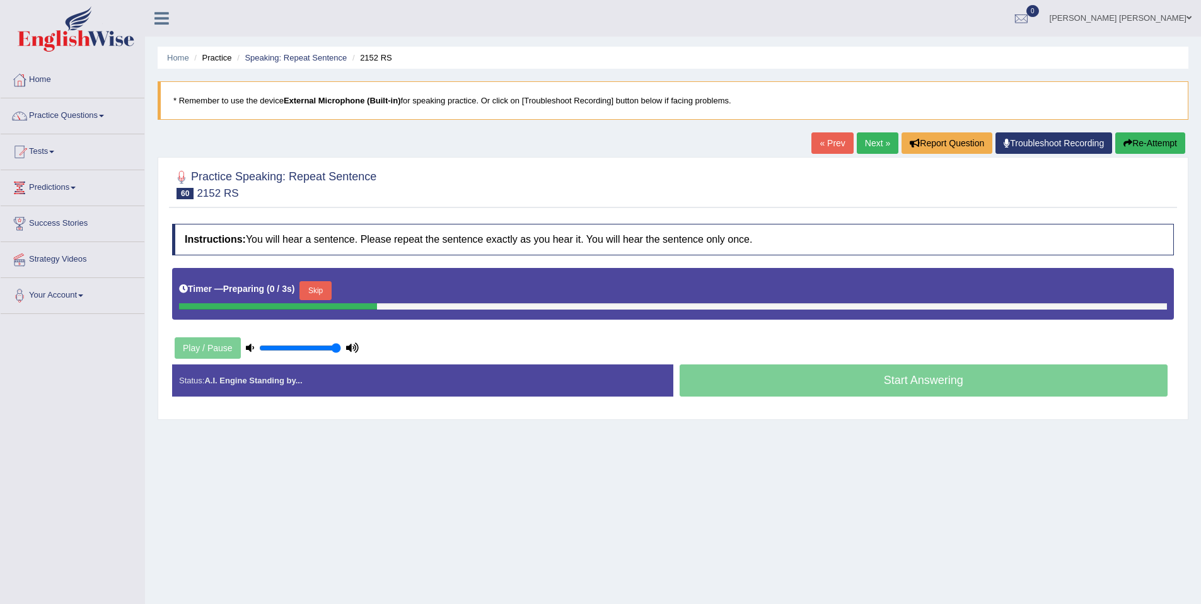
click at [331, 286] on button "Skip" at bounding box center [315, 290] width 32 height 19
click at [371, 296] on button "Skip" at bounding box center [371, 290] width 32 height 19
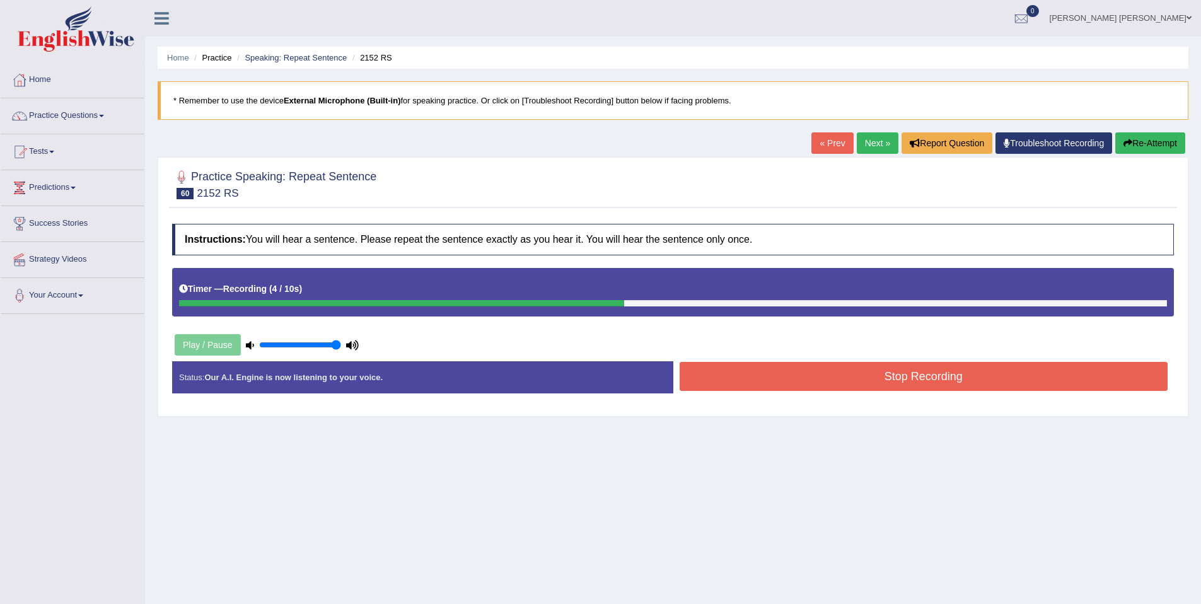
click at [884, 376] on button "Stop Recording" at bounding box center [923, 376] width 489 height 29
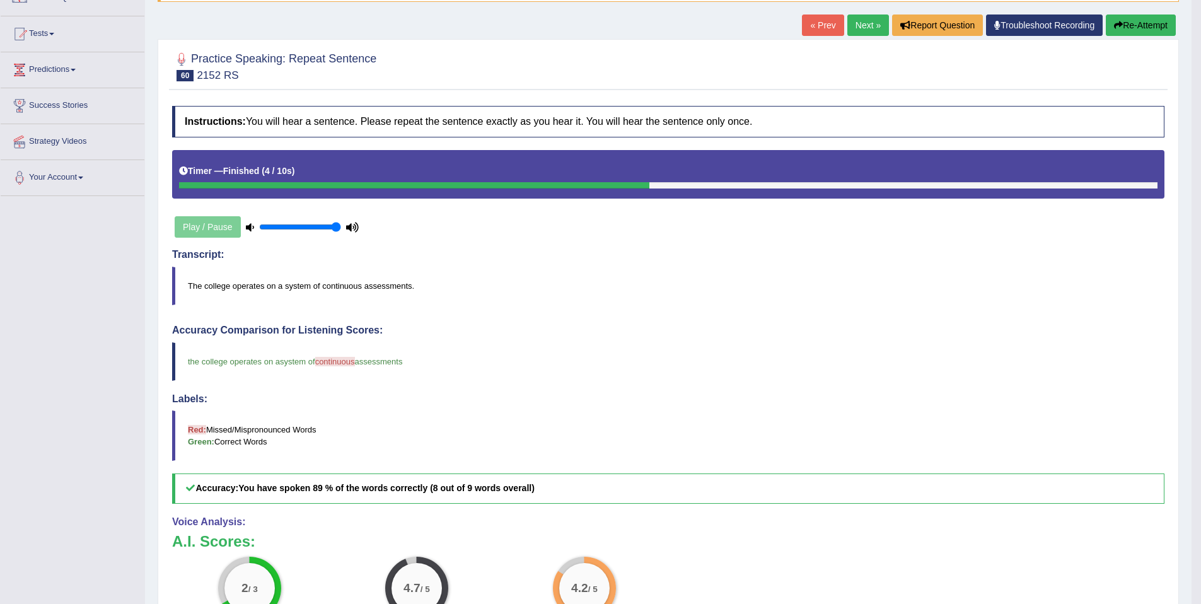
scroll to position [117, 0]
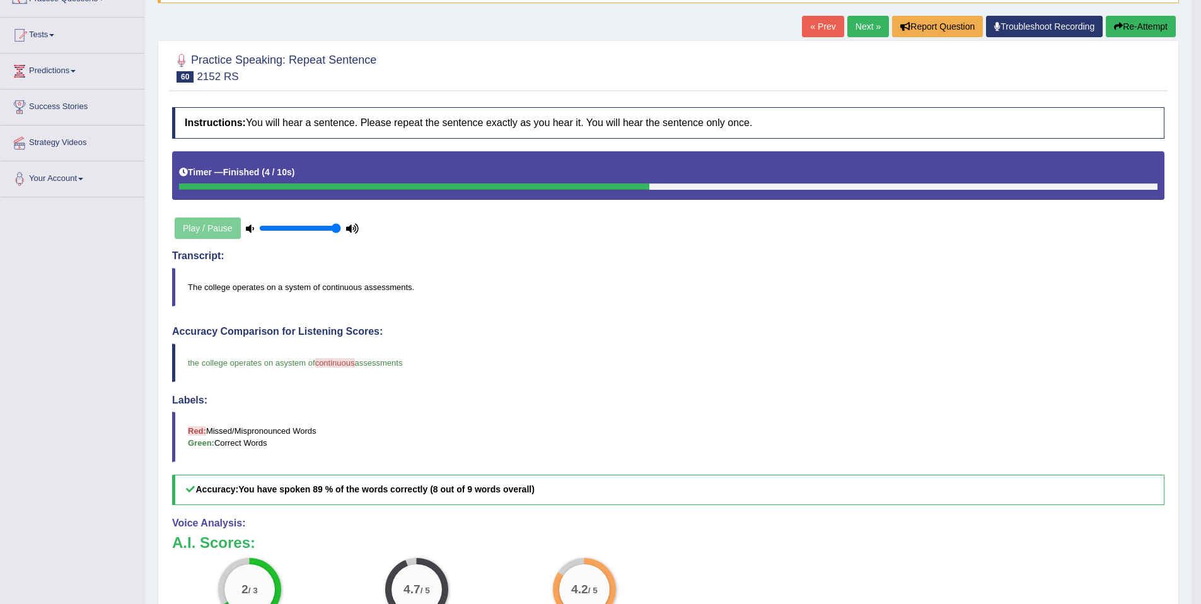
click at [870, 32] on link "Next »" at bounding box center [868, 26] width 42 height 21
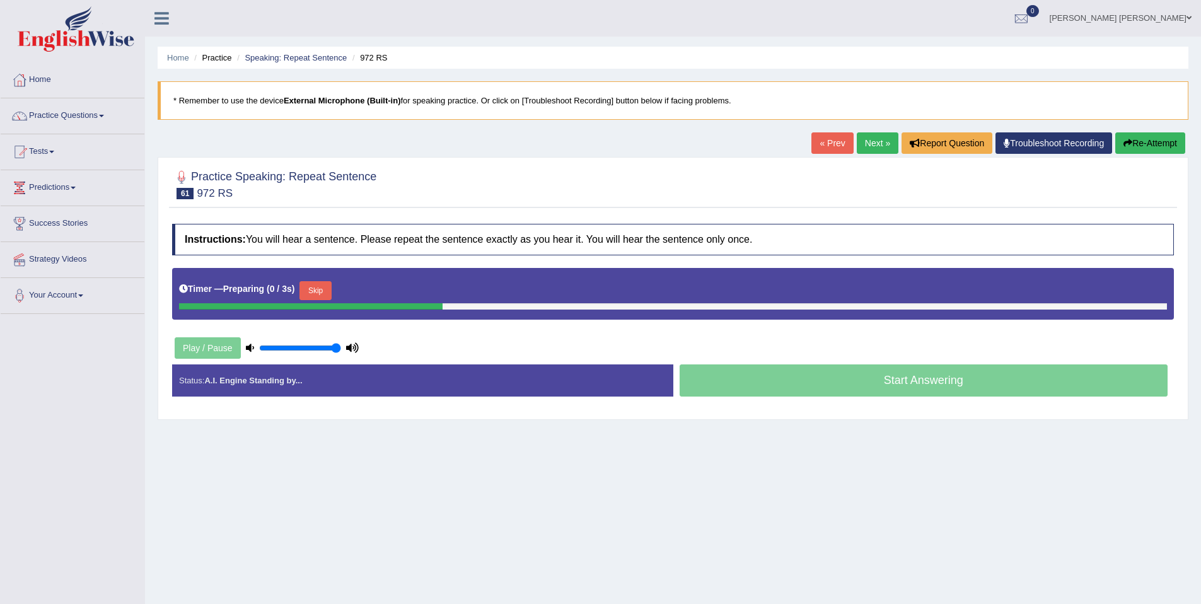
click at [331, 291] on button "Skip" at bounding box center [315, 290] width 32 height 19
click at [364, 290] on button "Skip" at bounding box center [371, 290] width 32 height 19
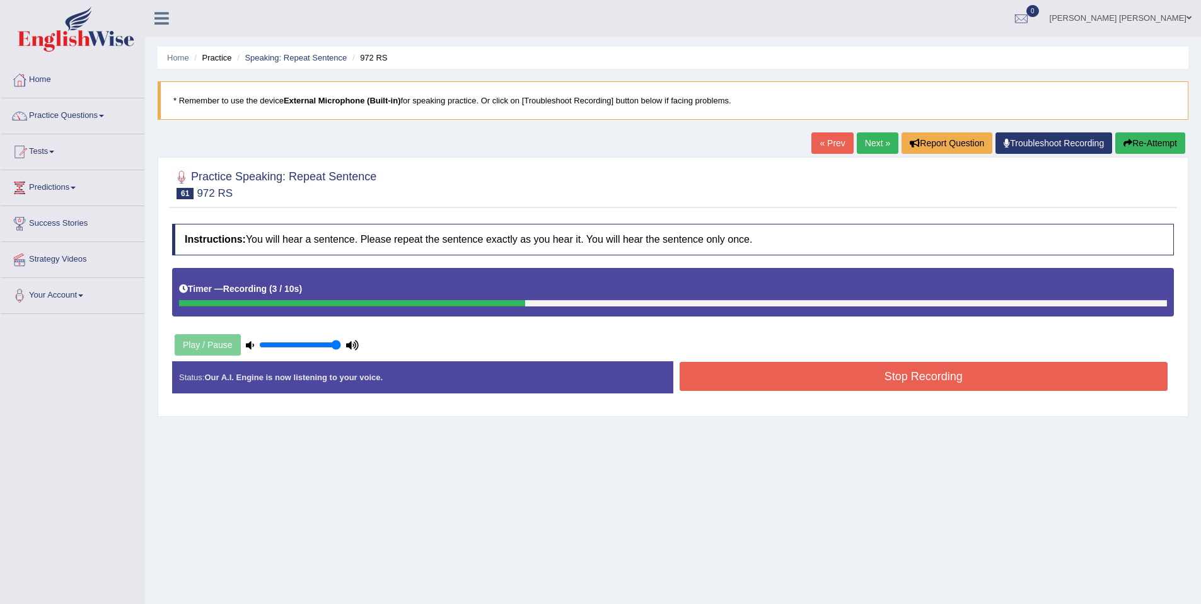
click at [796, 374] on button "Stop Recording" at bounding box center [923, 376] width 489 height 29
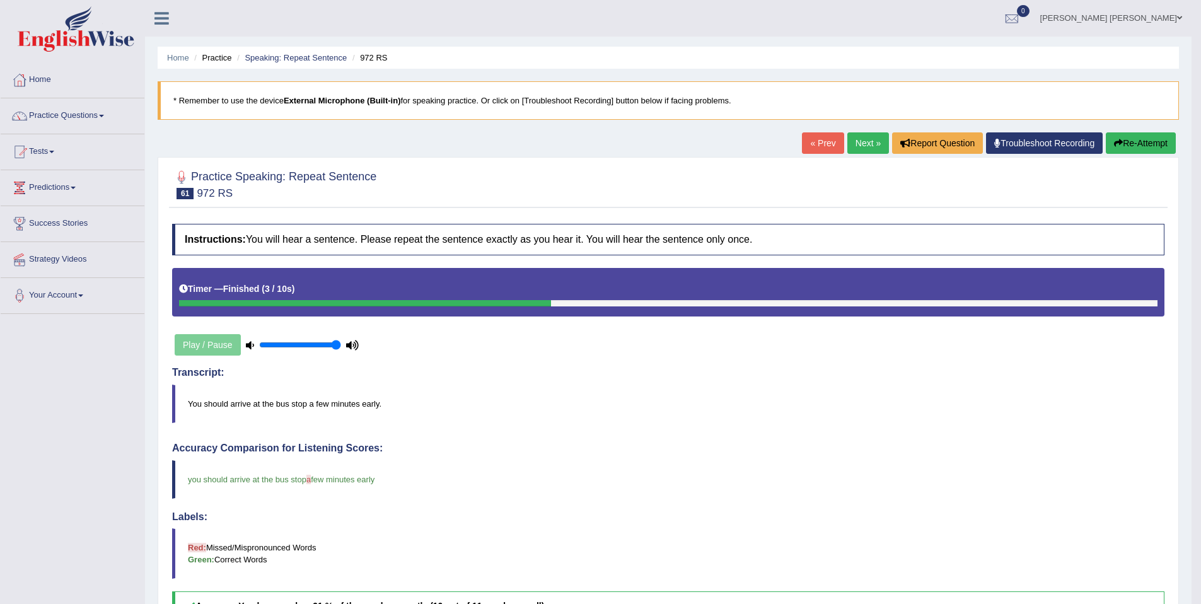
click at [853, 141] on link "Next »" at bounding box center [868, 142] width 42 height 21
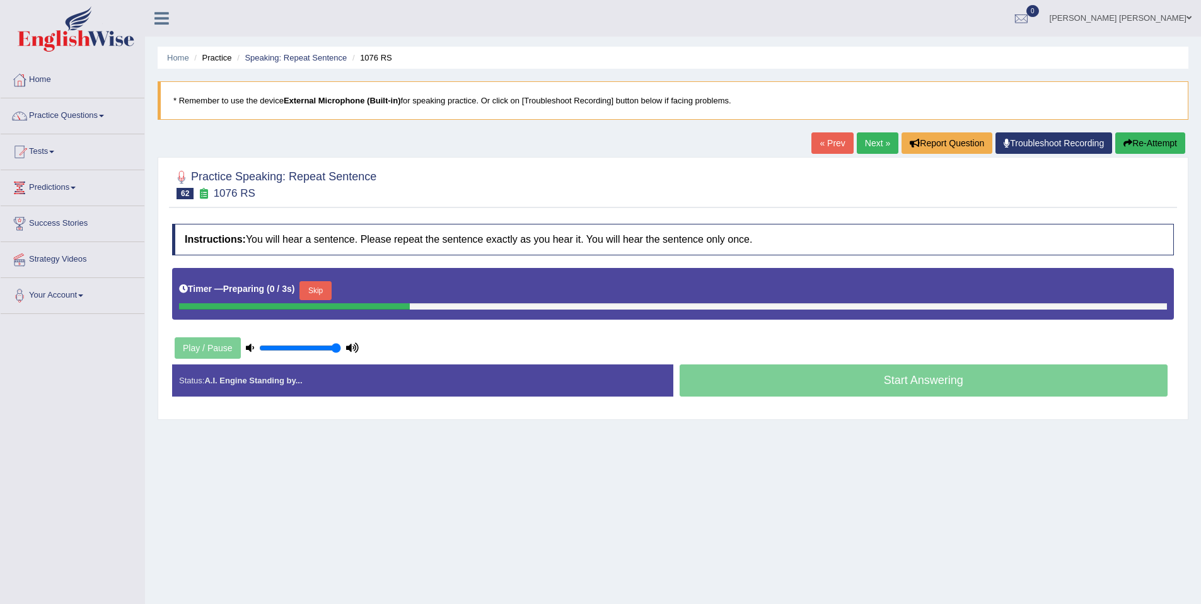
click at [318, 290] on button "Skip" at bounding box center [315, 290] width 32 height 19
click at [386, 289] on button "Skip" at bounding box center [371, 290] width 32 height 19
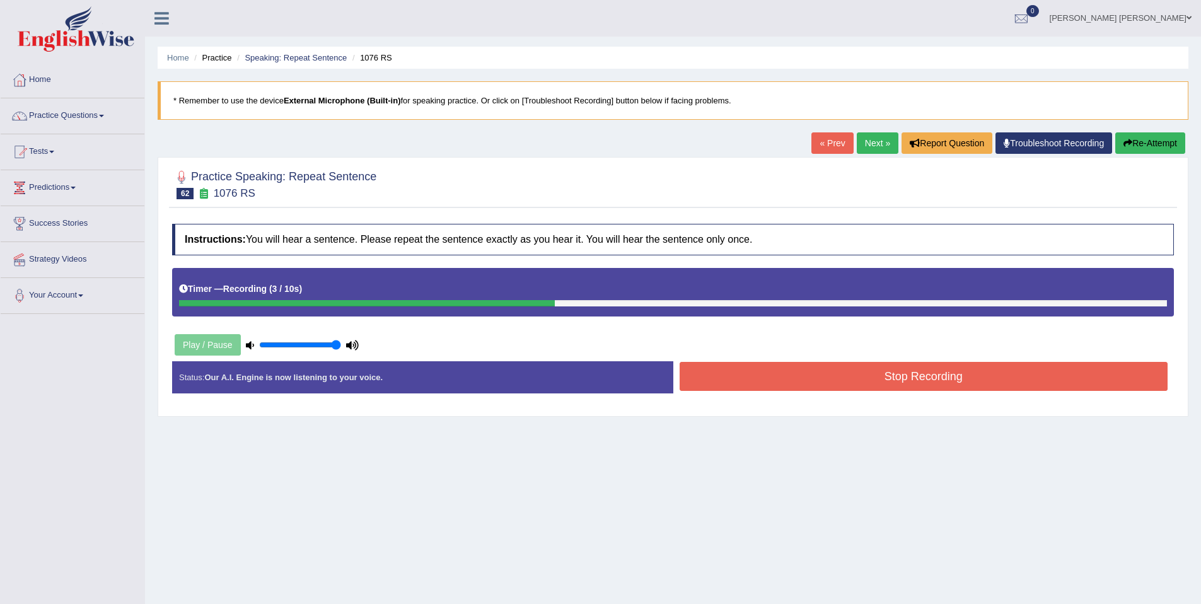
click at [760, 362] on div "Instructions: You will hear a sentence. Please repeat the sentence exactly as y…" at bounding box center [673, 313] width 1008 height 192
click at [761, 364] on button "Stop Recording" at bounding box center [923, 376] width 489 height 29
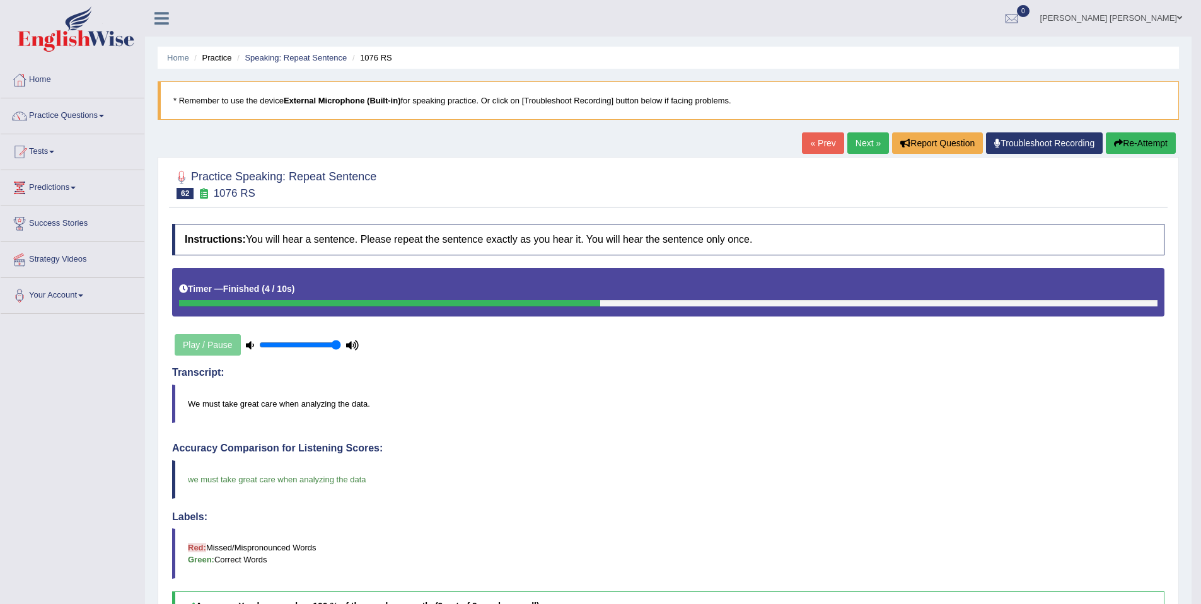
click at [825, 144] on link "« Prev" at bounding box center [823, 142] width 42 height 21
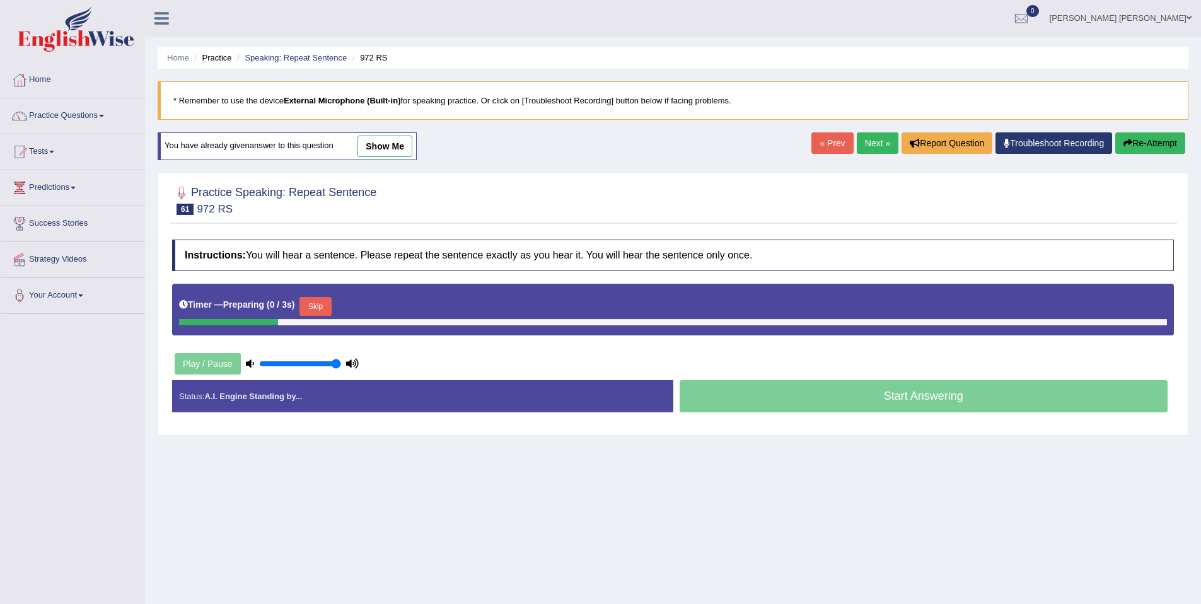
click at [870, 140] on link "Next »" at bounding box center [878, 142] width 42 height 21
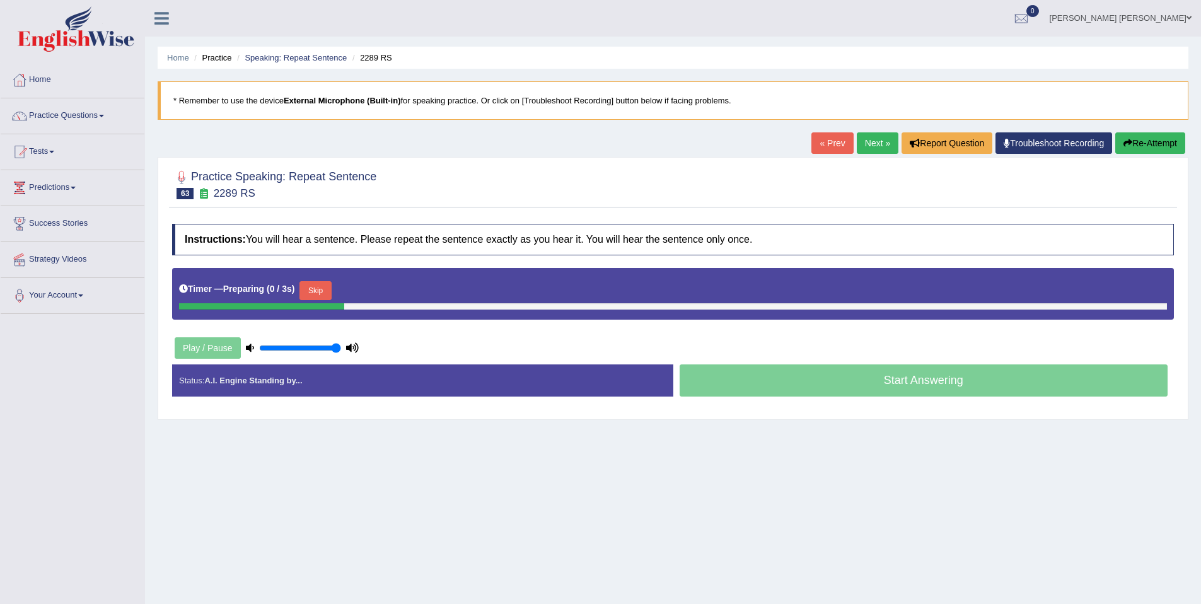
click at [329, 287] on button "Skip" at bounding box center [315, 290] width 32 height 19
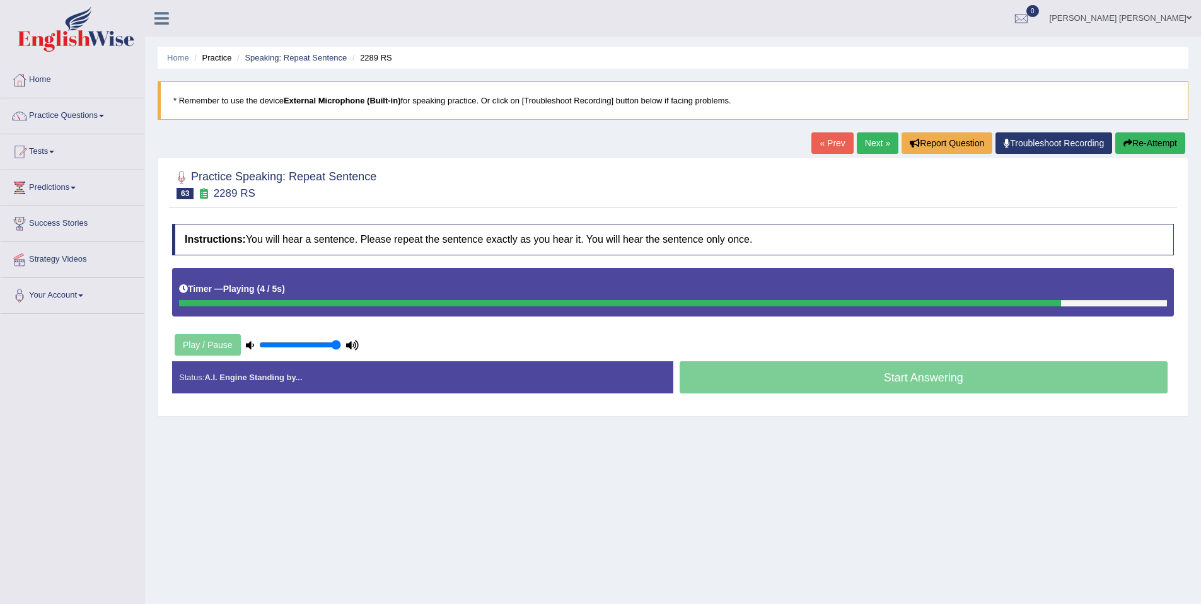
click at [530, 274] on div "Timer — Playing ( 4 / 5s ) Skip" at bounding box center [673, 292] width 1002 height 49
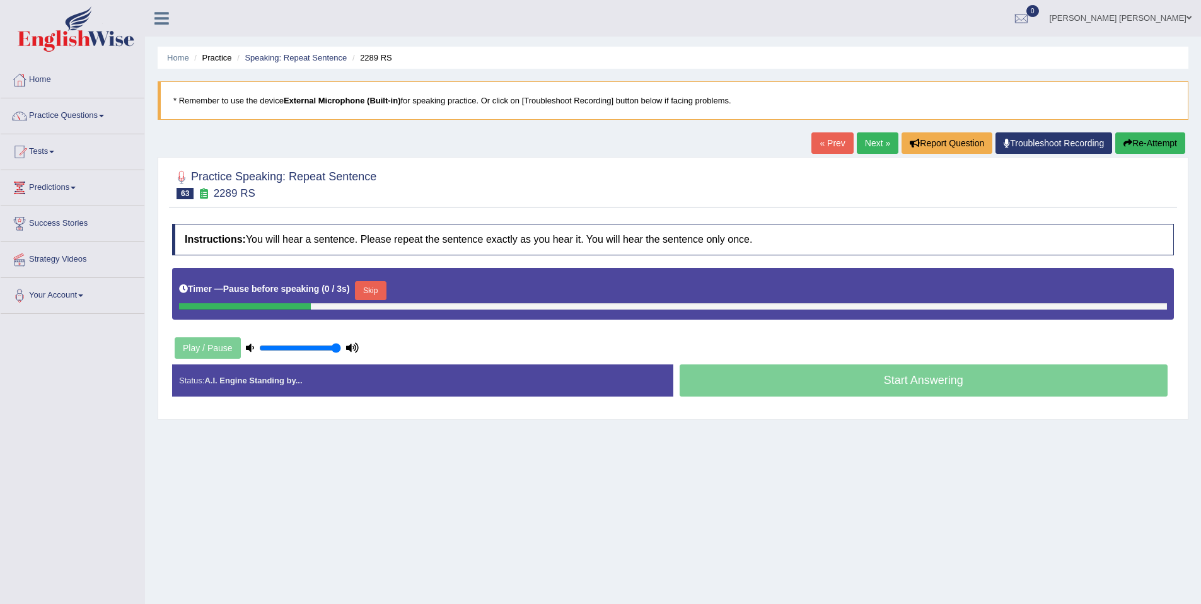
click at [373, 295] on button "Skip" at bounding box center [371, 290] width 32 height 19
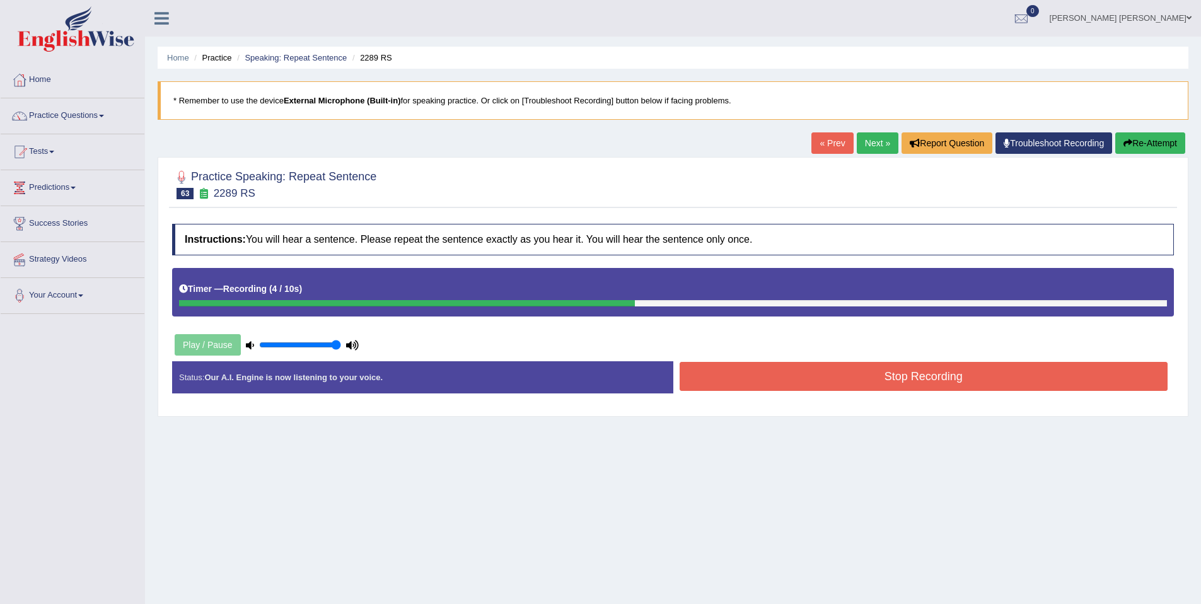
click at [848, 371] on button "Stop Recording" at bounding box center [923, 376] width 489 height 29
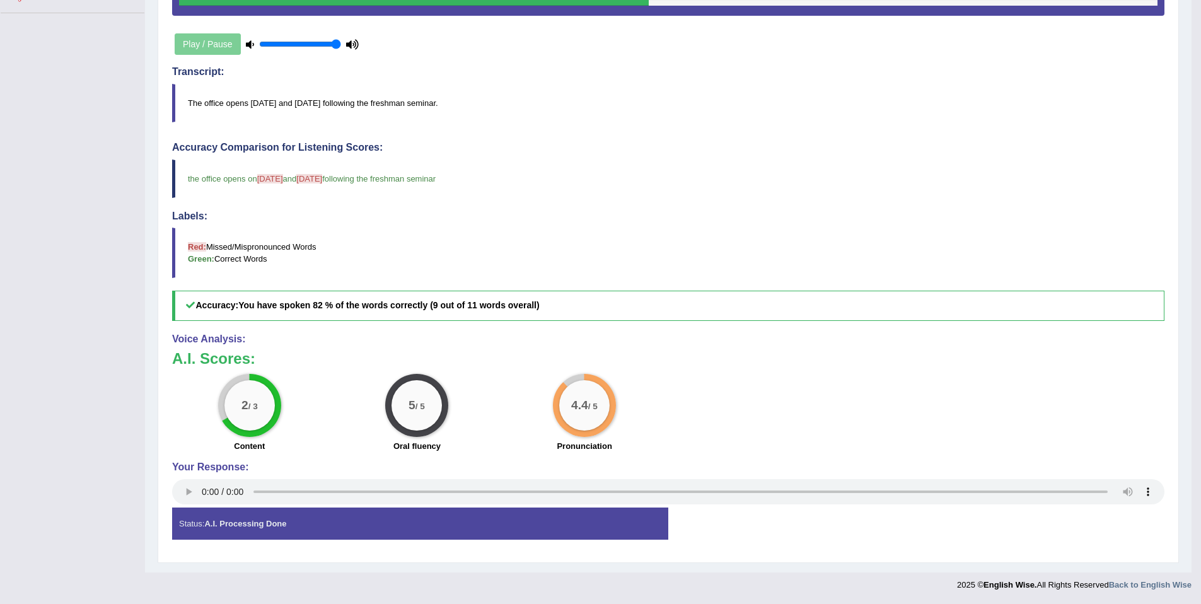
scroll to position [39, 0]
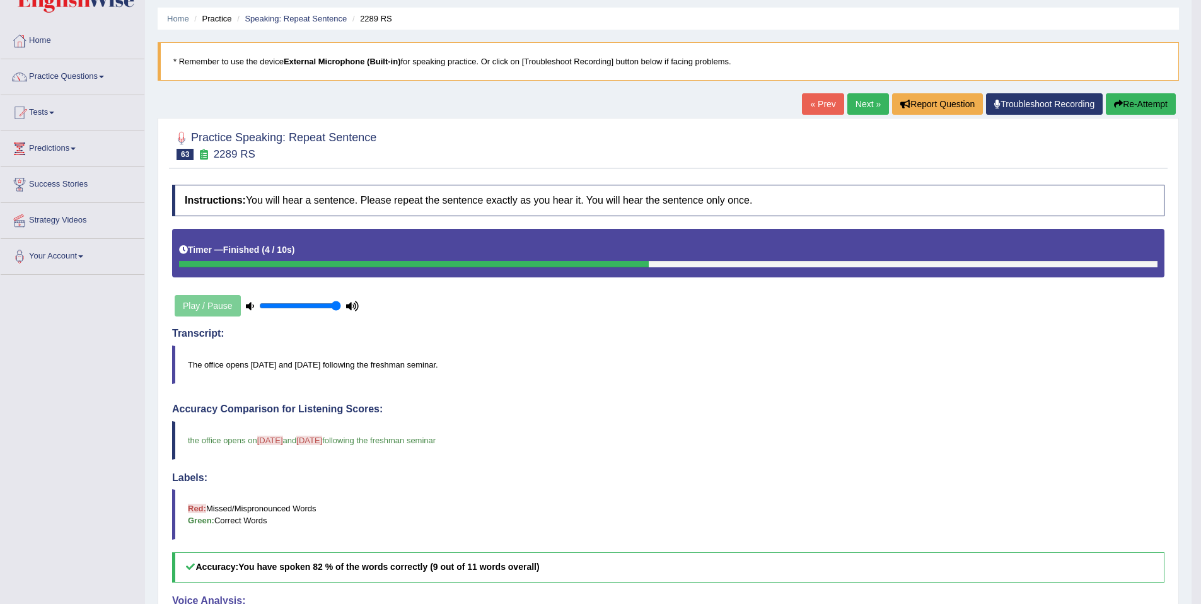
click at [855, 110] on link "Next »" at bounding box center [868, 103] width 42 height 21
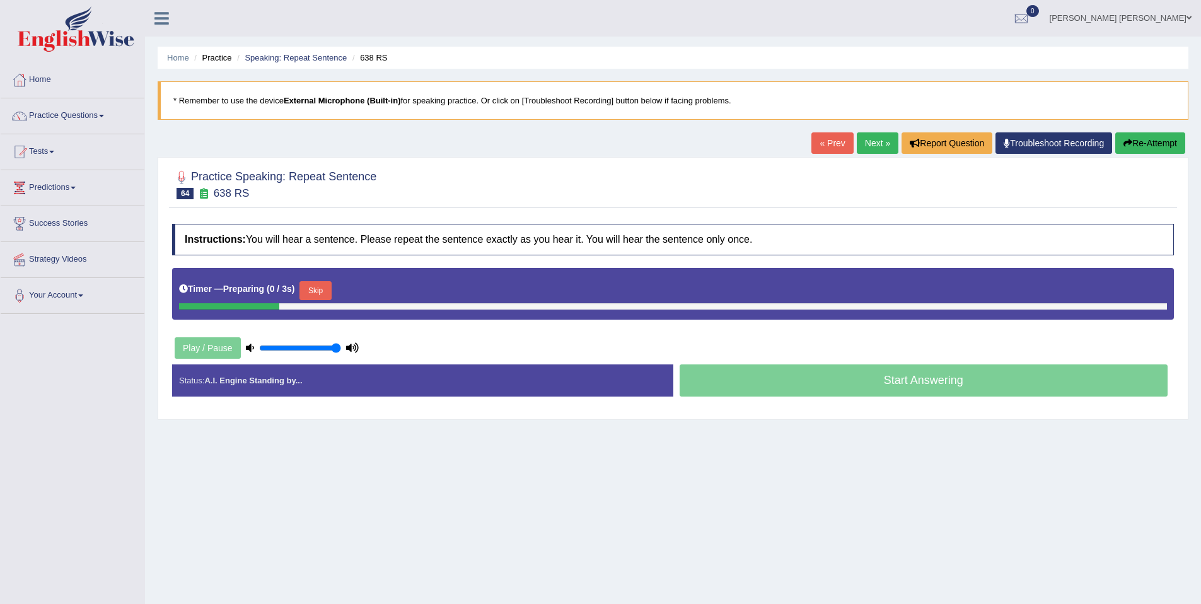
click at [328, 282] on button "Skip" at bounding box center [315, 290] width 32 height 19
drag, startPoint x: 387, startPoint y: 288, endPoint x: 427, endPoint y: 286, distance: 39.8
click at [386, 289] on button "Skip" at bounding box center [371, 290] width 32 height 19
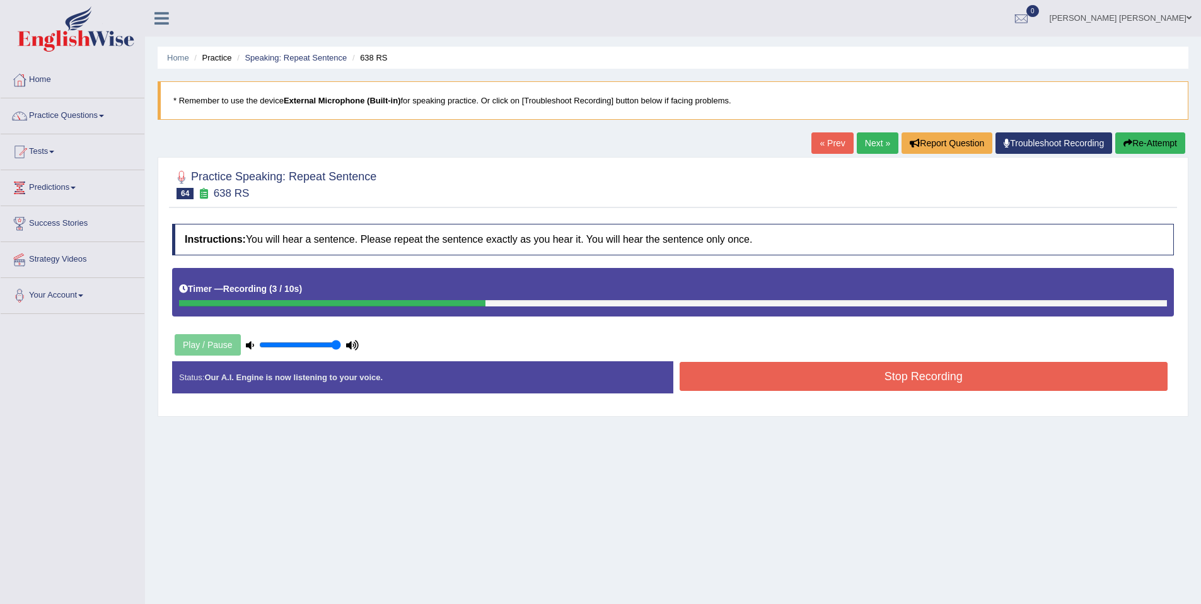
click at [787, 362] on button "Stop Recording" at bounding box center [923, 376] width 489 height 29
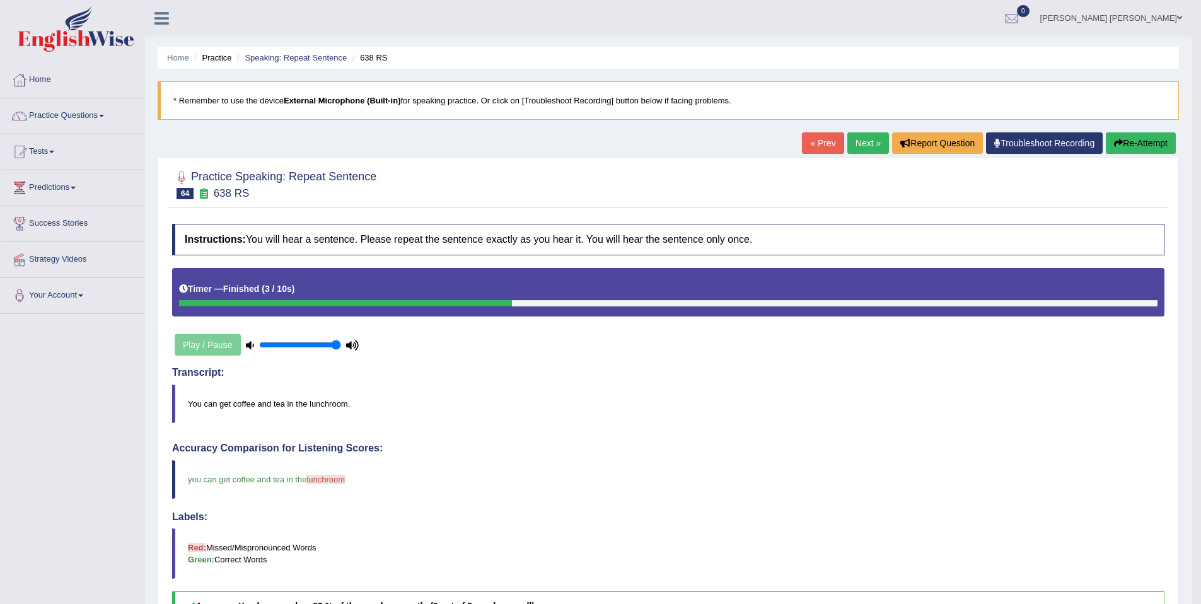
click at [857, 147] on link "Next »" at bounding box center [868, 142] width 42 height 21
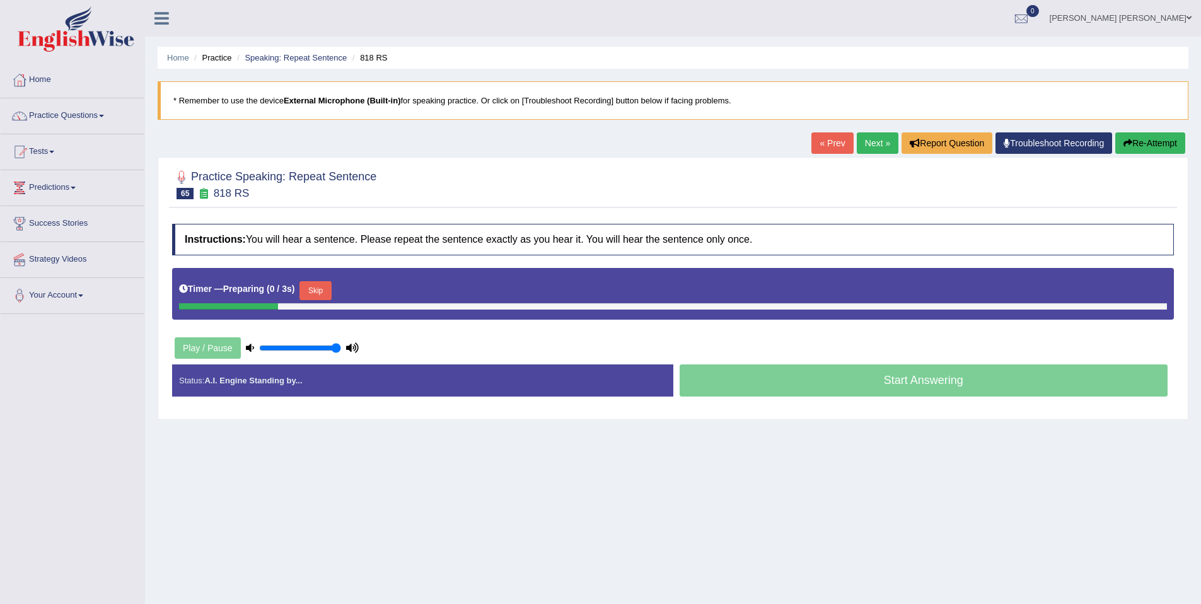
click at [326, 289] on button "Skip" at bounding box center [315, 290] width 32 height 19
click at [366, 291] on button "Skip" at bounding box center [371, 290] width 32 height 19
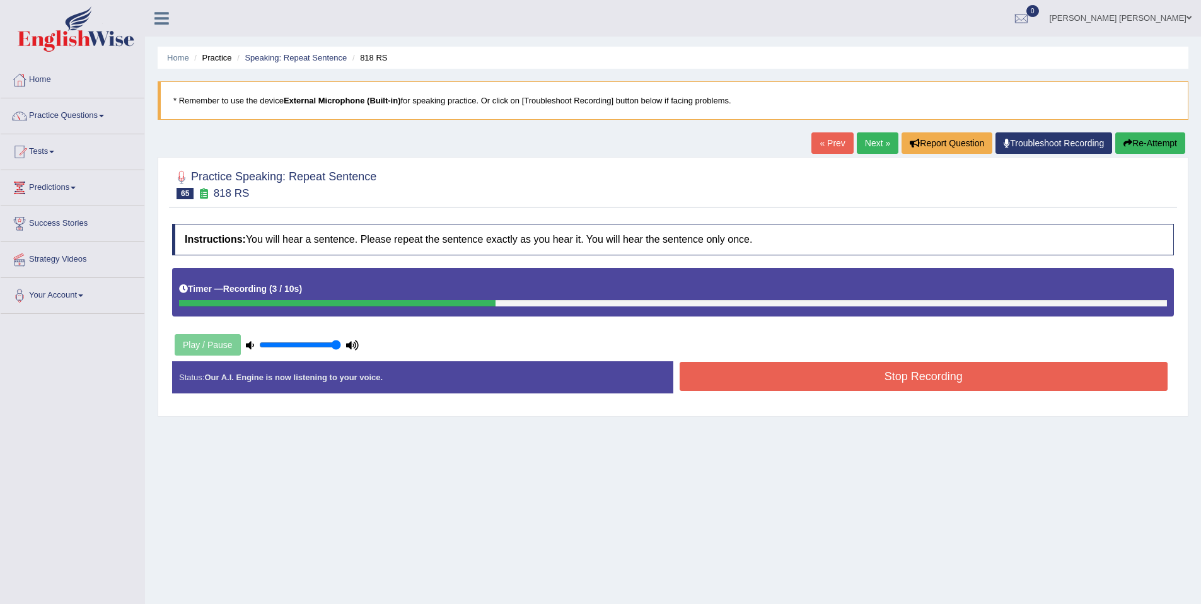
click at [849, 383] on button "Stop Recording" at bounding box center [923, 376] width 489 height 29
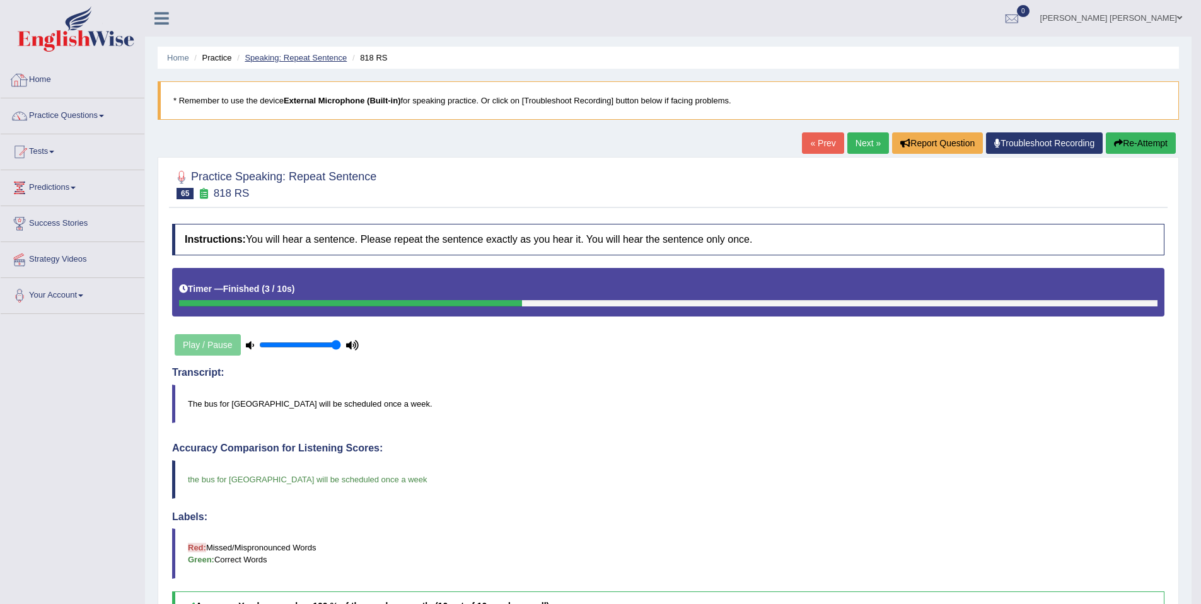
click at [325, 59] on link "Speaking: Repeat Sentence" at bounding box center [296, 57] width 102 height 9
